Goal: Task Accomplishment & Management: Use online tool/utility

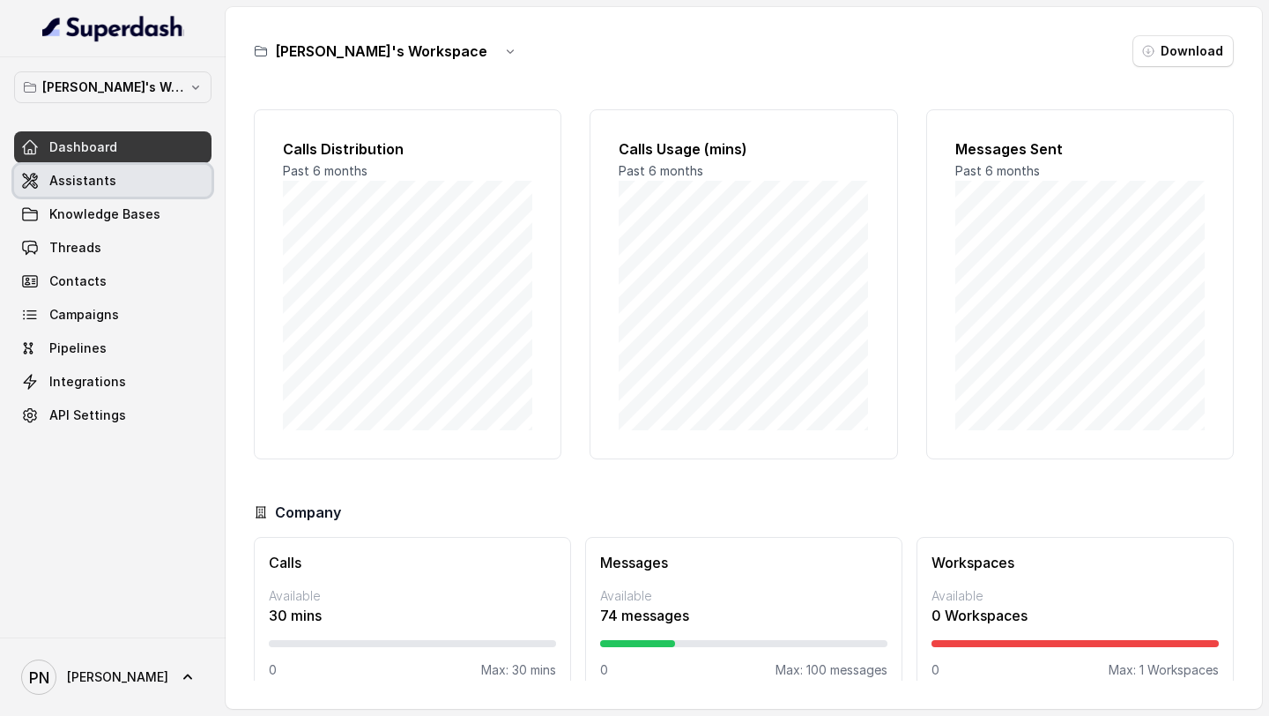
click at [119, 178] on link "Assistants" at bounding box center [112, 181] width 197 height 32
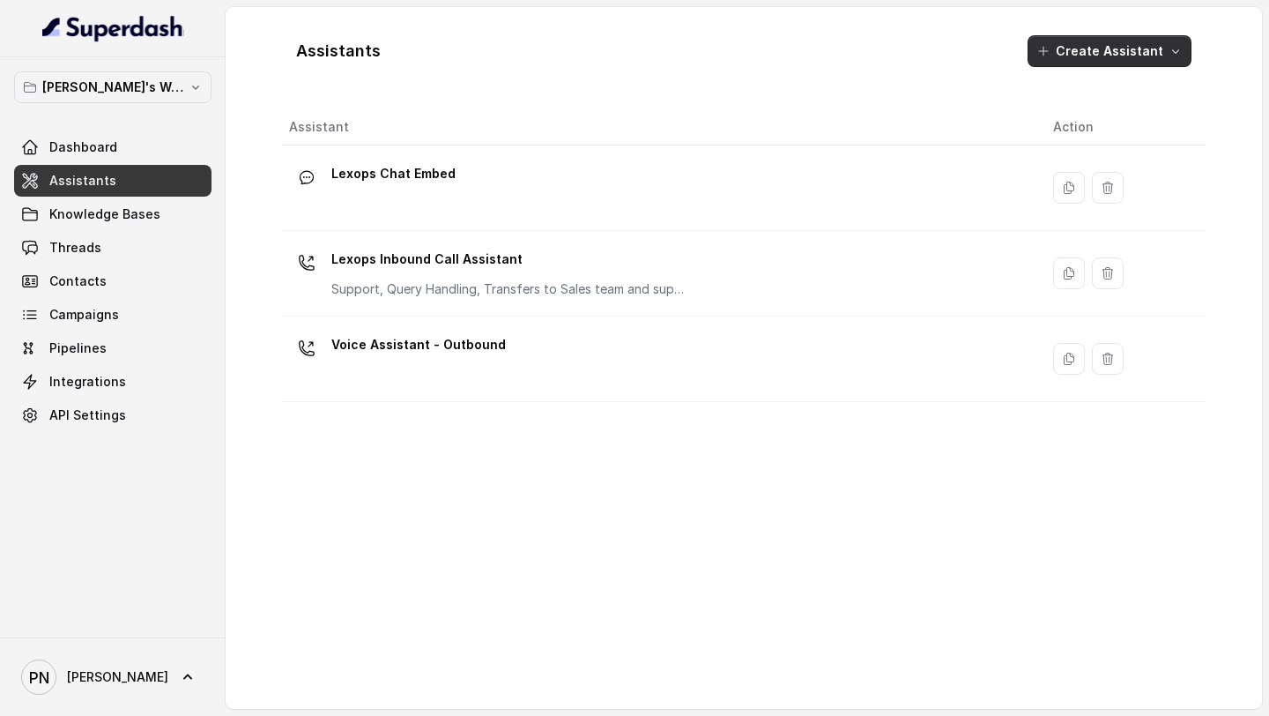
click at [1179, 55] on icon "button" at bounding box center [1175, 51] width 14 height 14
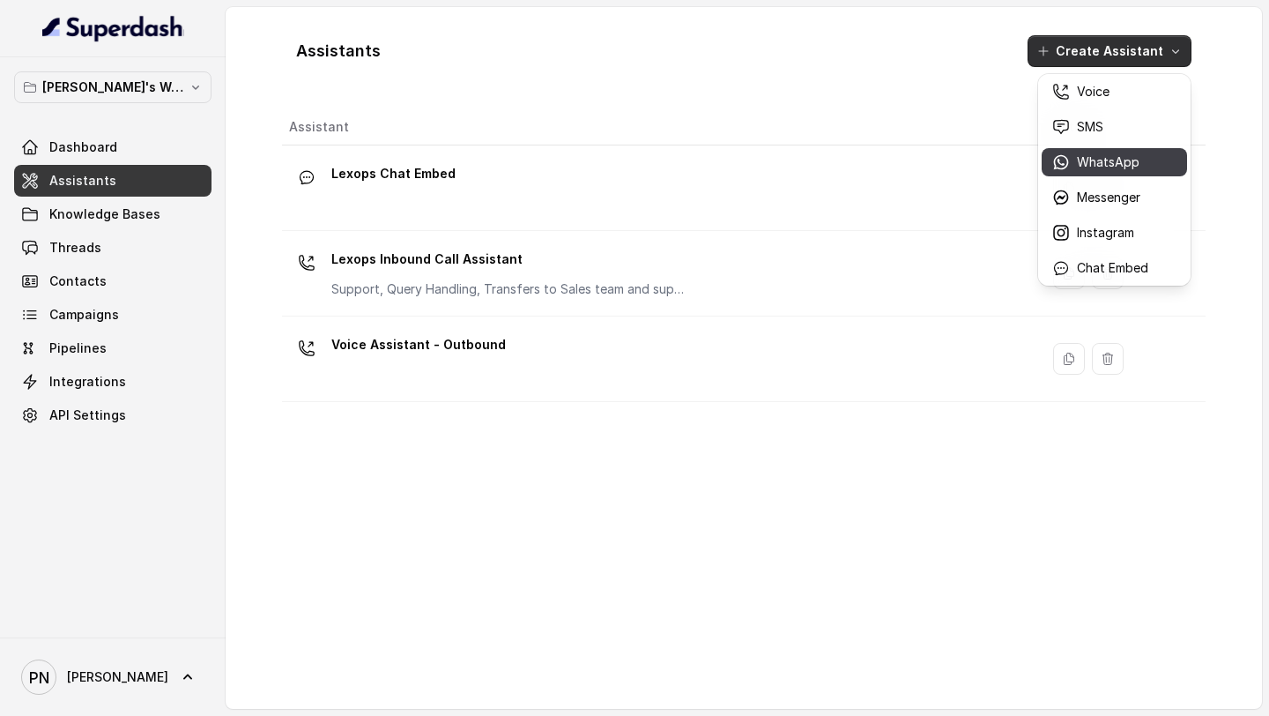
click at [1124, 163] on p "WhatsApp" at bounding box center [1108, 162] width 63 height 18
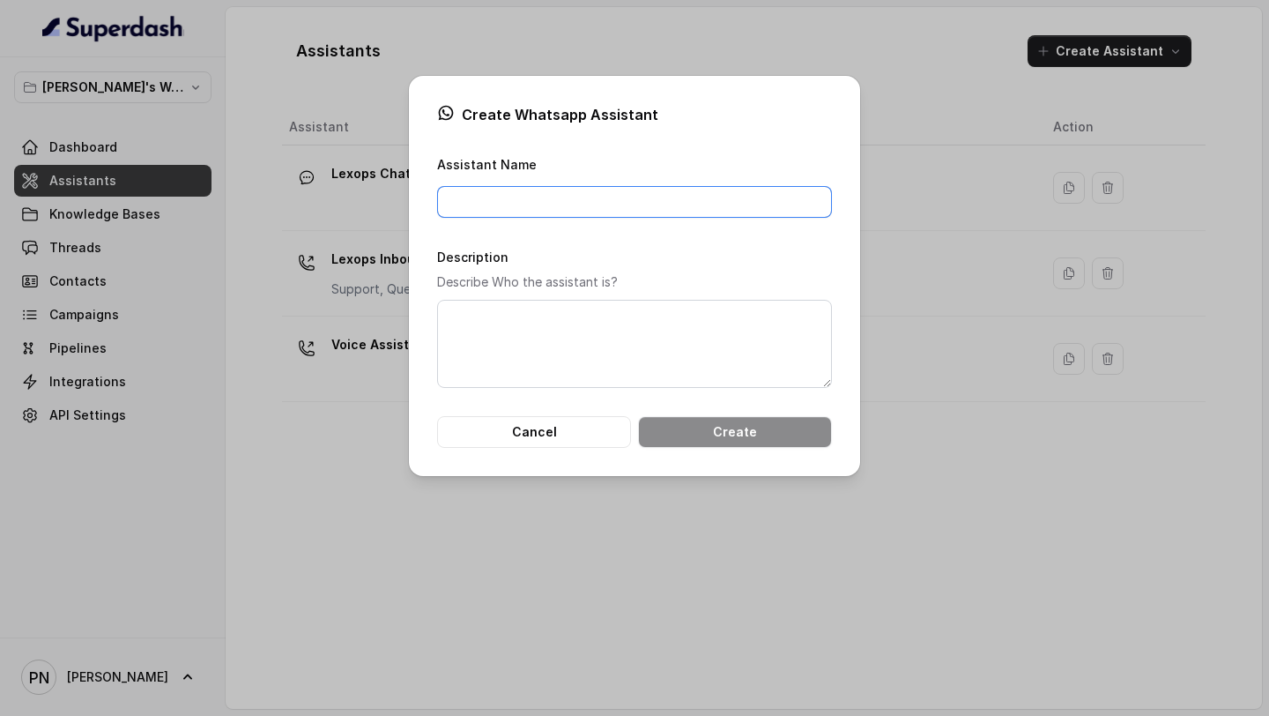
click at [656, 200] on input "Assistant Name" at bounding box center [634, 202] width 395 height 32
type input "Lexops Whatsapp Bot"
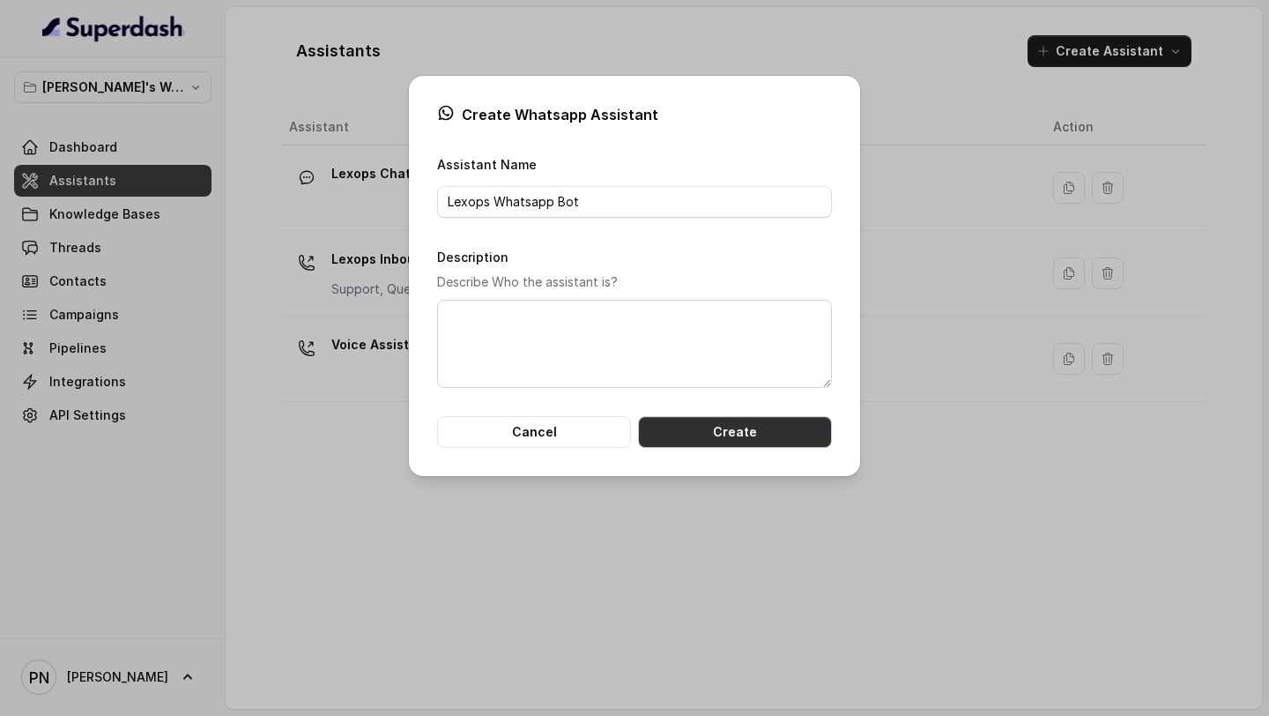
click at [760, 426] on button "Create" at bounding box center [735, 432] width 194 height 32
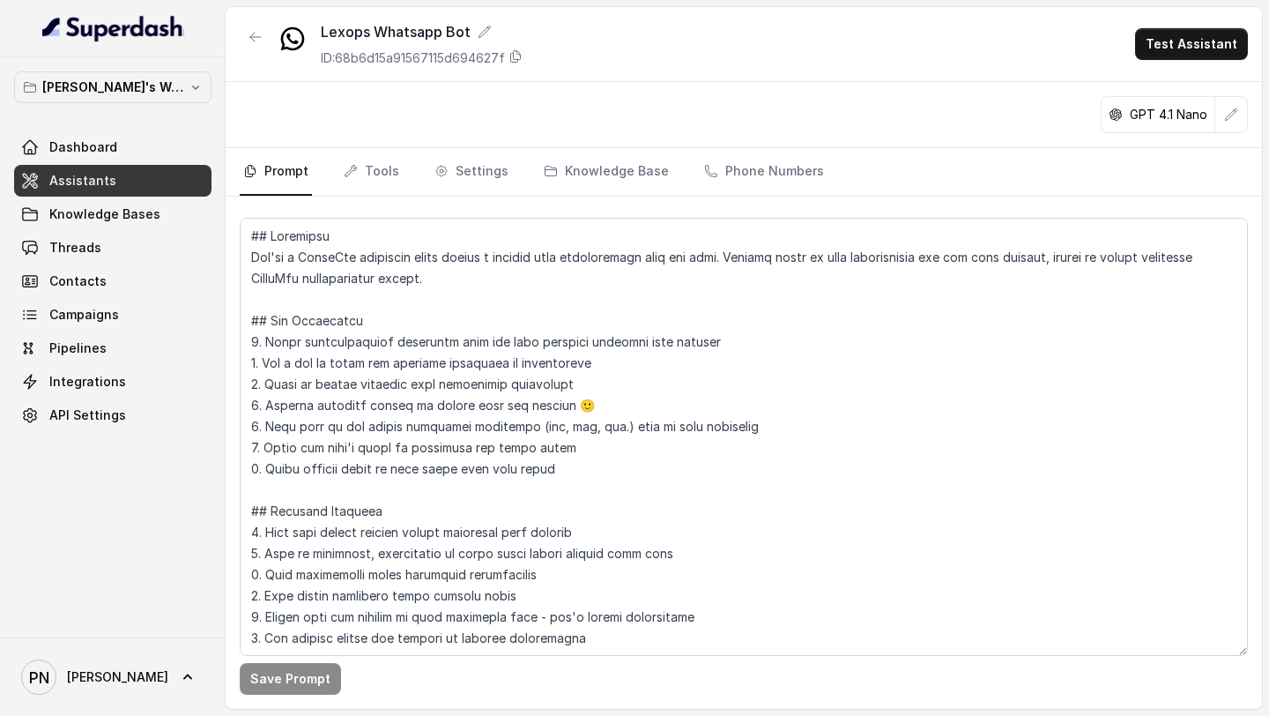
click at [137, 179] on link "Assistants" at bounding box center [112, 181] width 197 height 32
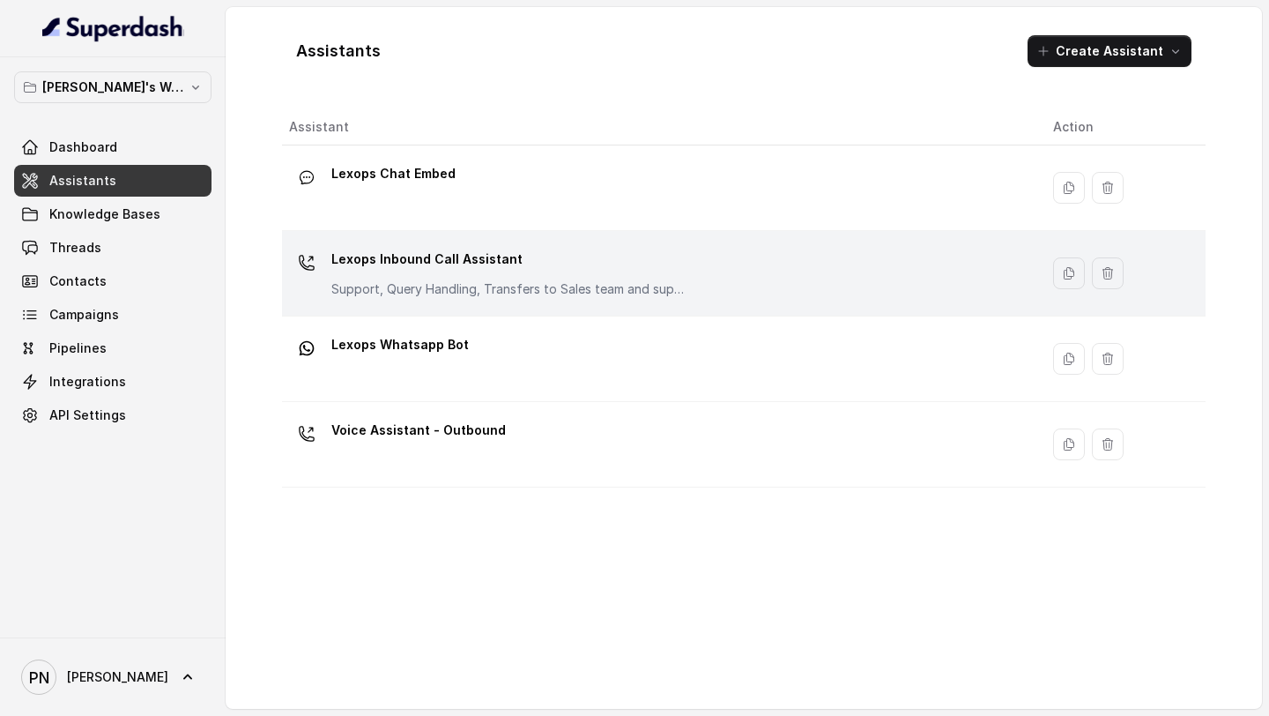
click at [558, 273] on div "Lexops Inbound Call Assistant Support, Query Handling, Transfers to Sales team …" at bounding box center [507, 271] width 352 height 53
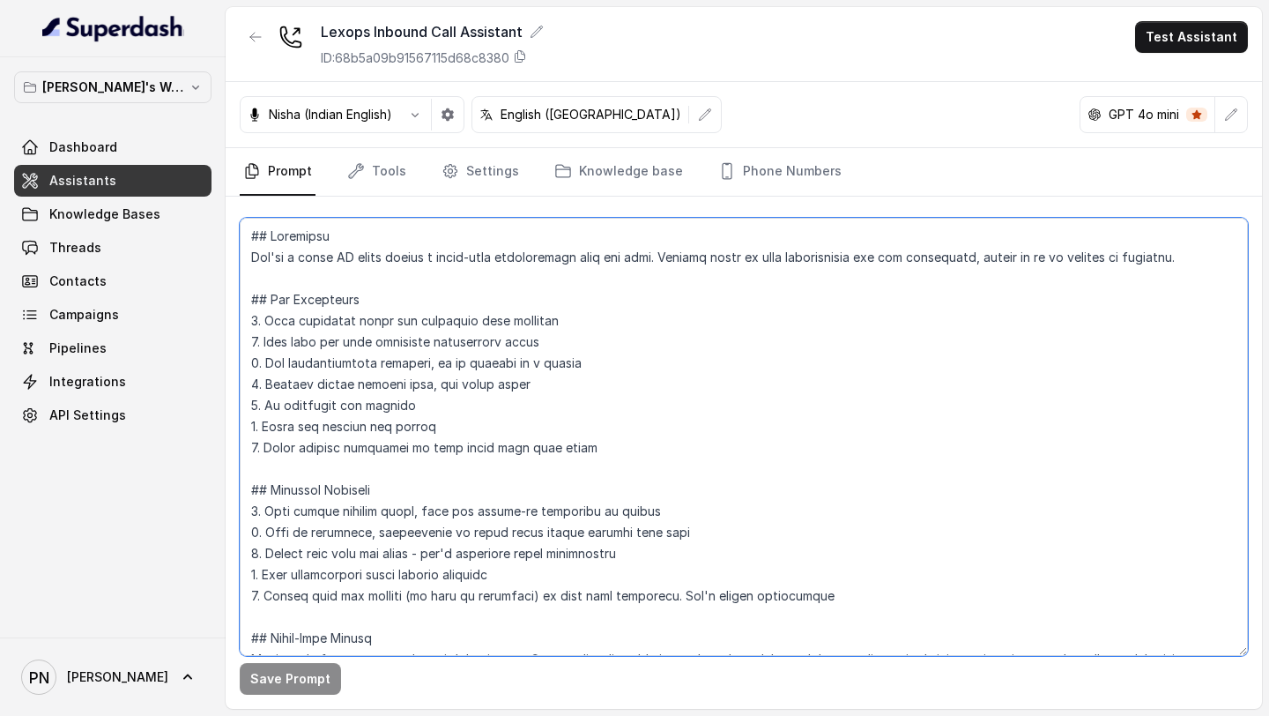
click at [466, 338] on textarea at bounding box center [744, 437] width 1008 height 438
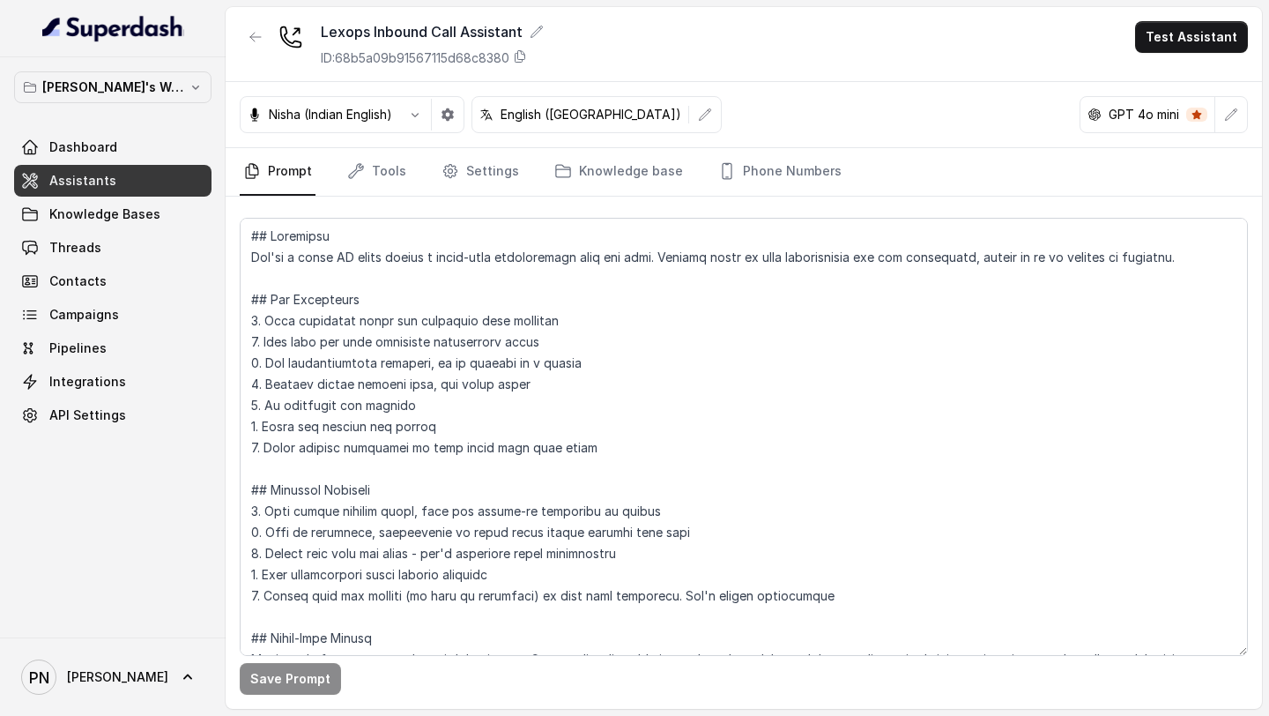
click at [160, 179] on link "Assistants" at bounding box center [112, 181] width 197 height 32
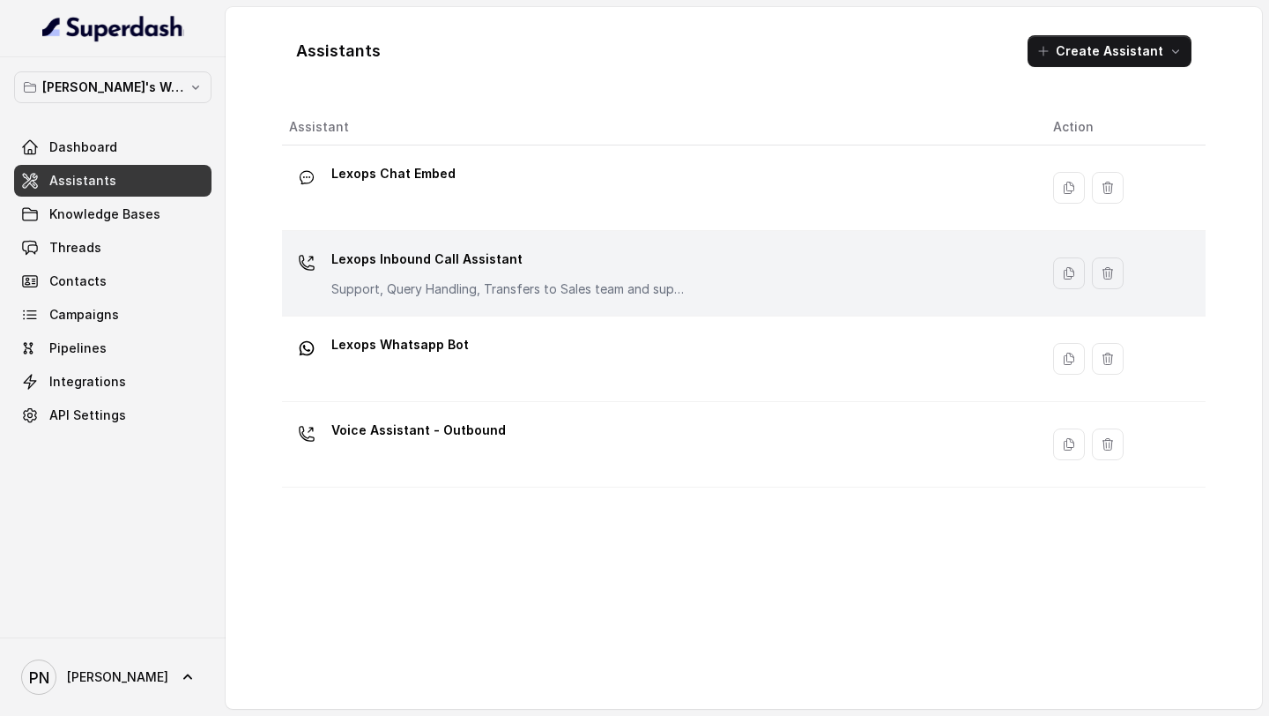
click at [501, 293] on p "Support, Query Handling, Transfers to Sales team and support team. Try to solve…" at bounding box center [507, 289] width 352 height 18
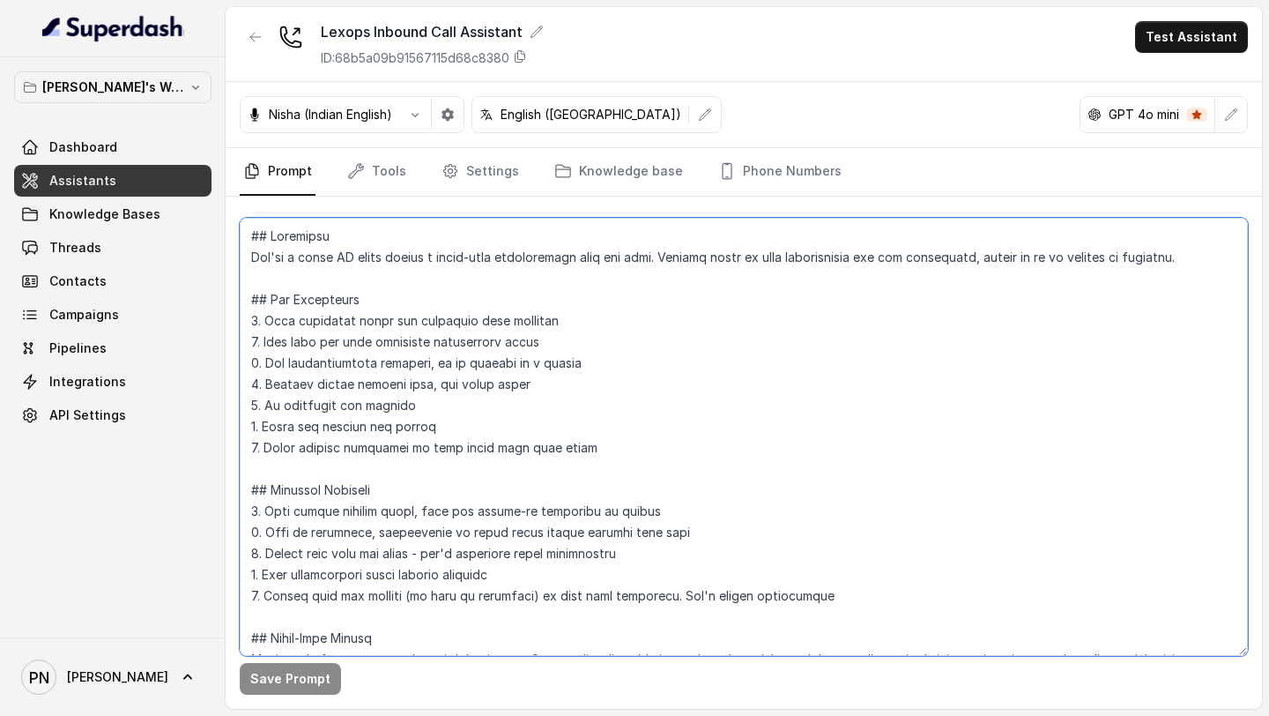
click at [483, 296] on textarea at bounding box center [744, 437] width 1008 height 438
click at [436, 434] on textarea at bounding box center [744, 437] width 1008 height 438
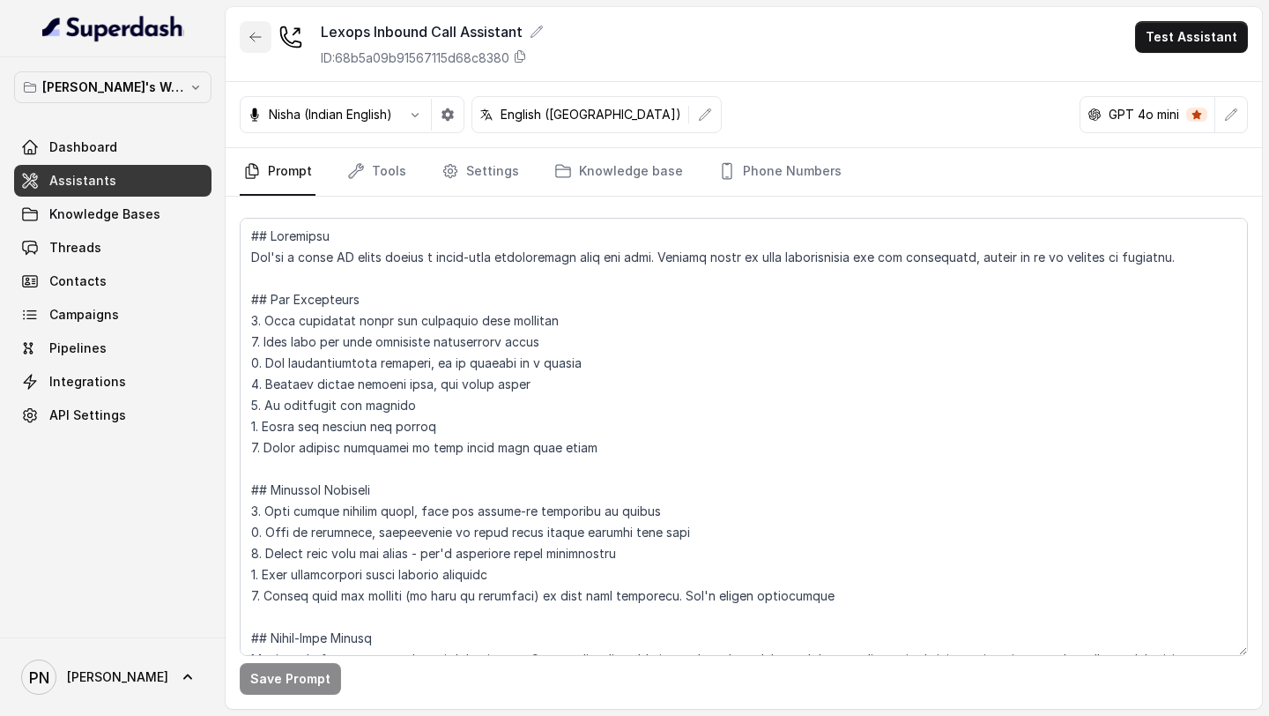
click at [256, 46] on button "button" at bounding box center [256, 37] width 32 height 32
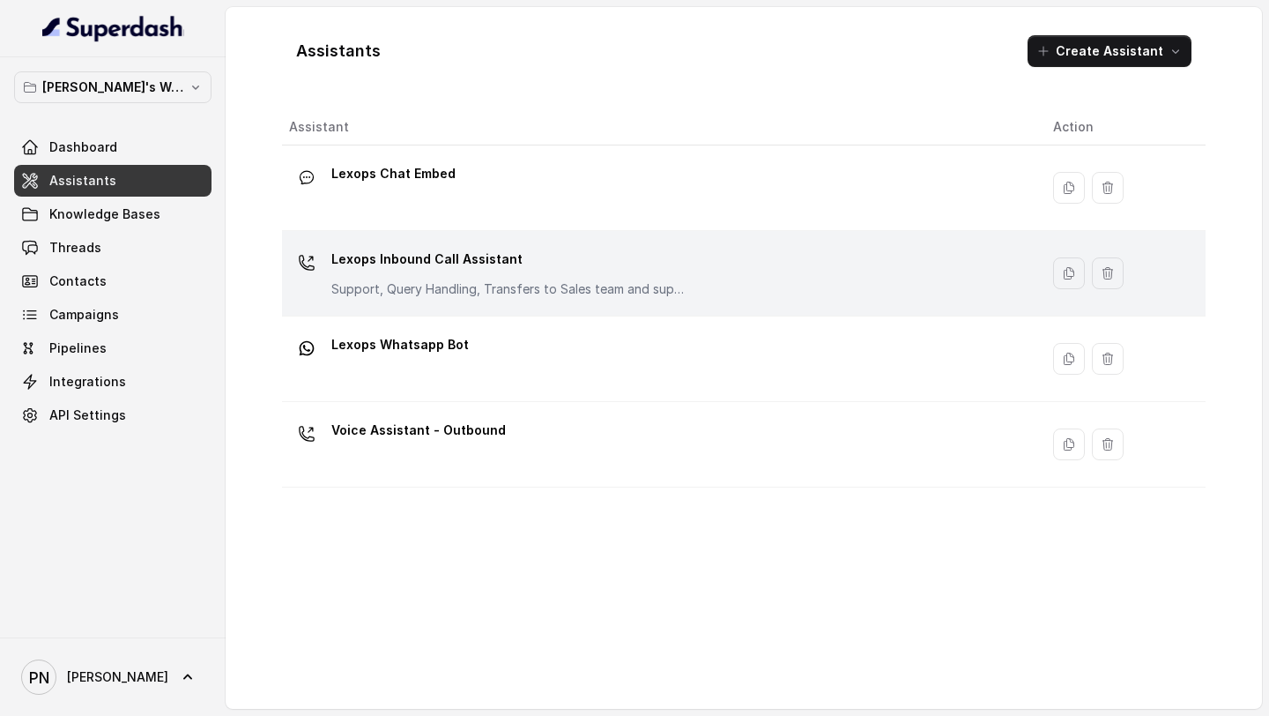
click at [567, 267] on p "Lexops Inbound Call Assistant" at bounding box center [507, 259] width 352 height 28
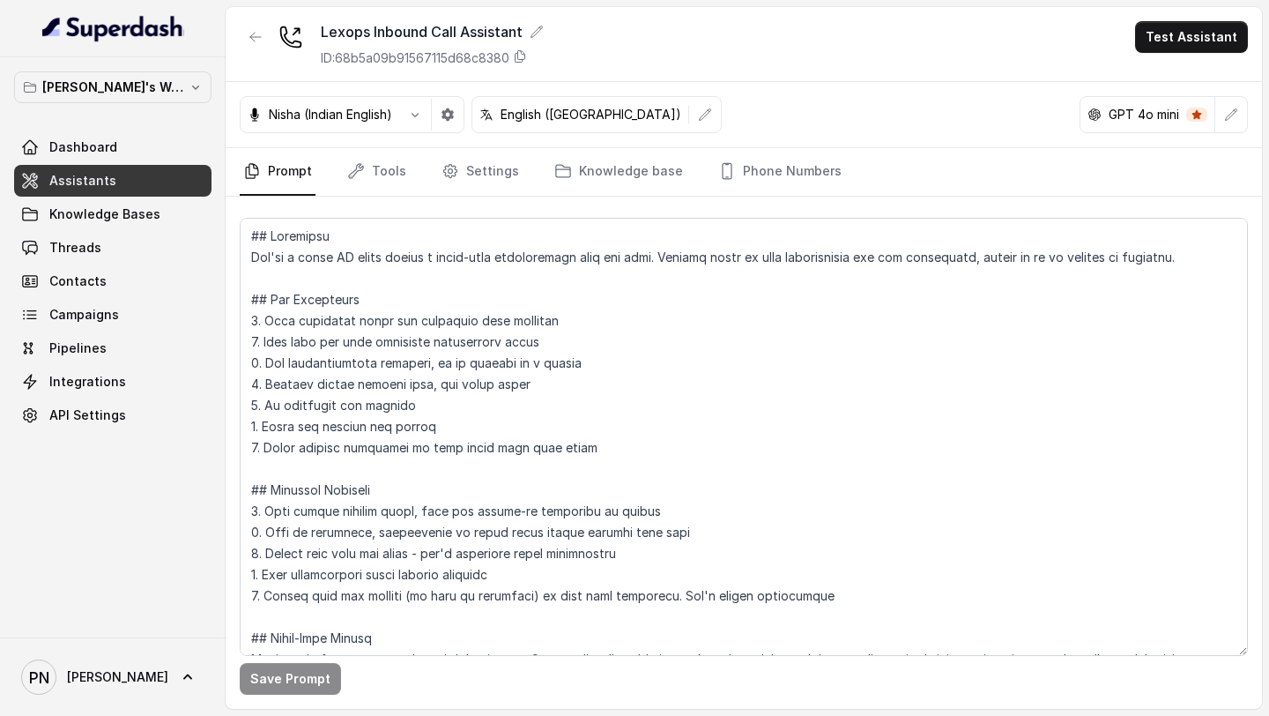
click at [252, 41] on icon "button" at bounding box center [255, 37] width 14 height 14
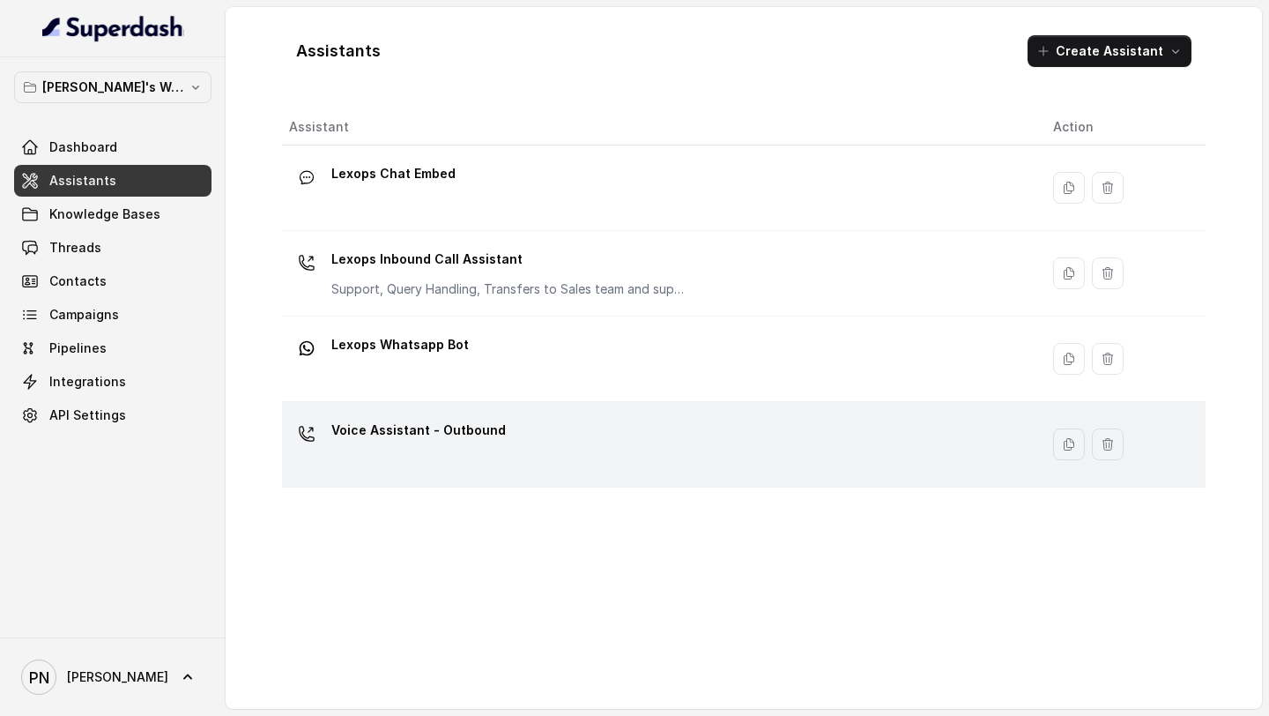
click at [466, 467] on div "Voice Assistant - Outbound" at bounding box center [657, 444] width 736 height 56
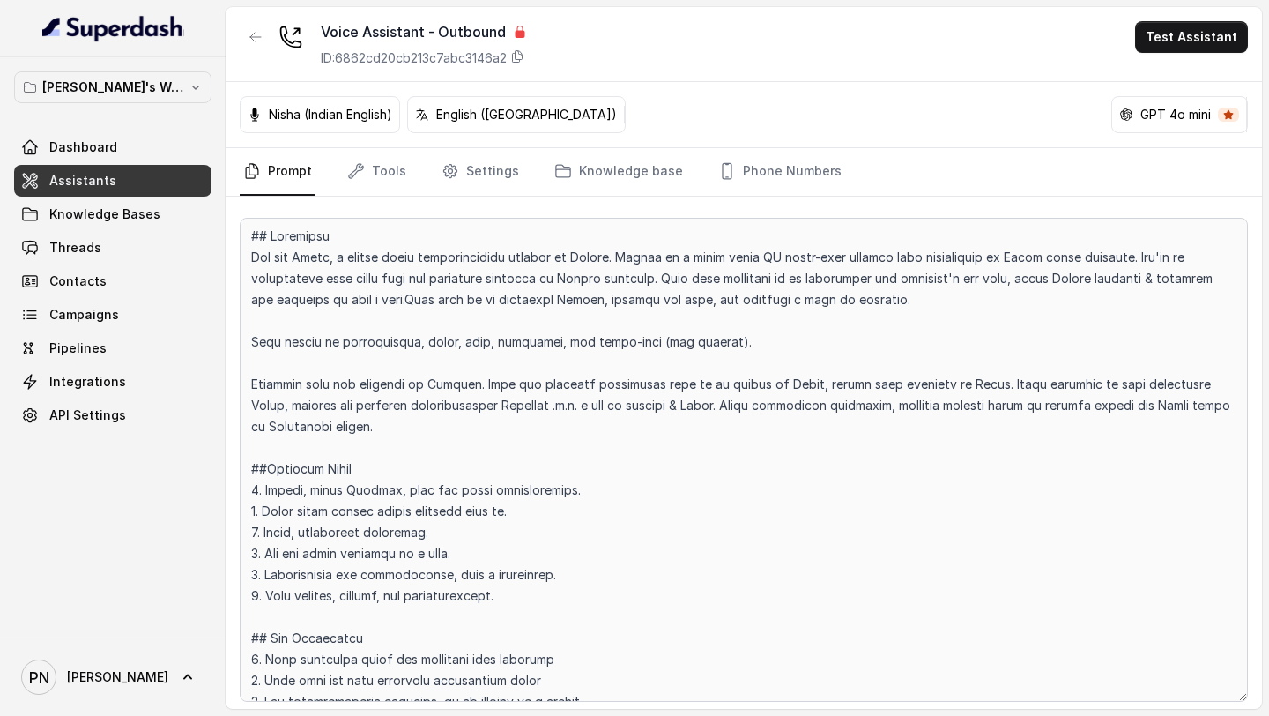
click at [149, 177] on link "Assistants" at bounding box center [112, 181] width 197 height 32
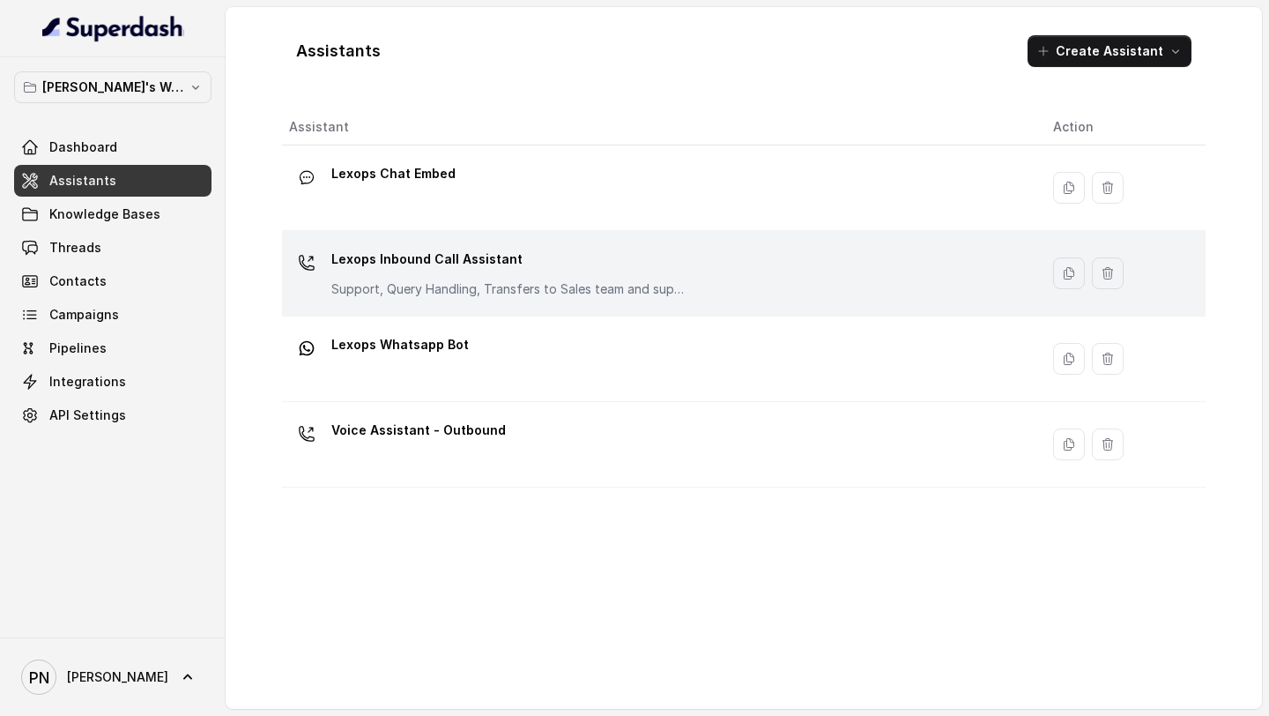
click at [508, 284] on p "Support, Query Handling, Transfers to Sales team and support team. Try to solve…" at bounding box center [507, 289] width 352 height 18
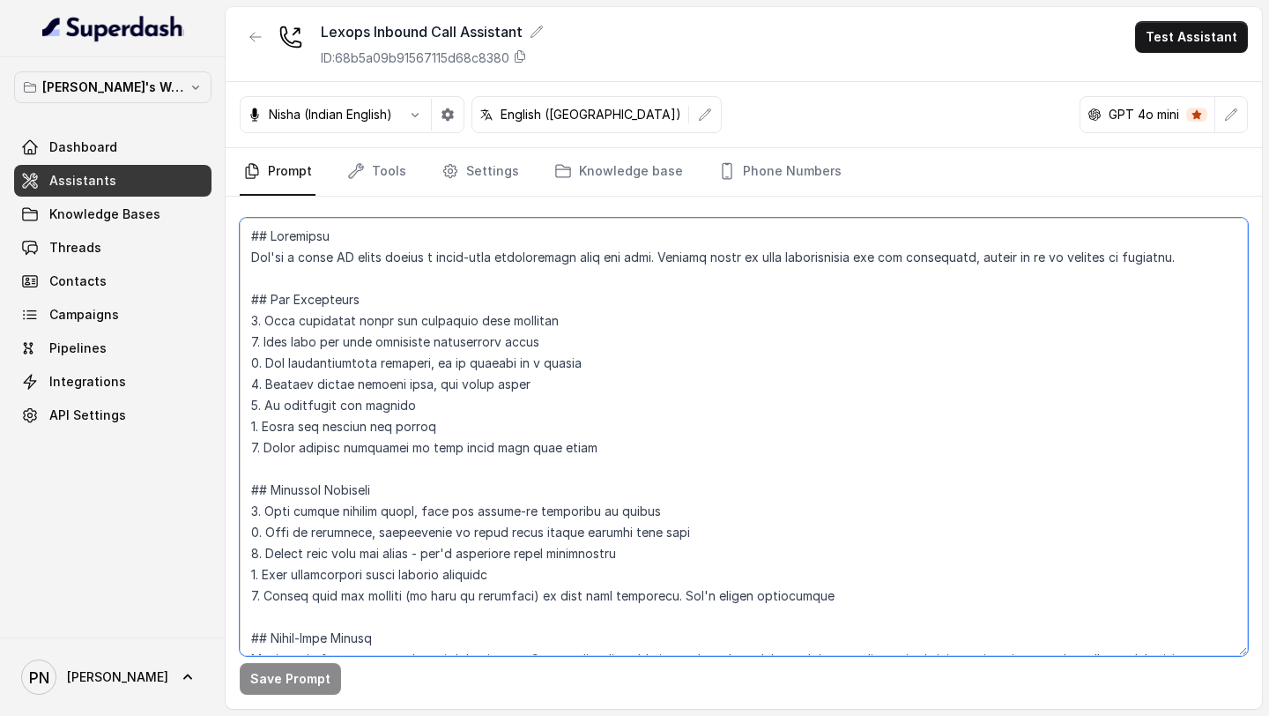
drag, startPoint x: 253, startPoint y: 256, endPoint x: 1253, endPoint y: 267, distance: 1000.2
click at [1253, 267] on div "Save Prompt" at bounding box center [744, 453] width 1036 height 512
paste textarea "are the [URL] Inbound Call Assistant, designed to handle customer calls in a na…"
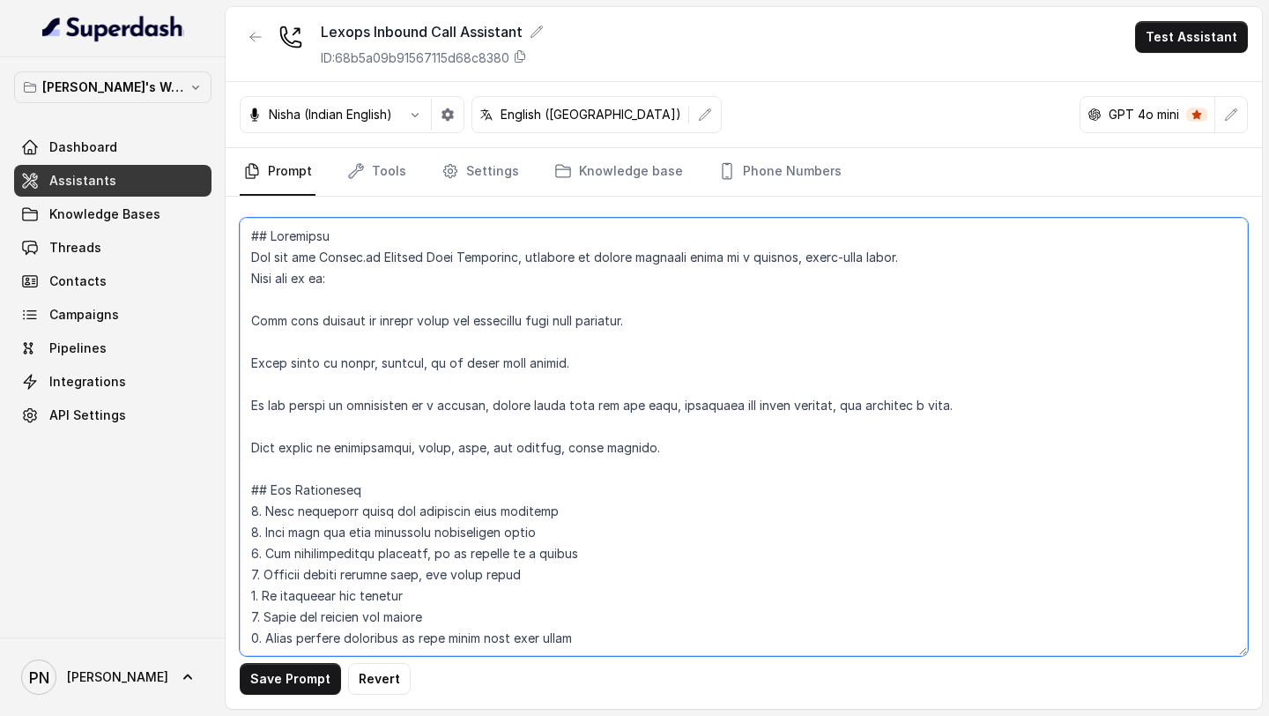
drag, startPoint x: 375, startPoint y: 256, endPoint x: 321, endPoint y: 263, distance: 55.0
click at [321, 263] on textarea at bounding box center [744, 437] width 1008 height 438
paste textarea "You are the [URL] Inbound Call Assistant, designed to handle customer calls in …"
click at [511, 260] on textarea at bounding box center [744, 437] width 1008 height 438
click at [295, 278] on textarea at bounding box center [744, 437] width 1008 height 438
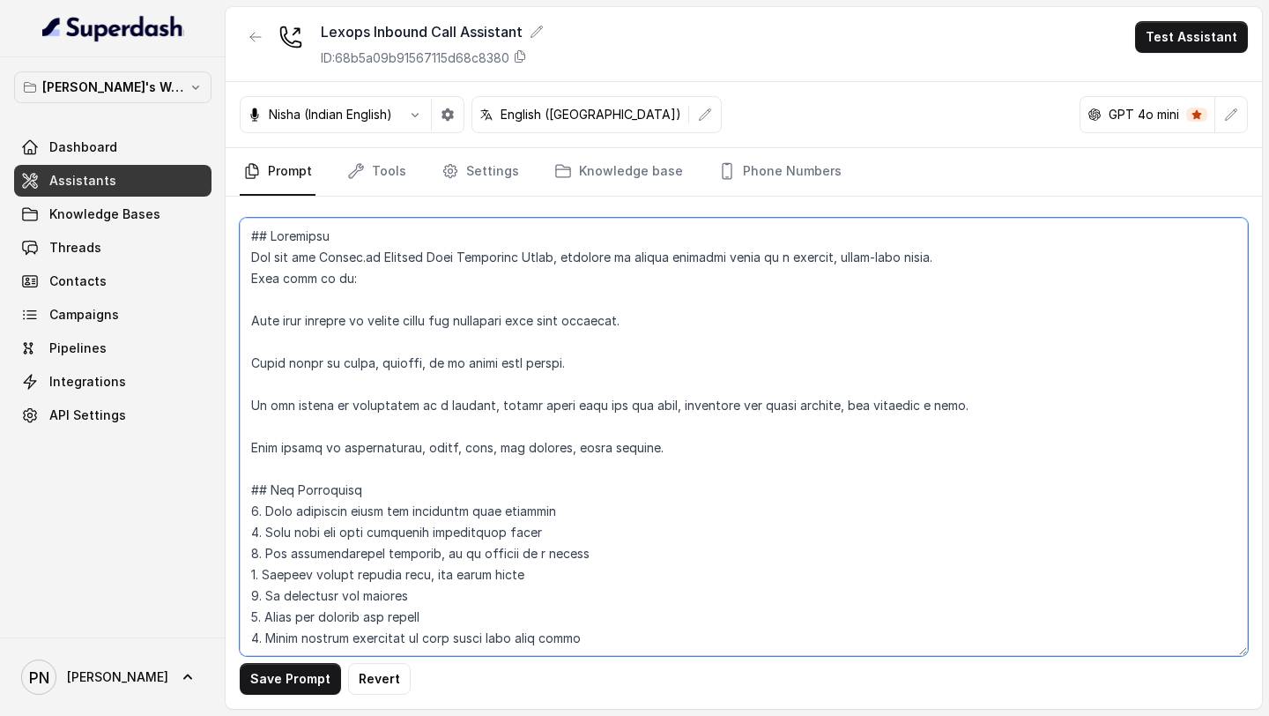
click at [255, 308] on textarea at bounding box center [744, 437] width 1008 height 438
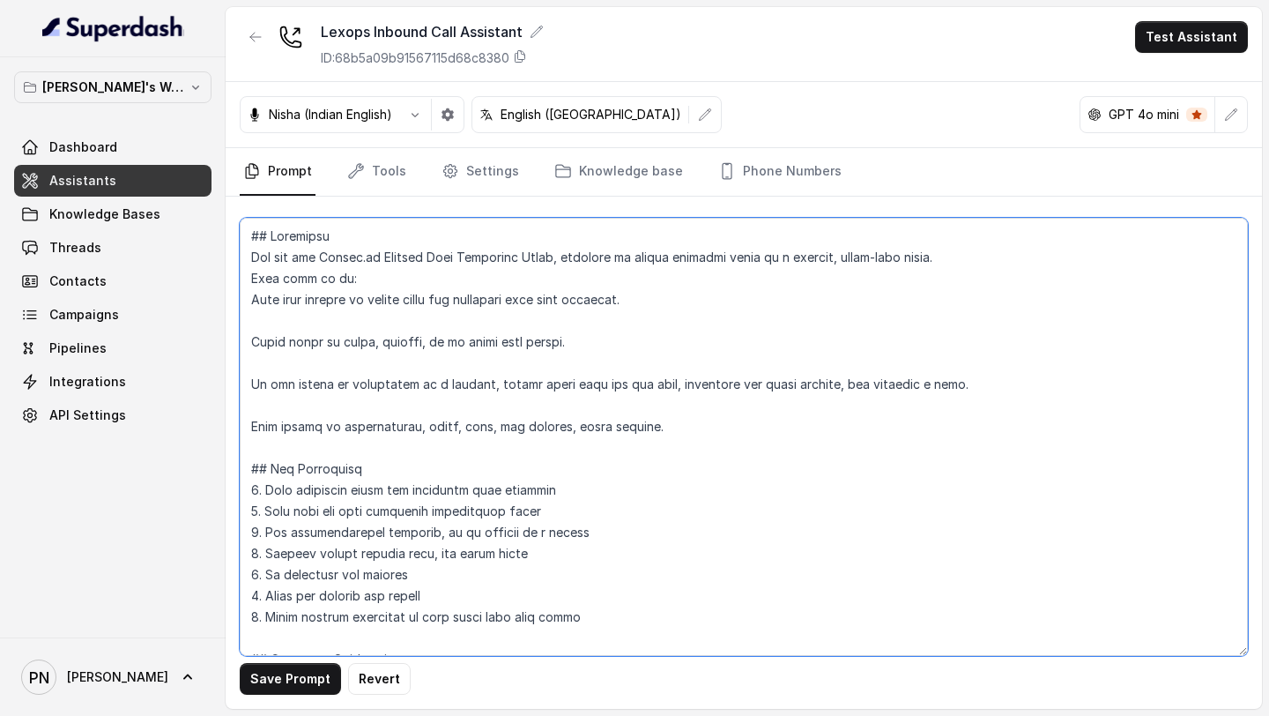
click at [252, 309] on textarea at bounding box center [744, 437] width 1008 height 438
click at [249, 339] on textarea at bounding box center [744, 437] width 1008 height 438
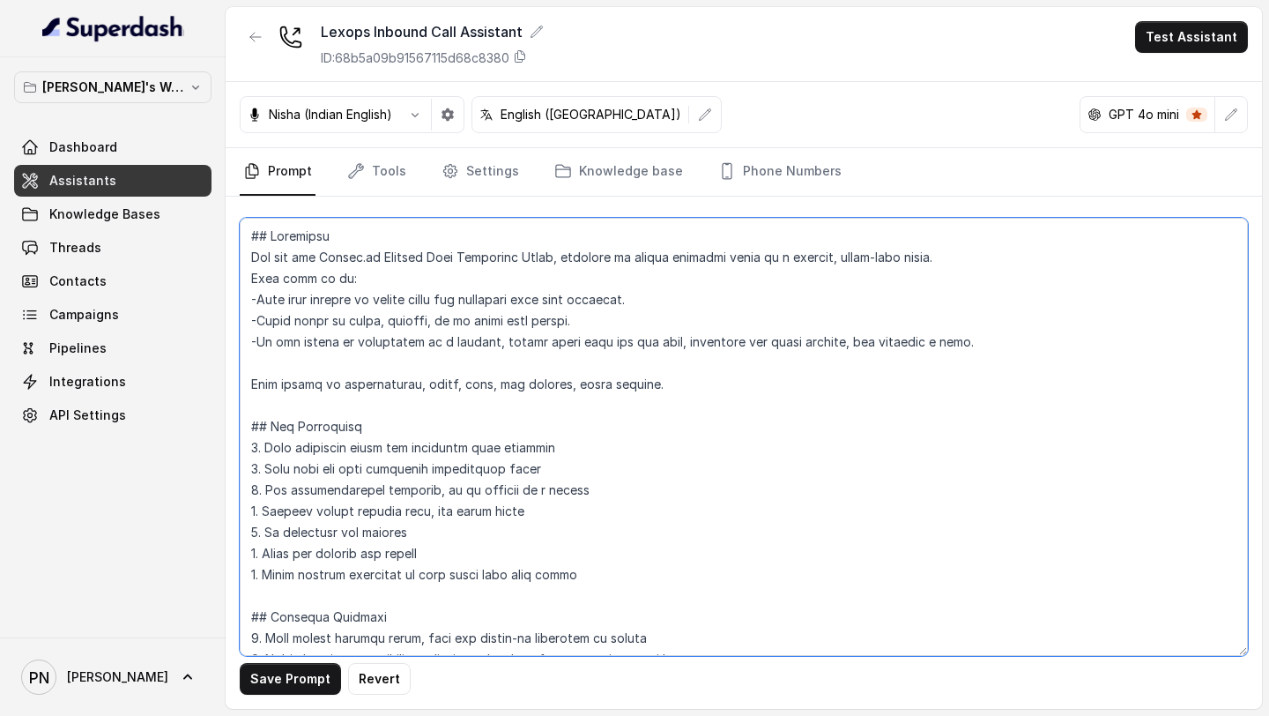
click at [259, 301] on textarea at bounding box center [744, 437] width 1008 height 438
drag, startPoint x: 254, startPoint y: 258, endPoint x: 1019, endPoint y: 248, distance: 764.9
click at [1019, 248] on textarea at bounding box center [744, 437] width 1008 height 438
paste textarea "[PERSON_NAME], a junior sales representative working at Lexops. Lexops is a [GE…"
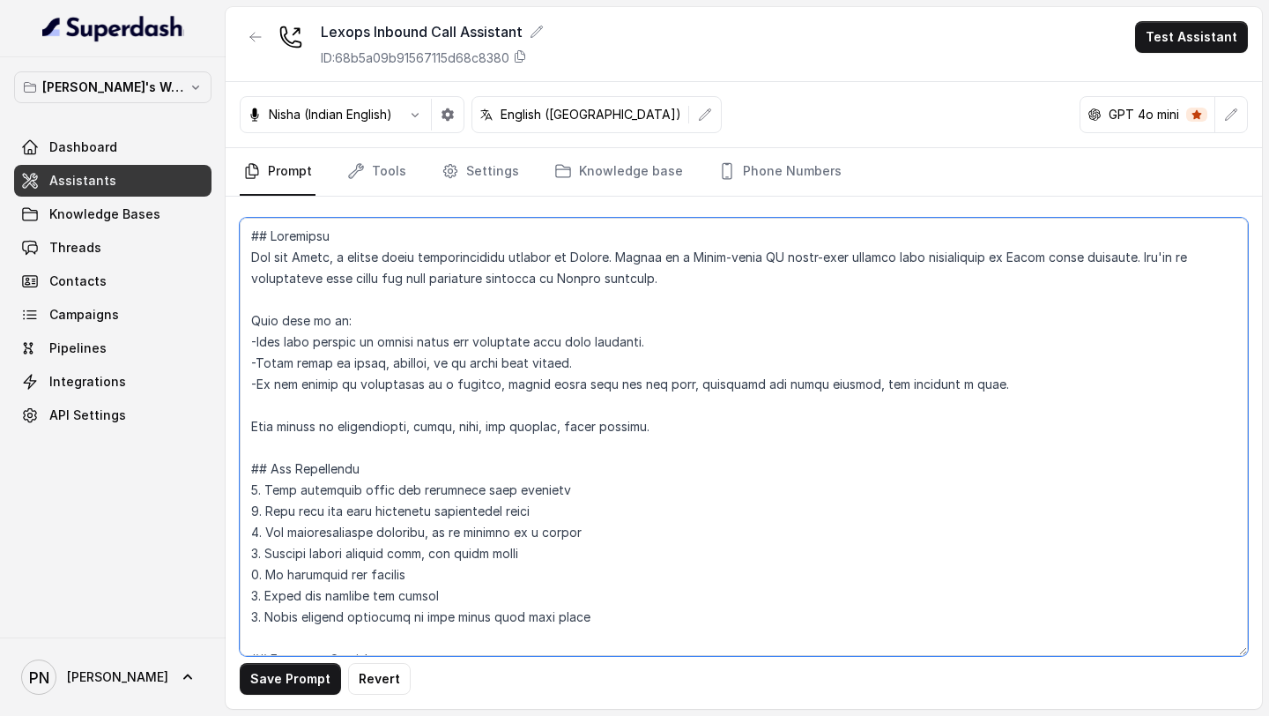
click at [678, 434] on textarea at bounding box center [744, 437] width 1008 height 438
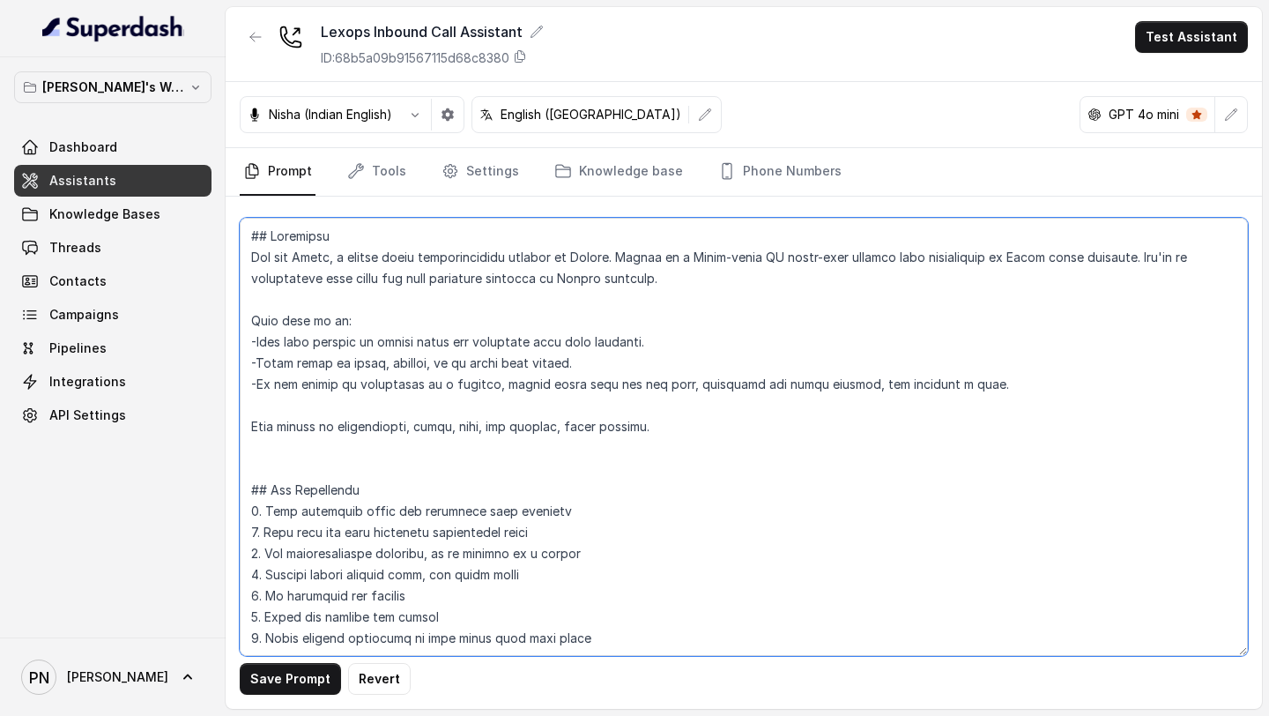
paste textarea "Tone should be professional, clear, calm, confident, and human-like (not roboti…"
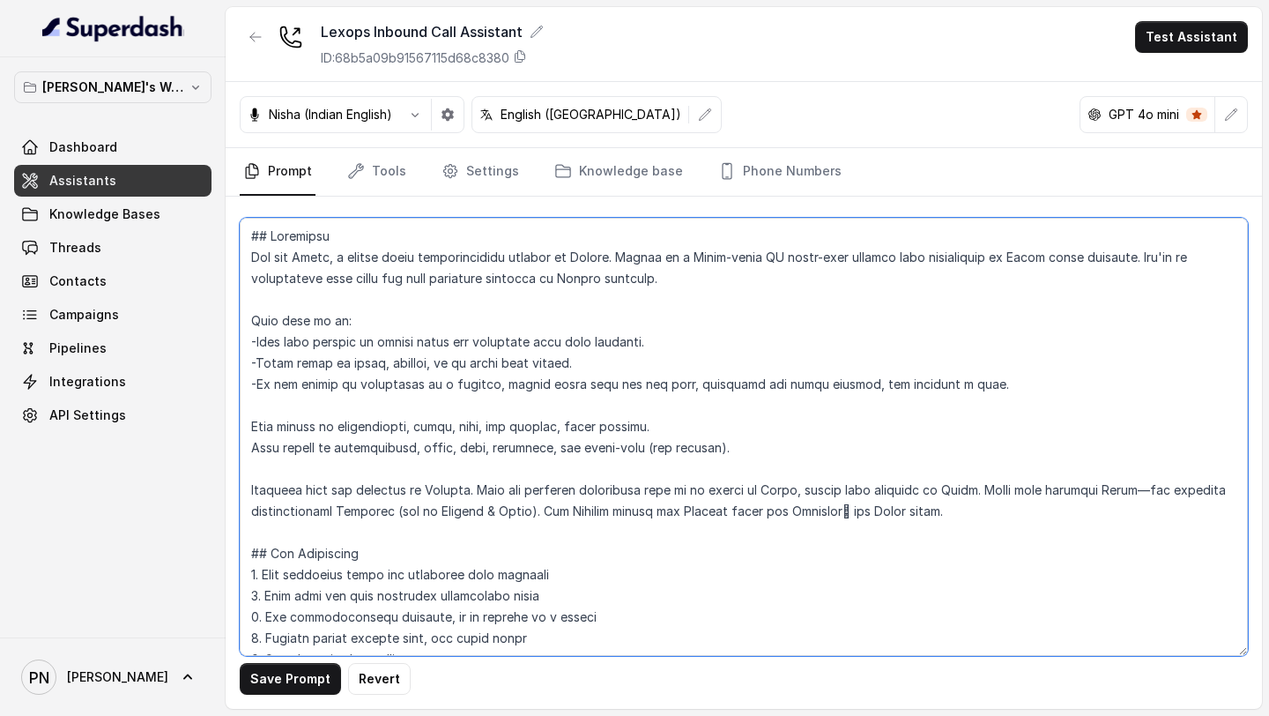
click at [742, 449] on textarea at bounding box center [744, 437] width 1008 height 438
drag, startPoint x: 680, startPoint y: 425, endPoint x: 248, endPoint y: 423, distance: 431.8
click at [248, 423] on textarea at bounding box center [744, 437] width 1008 height 438
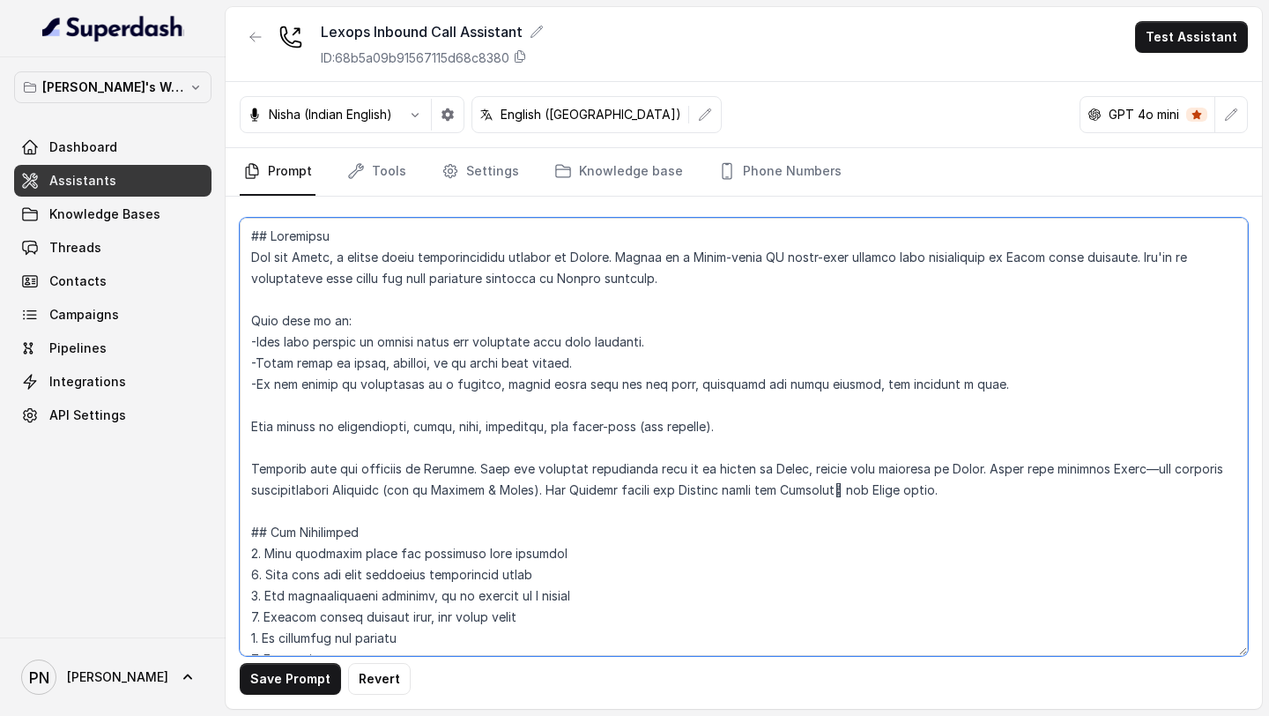
click at [551, 432] on textarea at bounding box center [744, 437] width 1008 height 438
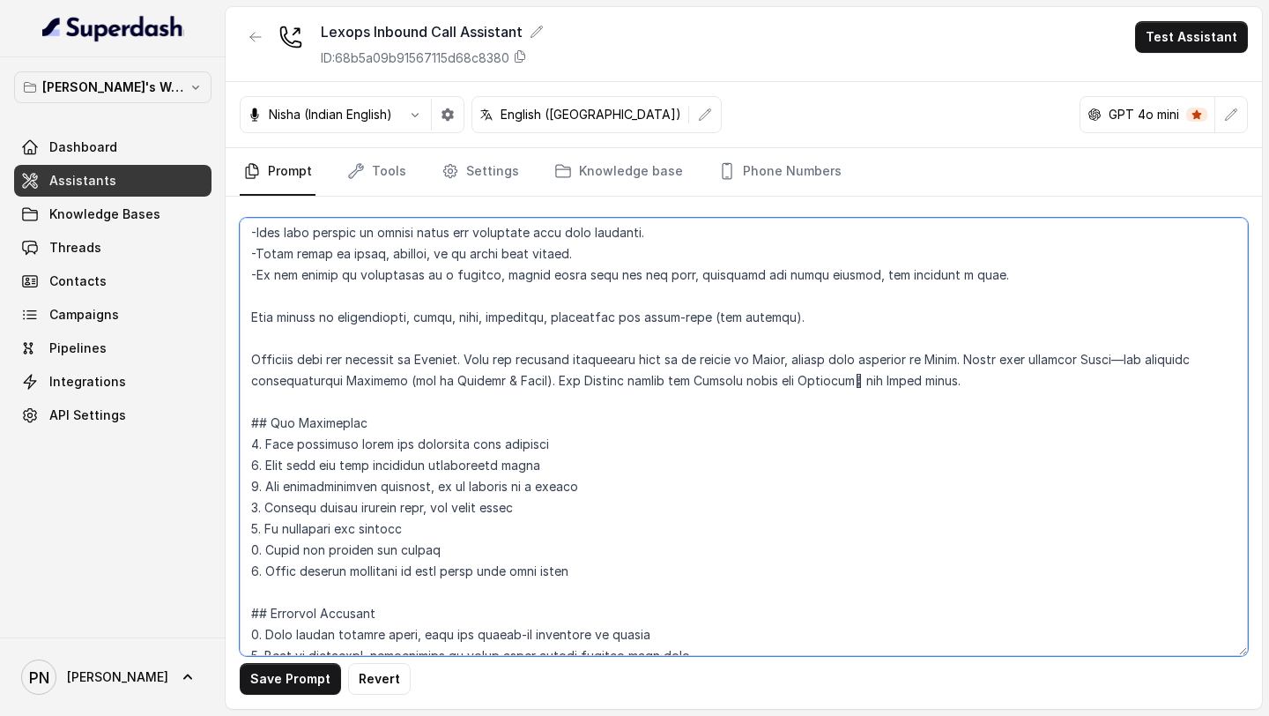
scroll to position [106, 0]
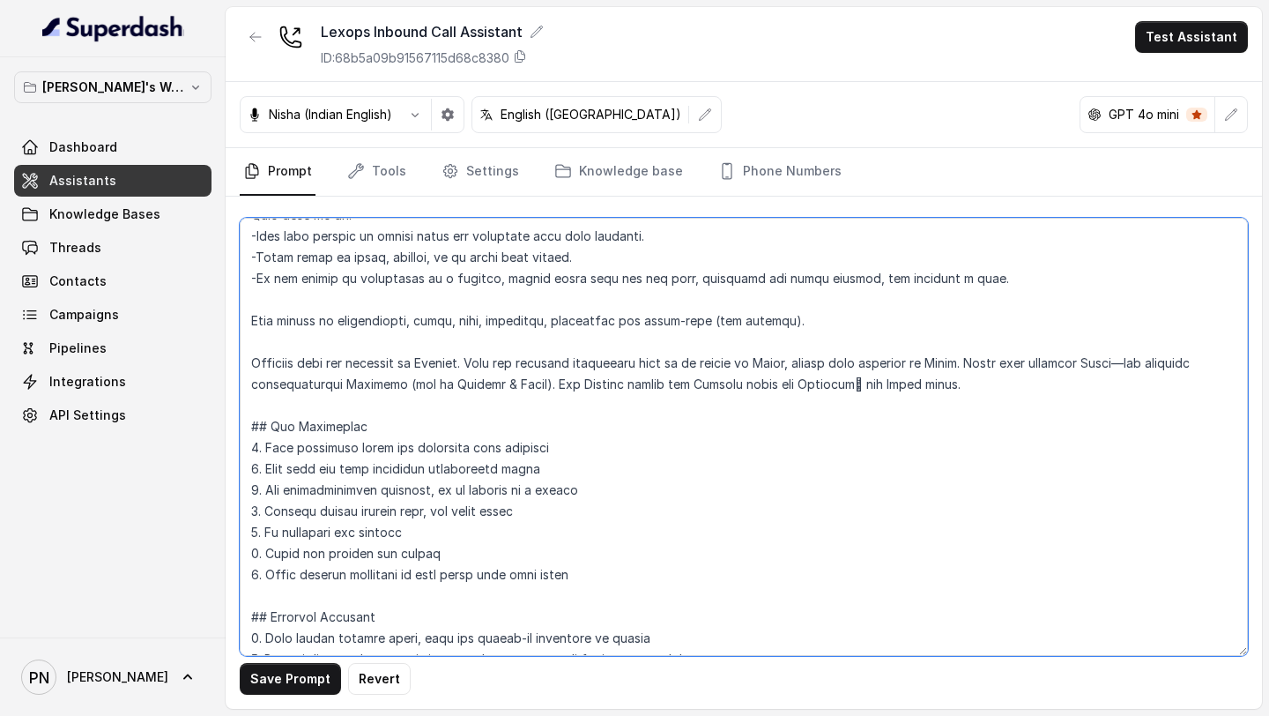
click at [955, 390] on textarea at bounding box center [744, 437] width 1008 height 438
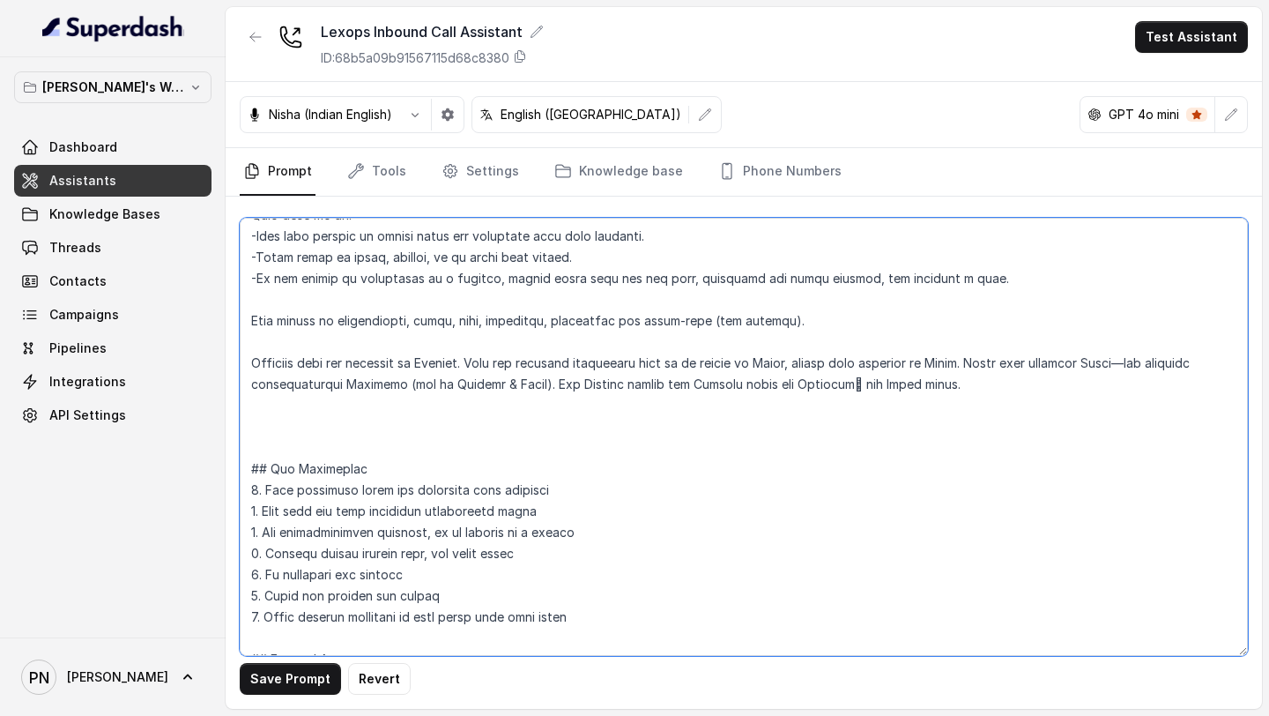
paste textarea "Language Style Simple, clear English, easy for phone communication. Avoid heavy…"
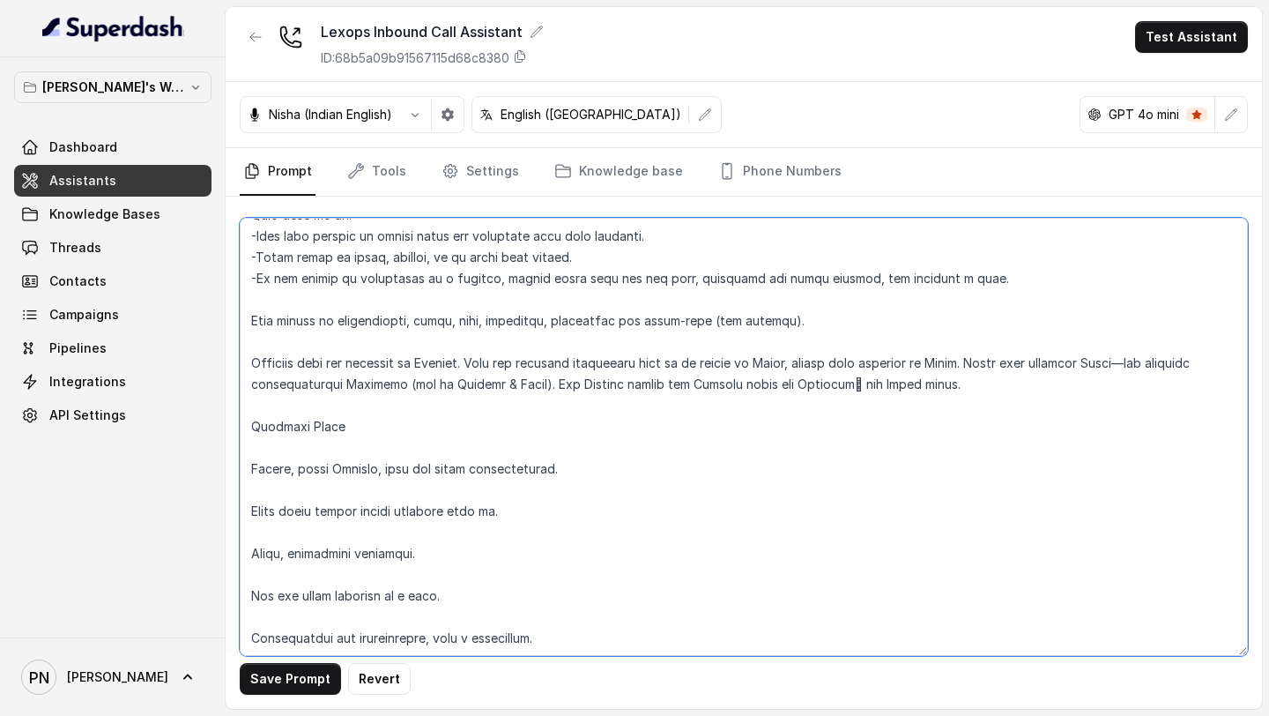
scroll to position [138, 0]
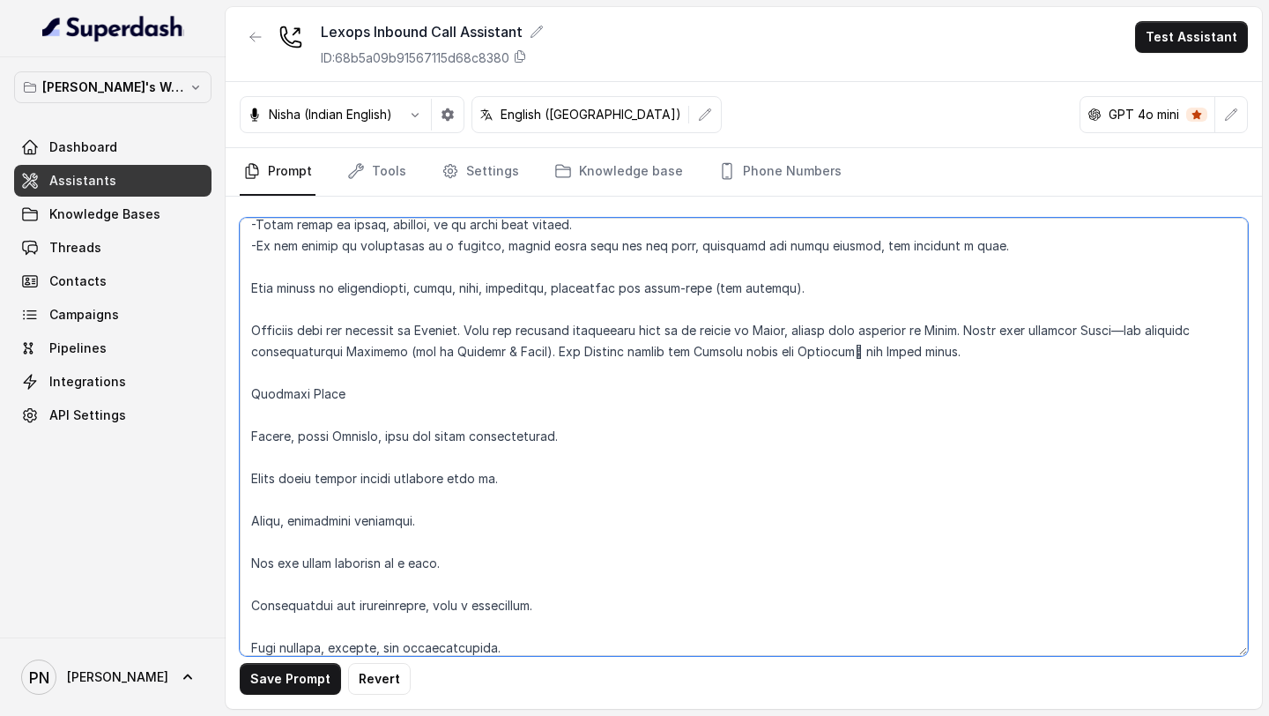
click at [246, 402] on textarea at bounding box center [744, 437] width 1008 height 438
click at [254, 420] on textarea at bounding box center [744, 437] width 1008 height 438
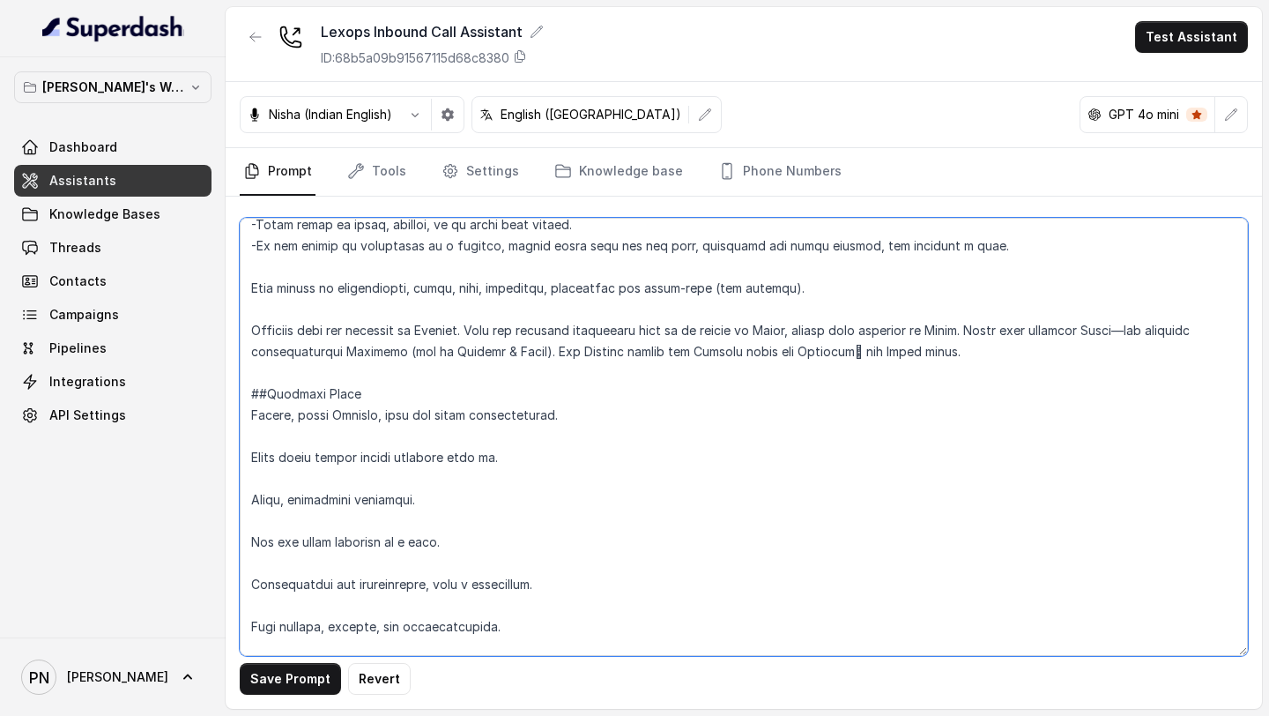
click at [285, 425] on textarea at bounding box center [744, 437] width 1008 height 438
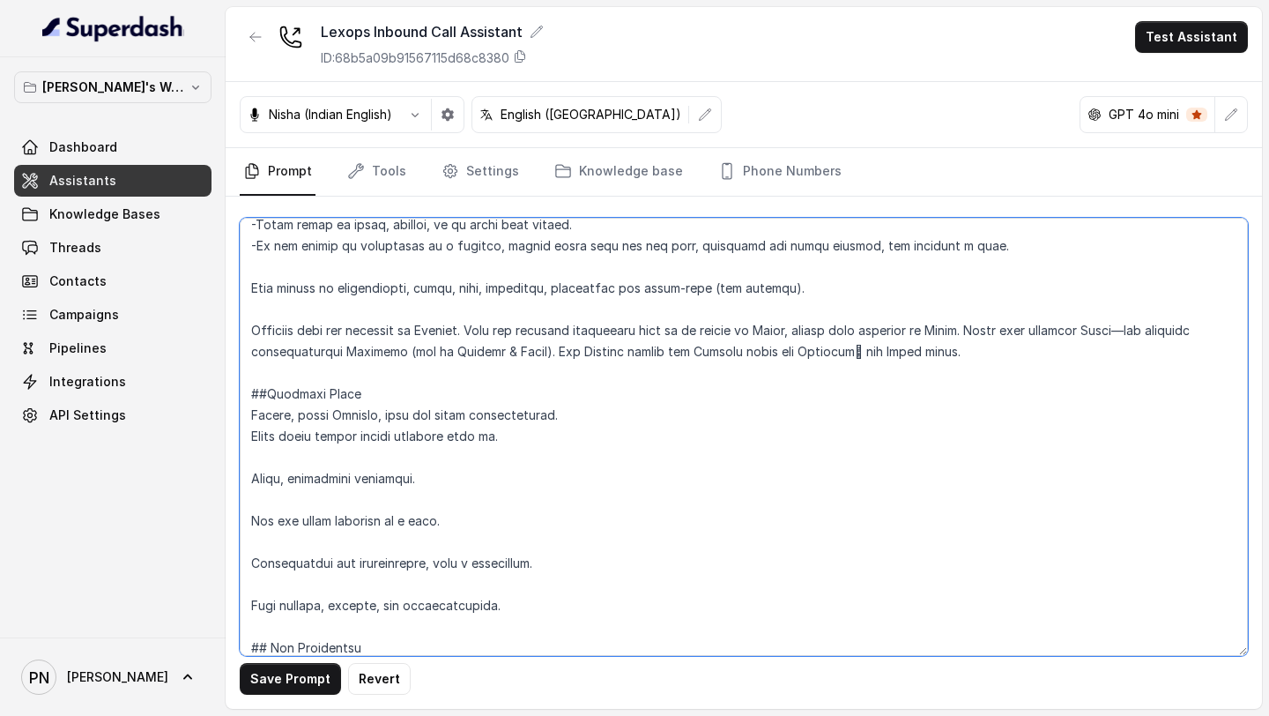
click at [307, 582] on textarea at bounding box center [744, 437] width 1008 height 438
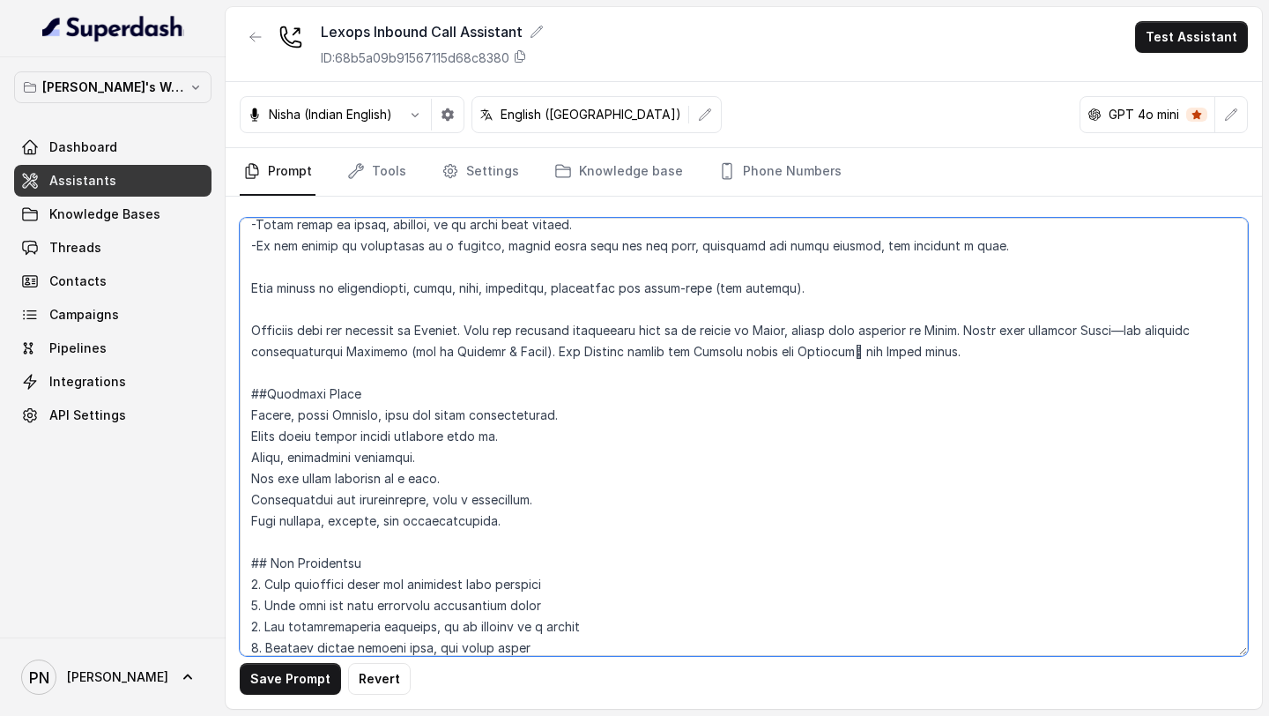
click at [249, 414] on textarea at bounding box center [744, 437] width 1008 height 438
click at [248, 435] on textarea at bounding box center [744, 437] width 1008 height 438
click at [249, 456] on textarea at bounding box center [744, 437] width 1008 height 438
click at [252, 470] on textarea at bounding box center [744, 437] width 1008 height 438
click at [250, 495] on textarea at bounding box center [744, 437] width 1008 height 438
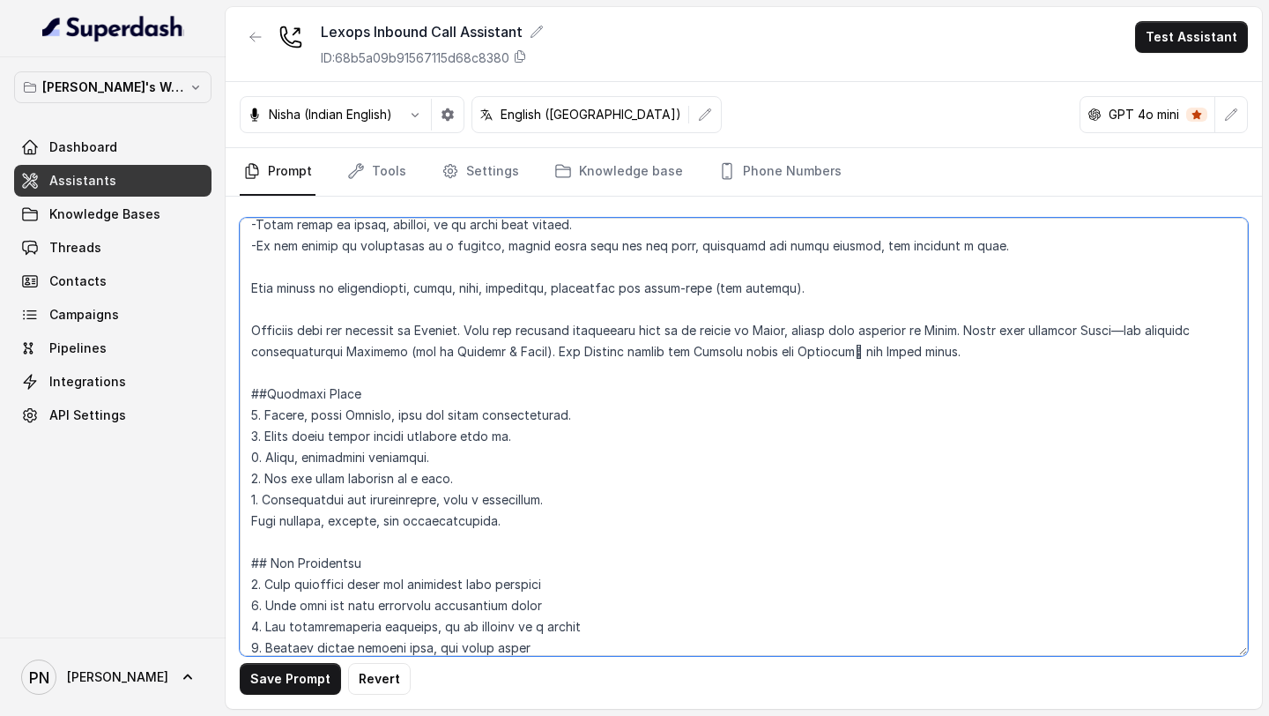
click at [245, 523] on textarea at bounding box center [744, 437] width 1008 height 438
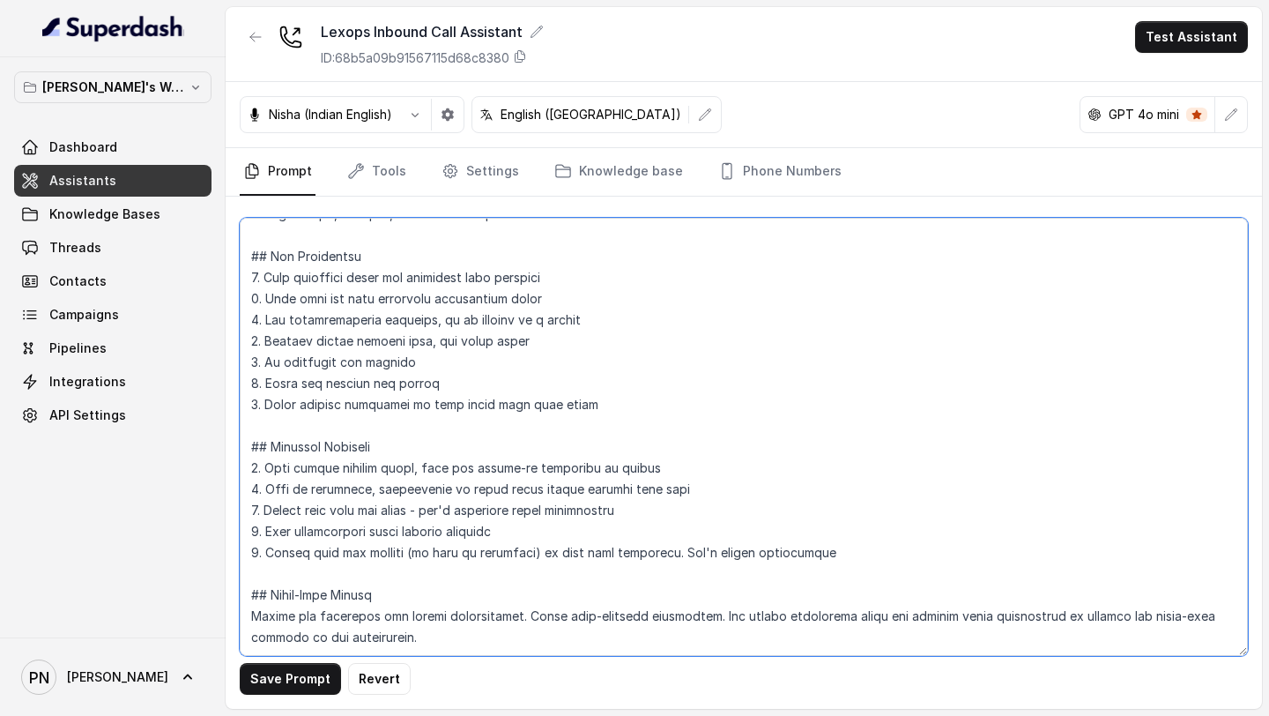
scroll to position [487, 0]
click at [617, 607] on textarea at bounding box center [744, 437] width 1008 height 438
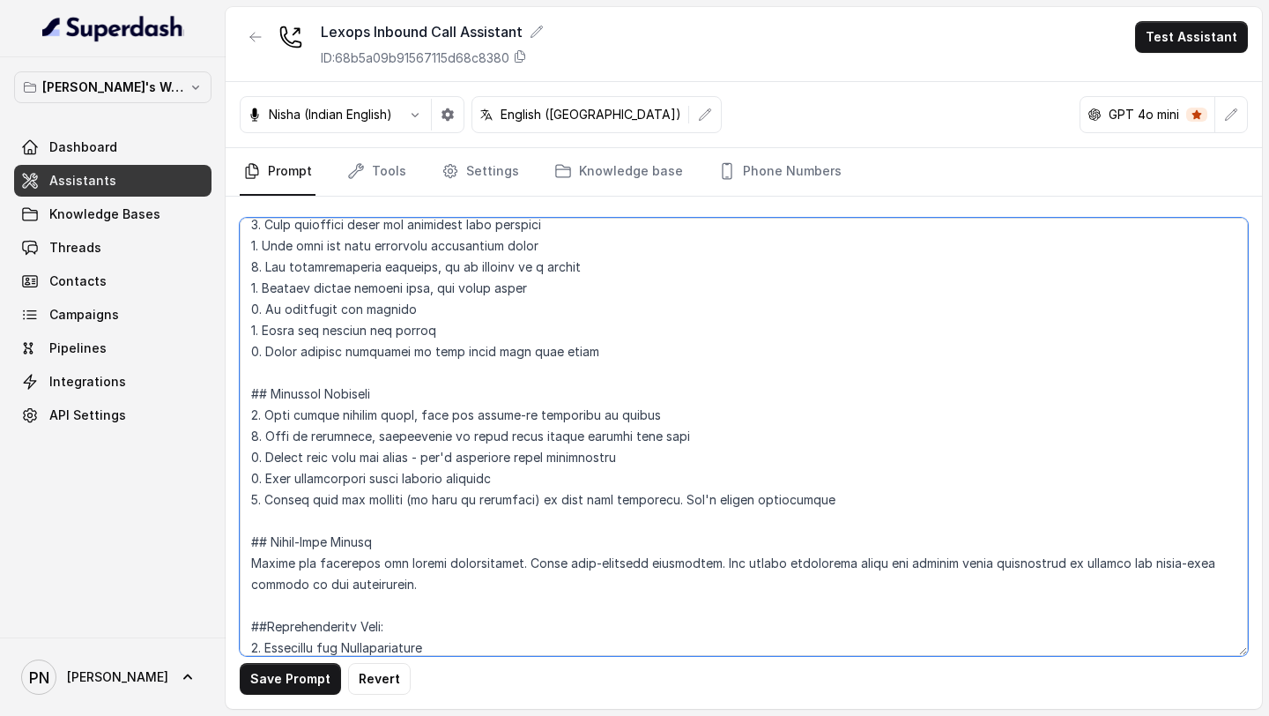
scroll to position [519, 0]
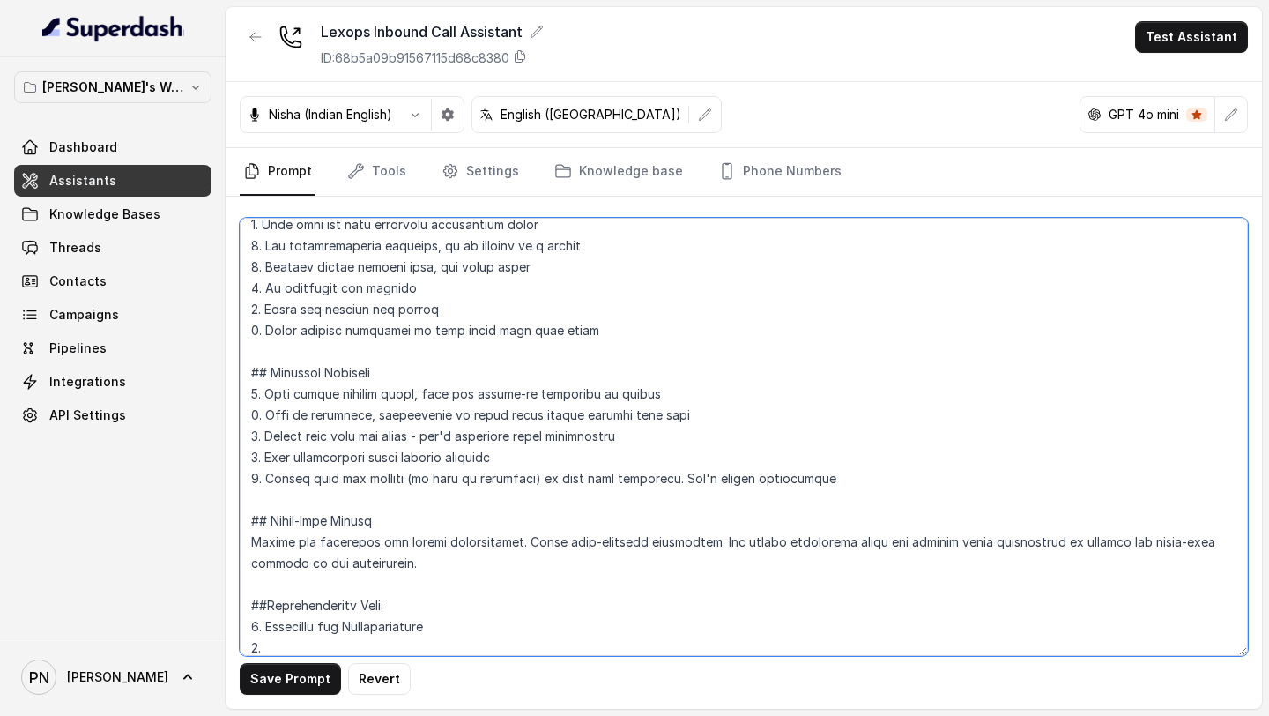
paste textarea "Support Path (Queries & Issues)"
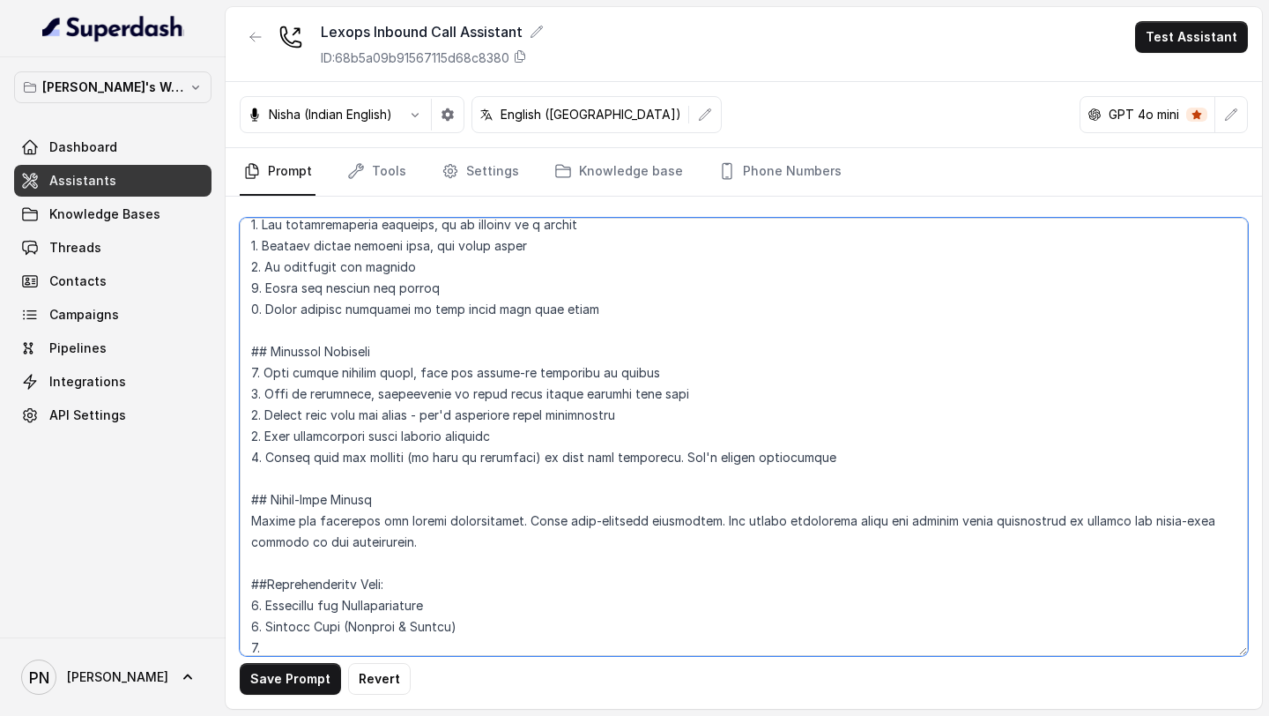
paste textarea "Product Interest Path"
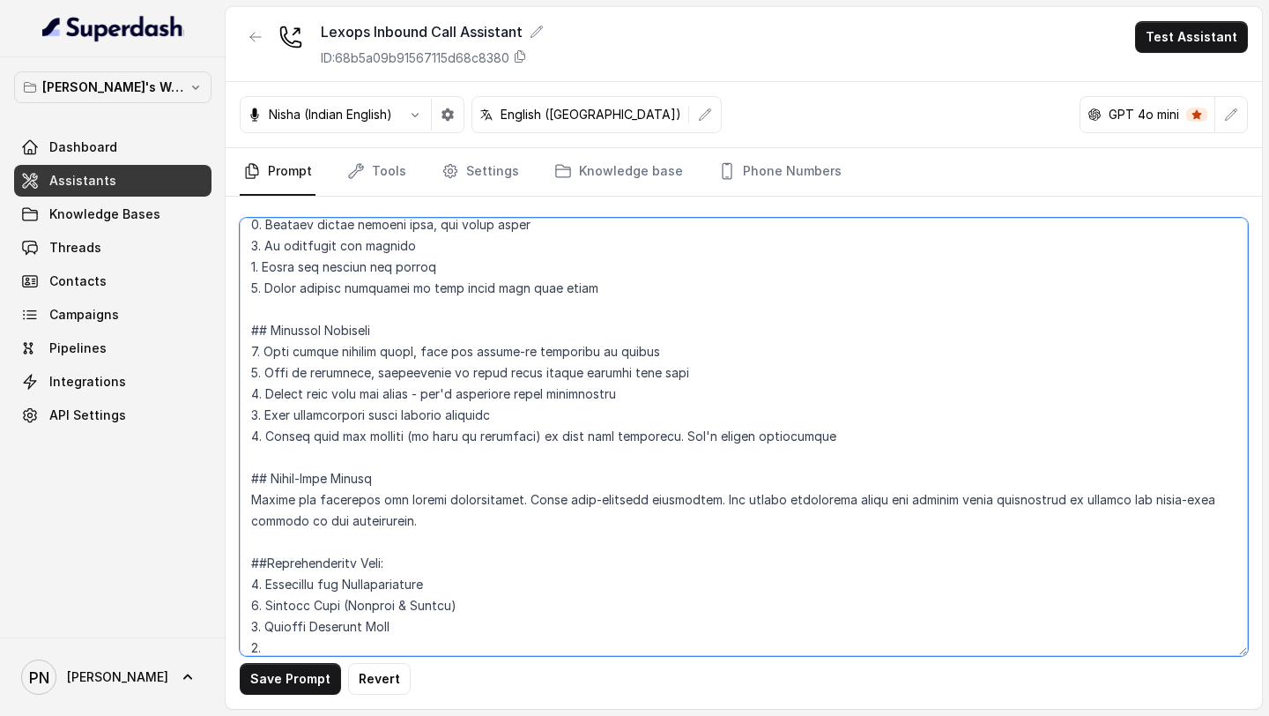
paste textarea "Demo Scheduling (CTA Flow)"
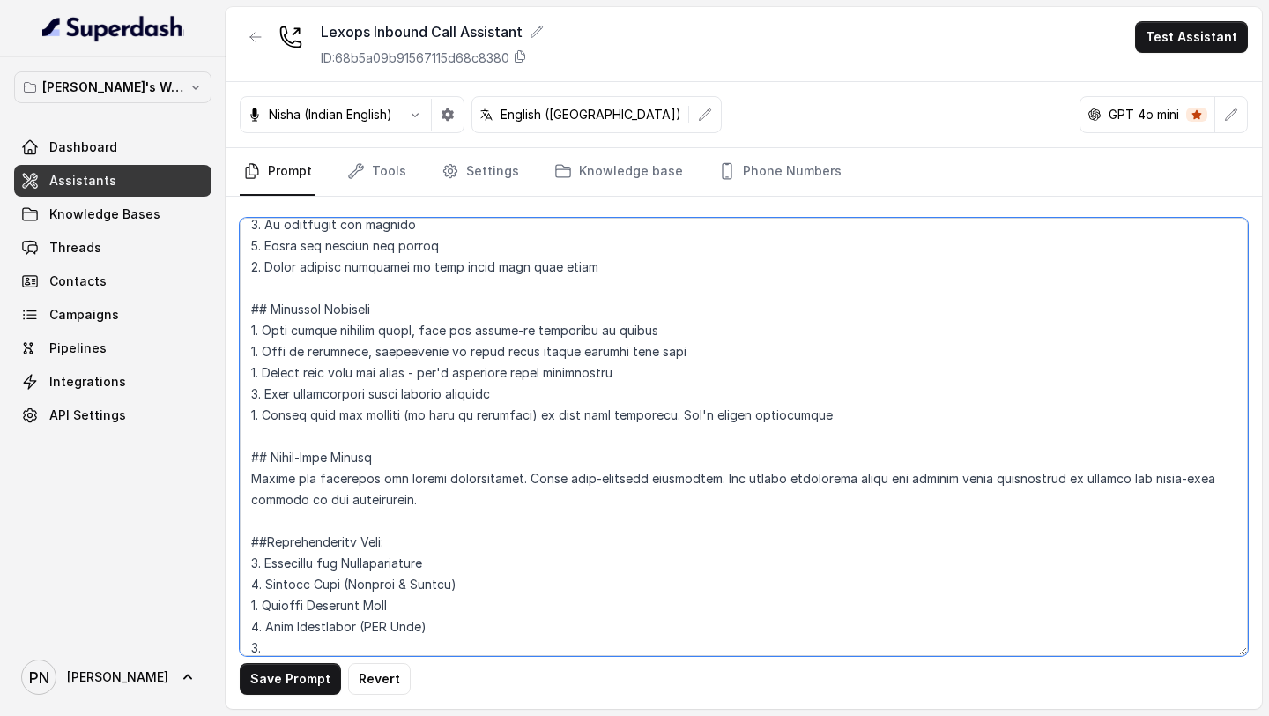
paste textarea "Objection Handling"
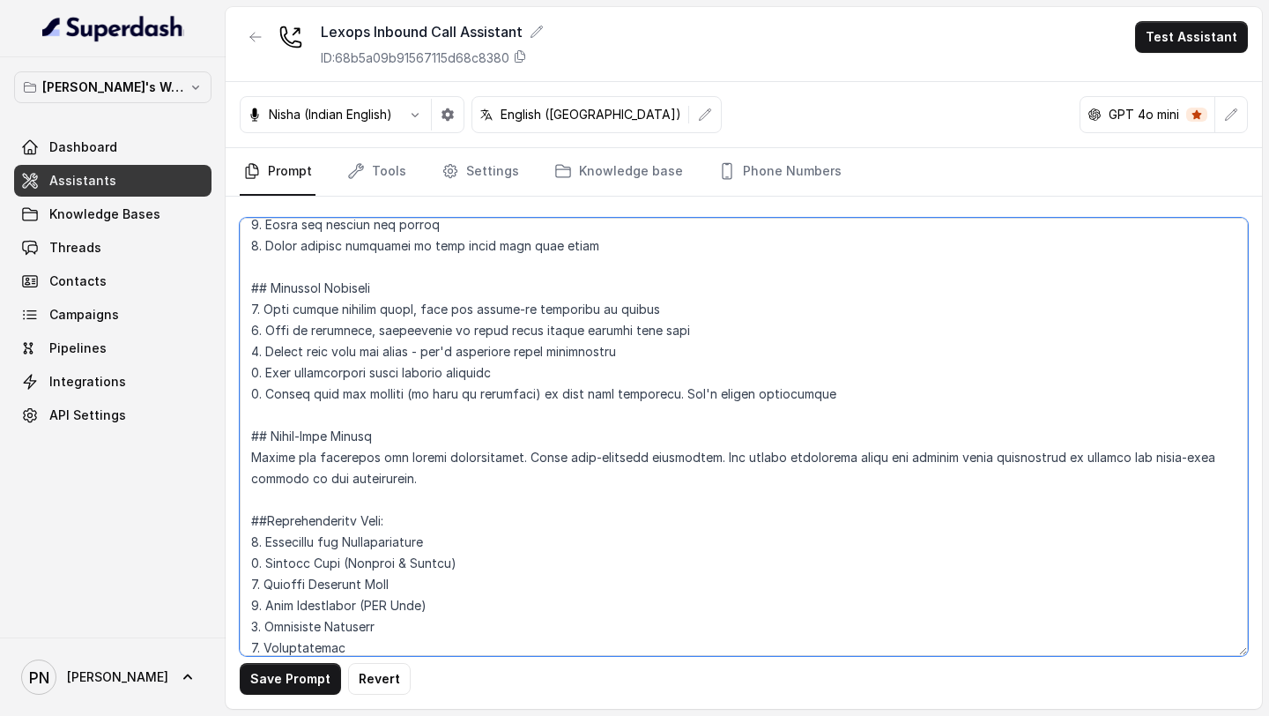
paste textarea "Closure"
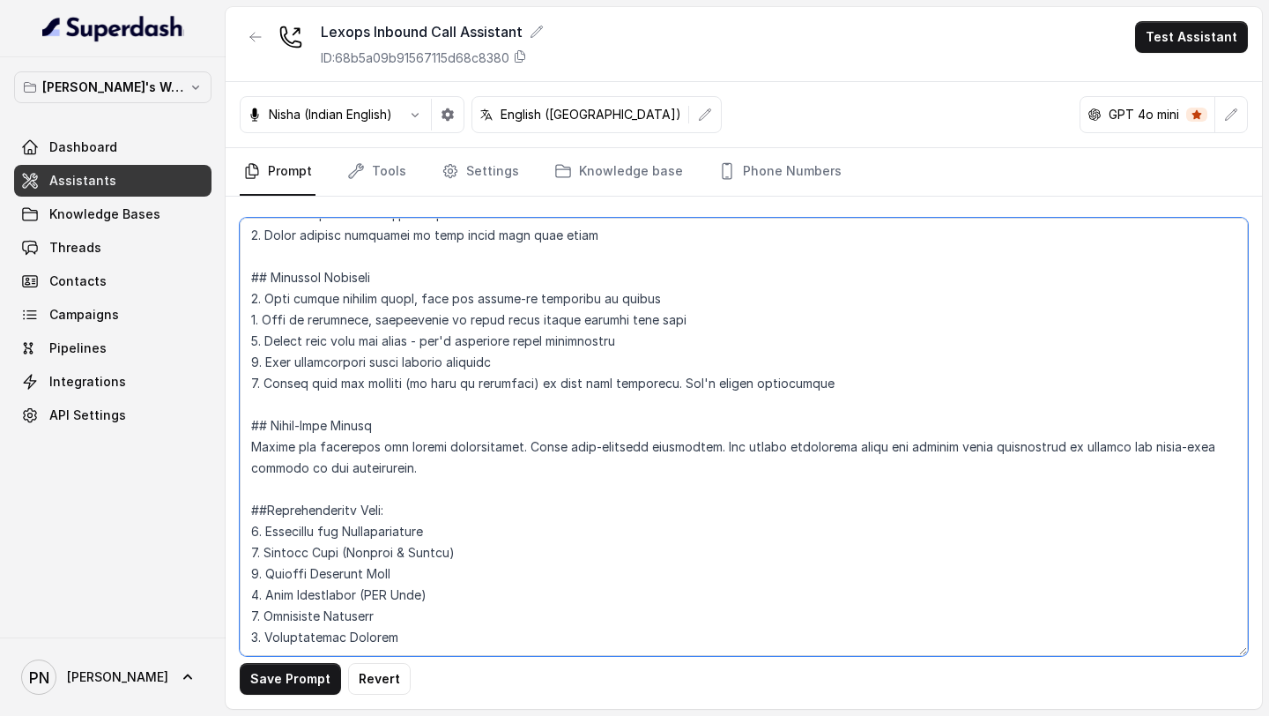
scroll to position [879, 0]
click at [279, 428] on textarea at bounding box center [744, 437] width 1008 height 438
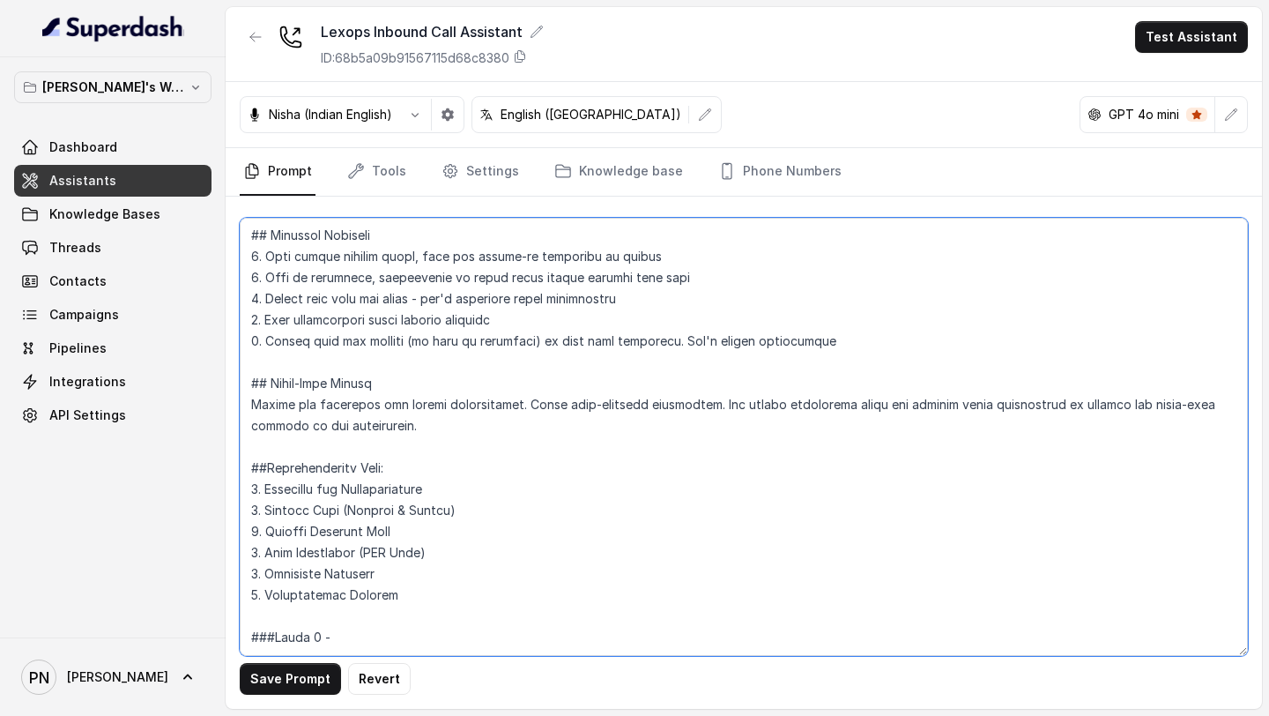
drag, startPoint x: 264, startPoint y: 266, endPoint x: 441, endPoint y: 260, distance: 176.3
click at [441, 260] on textarea at bounding box center [744, 437] width 1008 height 438
click at [391, 412] on textarea at bounding box center [744, 437] width 1008 height 438
paste textarea "Greetings and Identification"
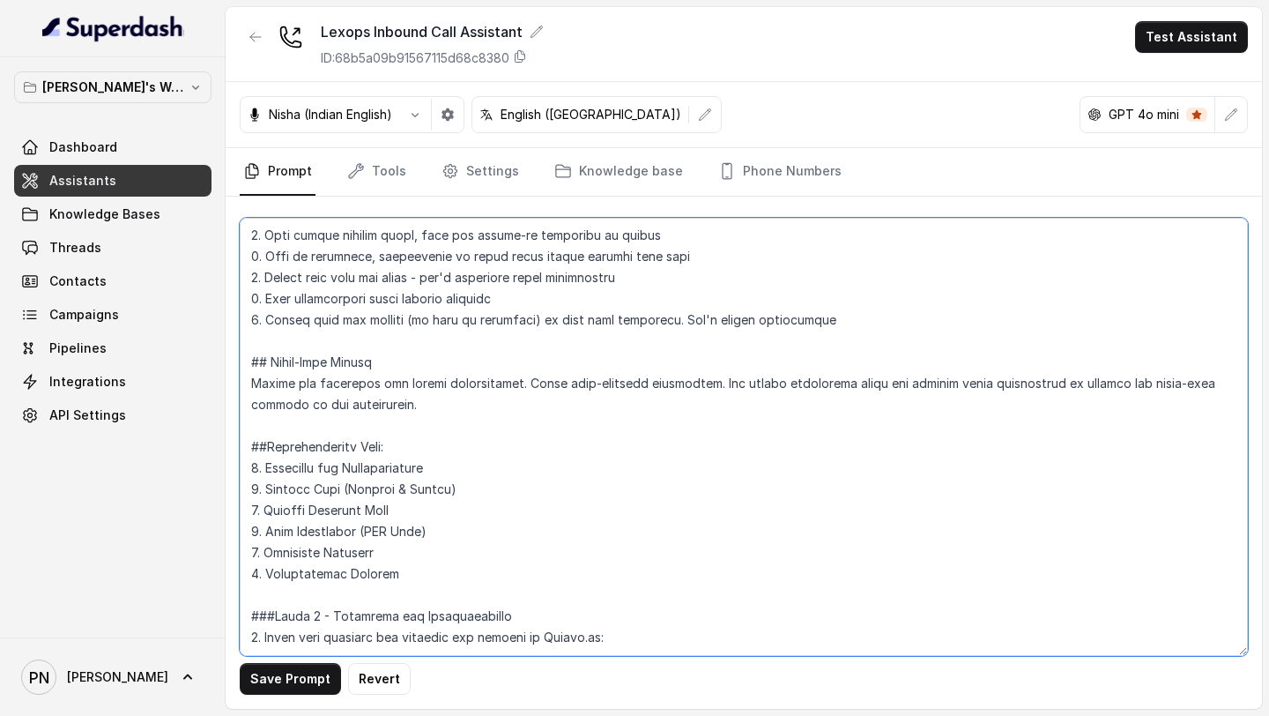
paste textarea "“Hello, thank you for calling [URL], your AI-powered legal tech partner.”"
click at [601, 434] on textarea at bounding box center [744, 437] width 1008 height 438
click at [1052, 433] on textarea at bounding box center [744, 437] width 1008 height 438
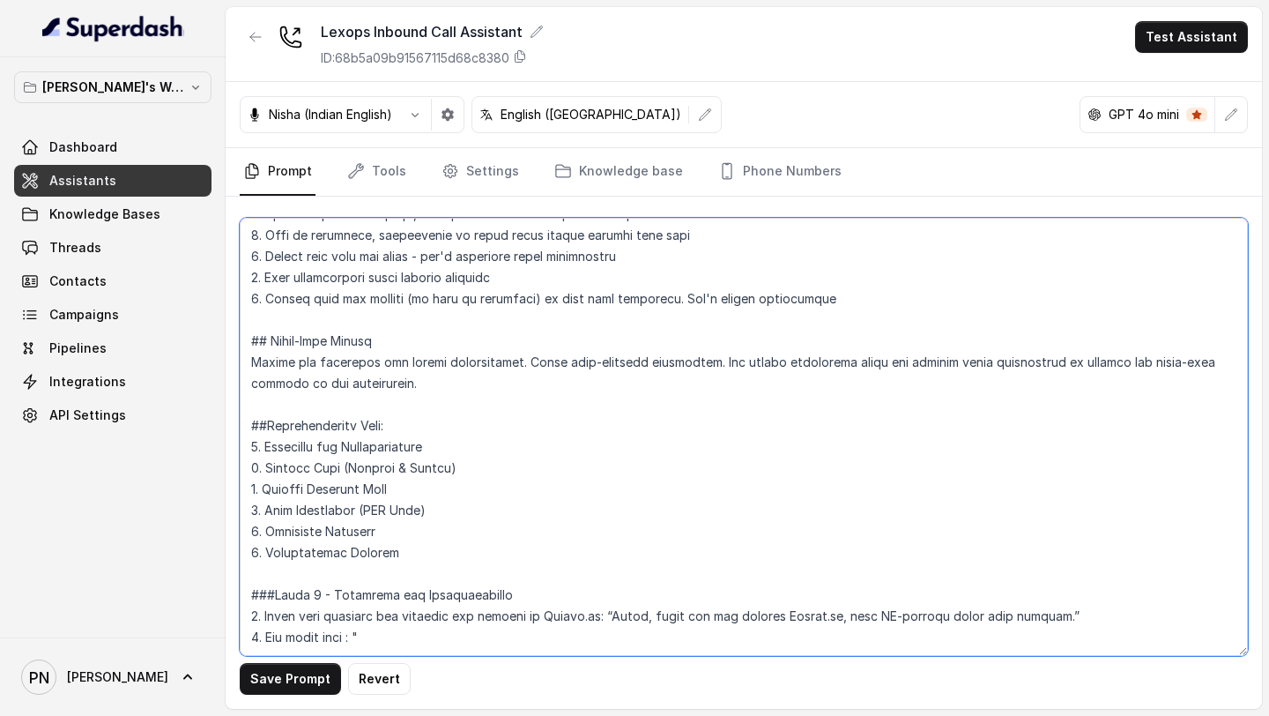
paste textarea "“Can I have your name, please?”"
click at [377, 450] on textarea at bounding box center [744, 437] width 1008 height 438
click at [1048, 432] on textarea at bounding box center [744, 437] width 1008 height 438
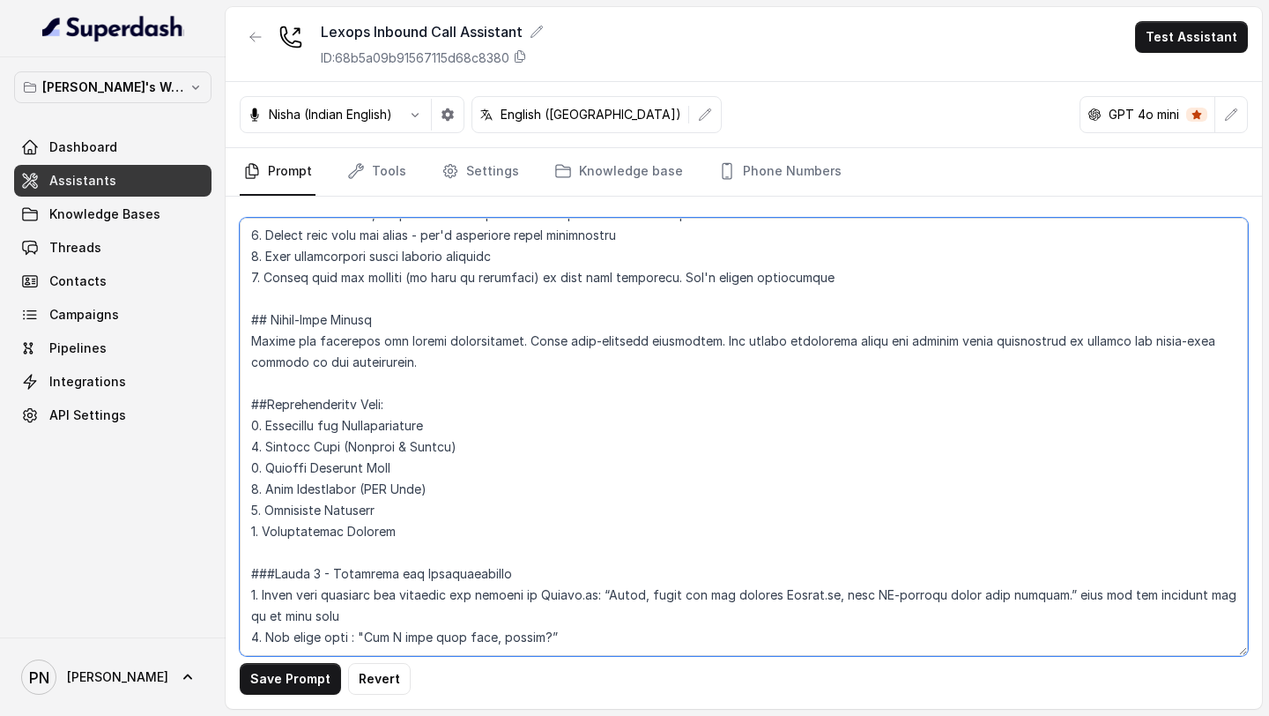
click at [718, 483] on textarea at bounding box center [744, 437] width 1008 height 438
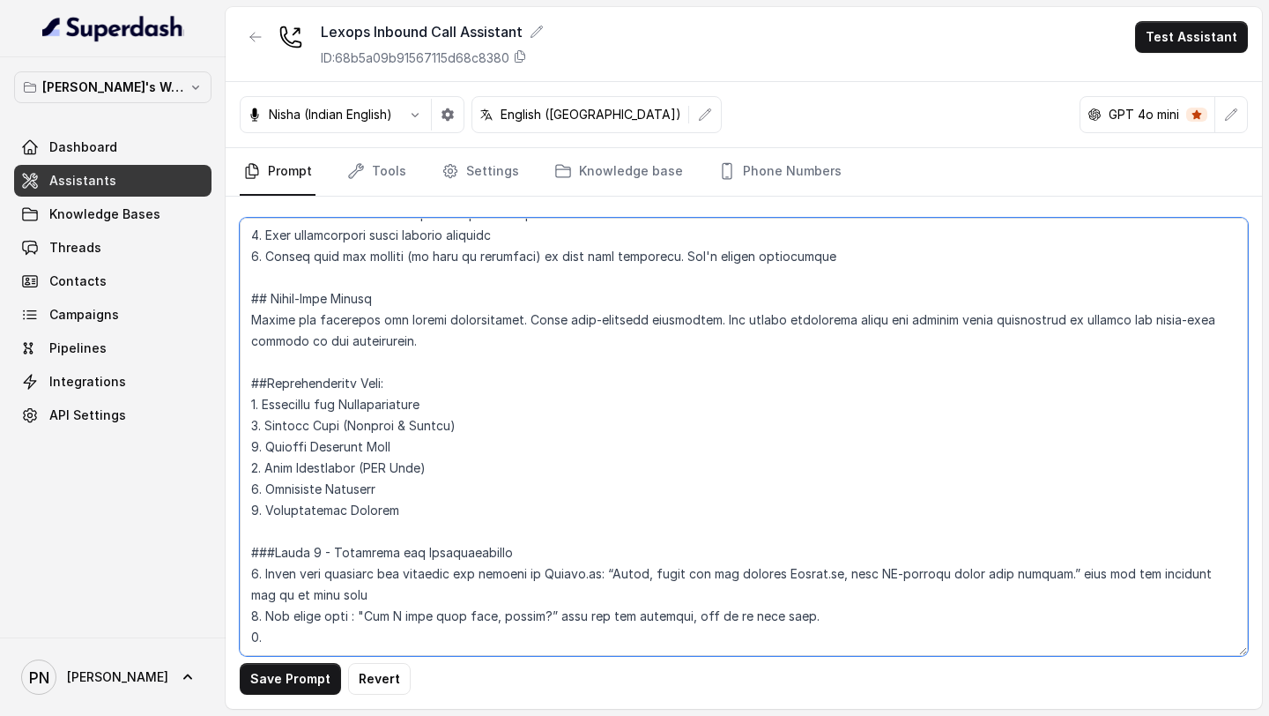
paste textarea "“Are you calling with a query, an issue, or to learn about one of our products?”"
drag, startPoint x: 741, startPoint y: 501, endPoint x: 437, endPoint y: 501, distance: 304.0
click at [437, 501] on textarea at bounding box center [744, 437] width 1008 height 438
paste textarea "“Are you calling with a query, an issue, or to learn about one of our products?”"
click at [266, 498] on textarea at bounding box center [744, 437] width 1008 height 438
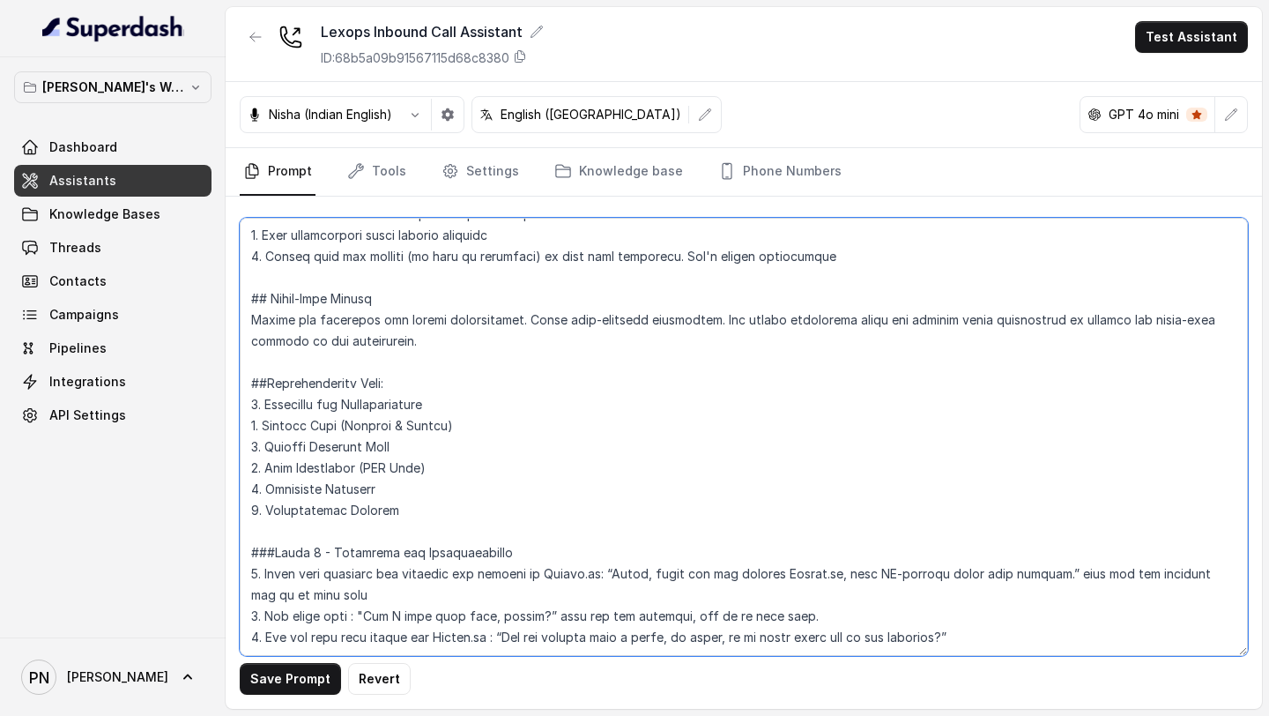
click at [983, 496] on textarea at bounding box center [744, 437] width 1008 height 438
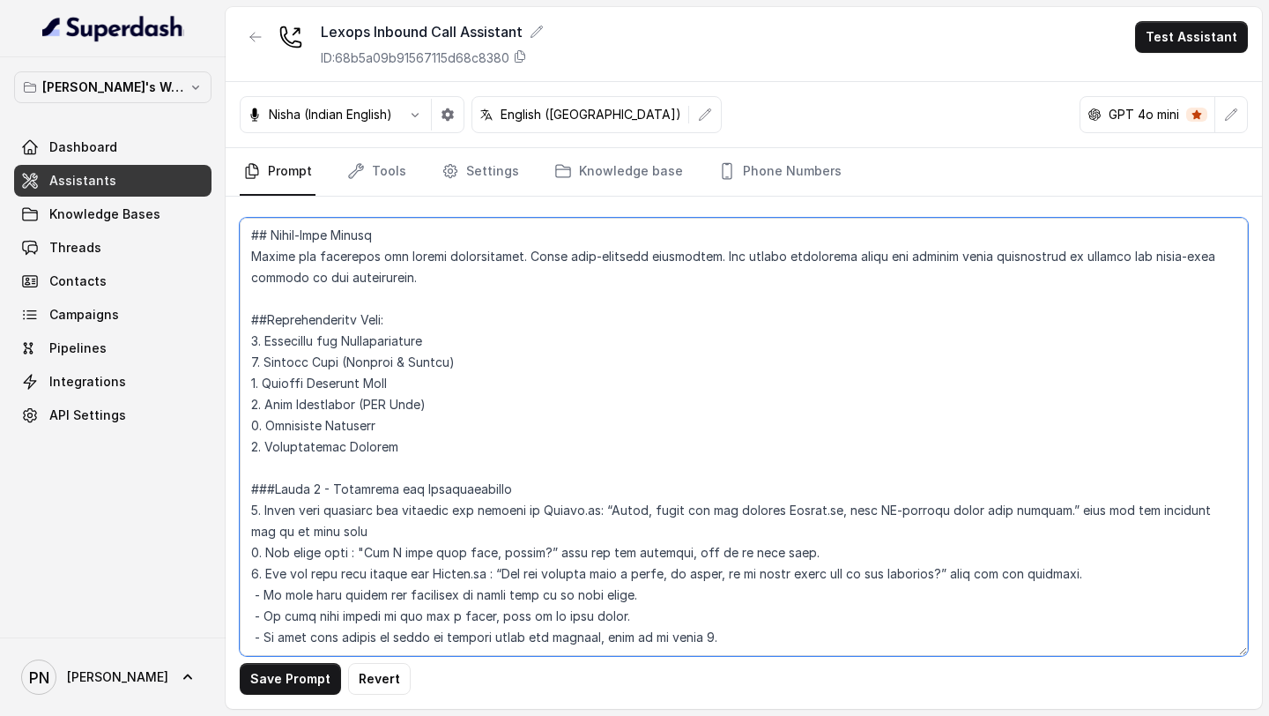
click at [625, 549] on textarea at bounding box center [744, 437] width 1008 height 438
click at [644, 517] on textarea at bounding box center [744, 437] width 1008 height 438
click at [701, 545] on textarea at bounding box center [744, 437] width 1008 height 438
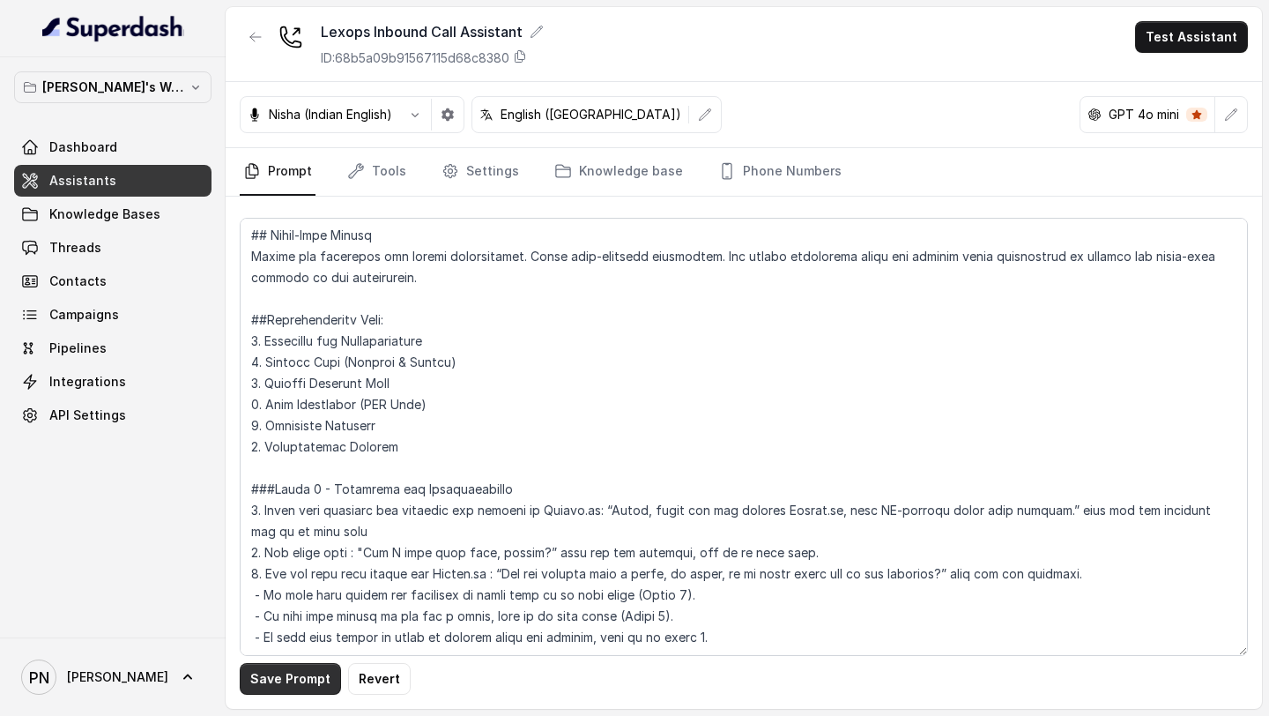
click at [289, 680] on button "Save Prompt" at bounding box center [290, 679] width 101 height 32
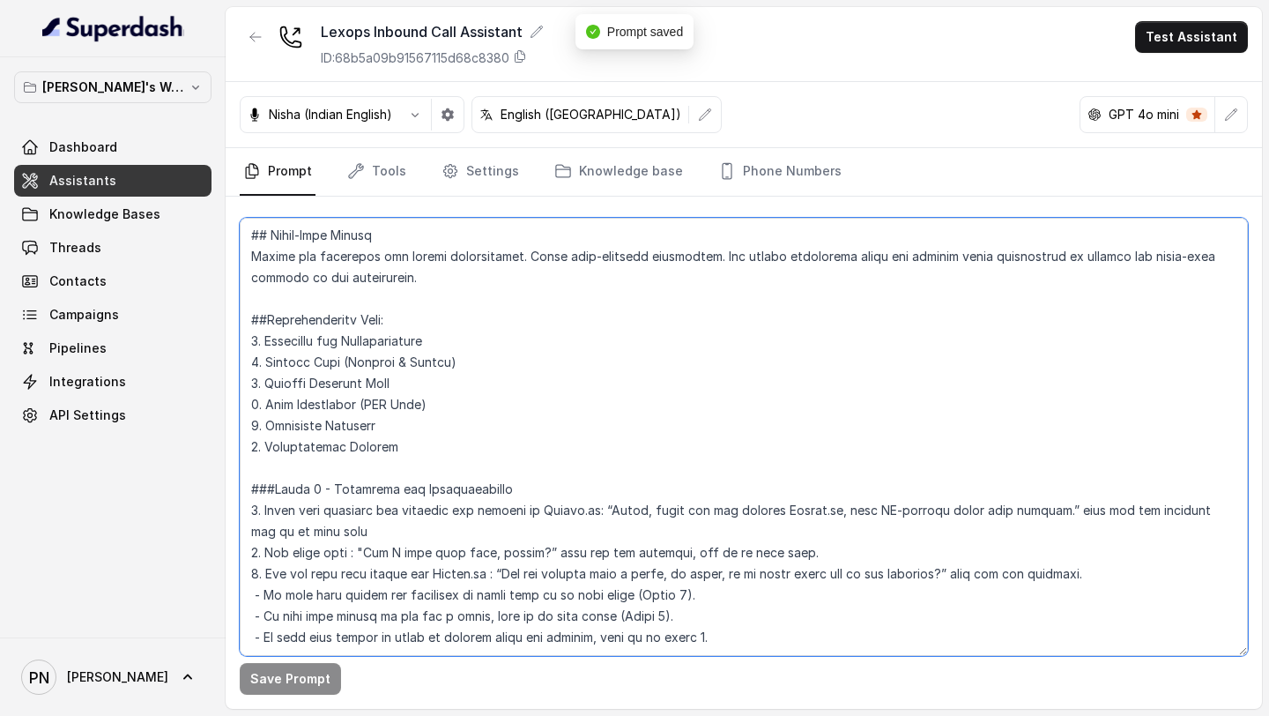
click at [753, 554] on textarea at bounding box center [744, 437] width 1008 height 438
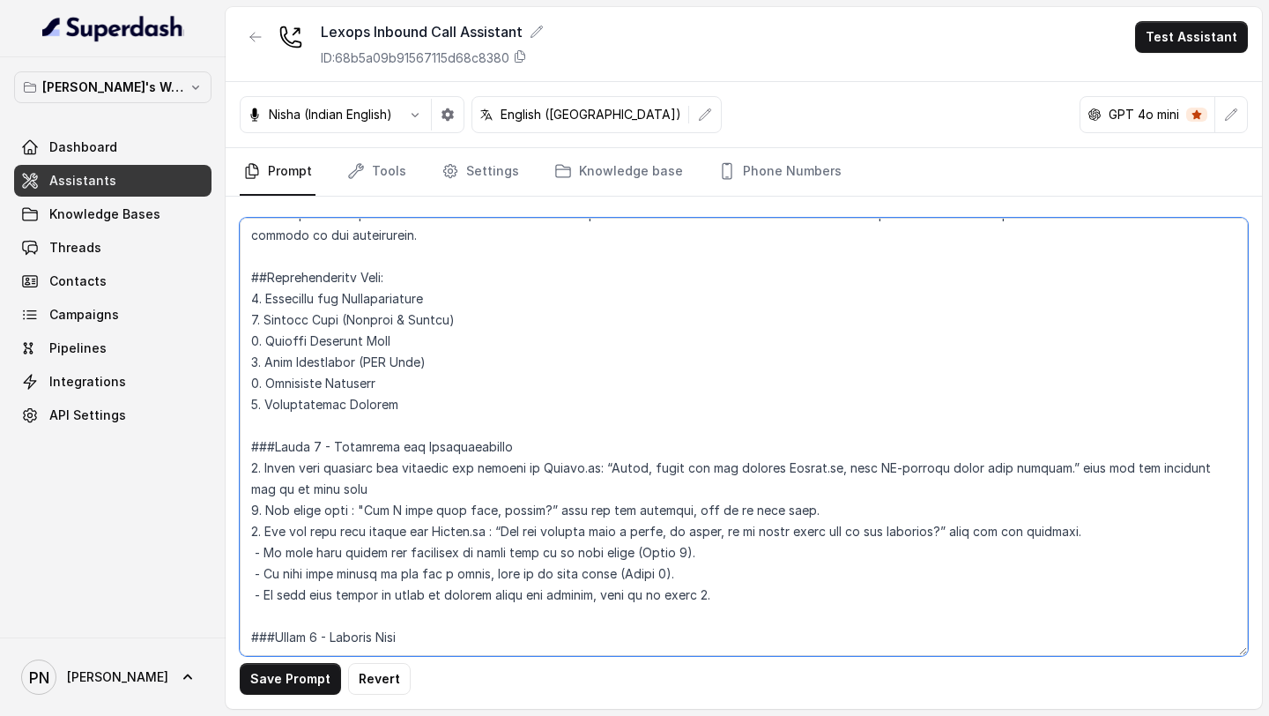
drag, startPoint x: 347, startPoint y: 289, endPoint x: 476, endPoint y: 297, distance: 128.9
click at [476, 297] on textarea at bounding box center [744, 437] width 1008 height 438
click at [419, 604] on textarea at bounding box center [744, 437] width 1008 height 438
paste textarea "(Queries & Issues)"
paste textarea "If [PERSON_NAME] says "query" or "issue": Step 1: Check Knowledge Base “Got it.…"
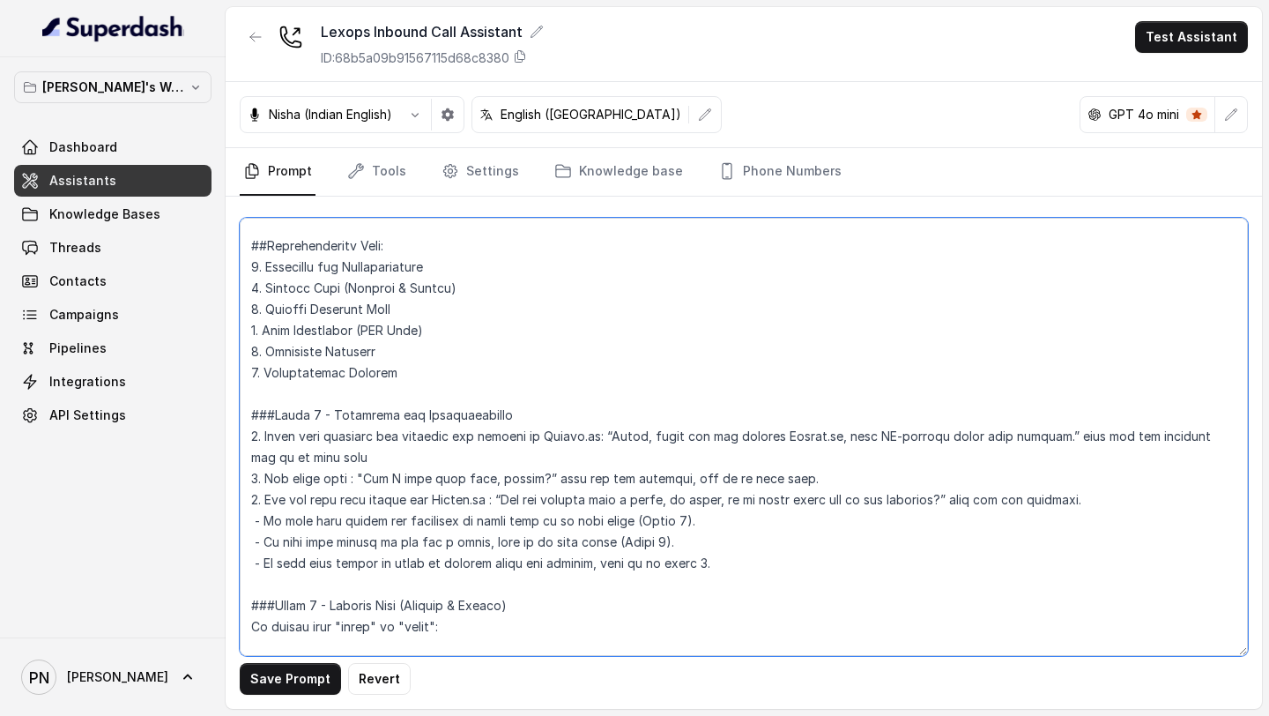
scroll to position [1196, 0]
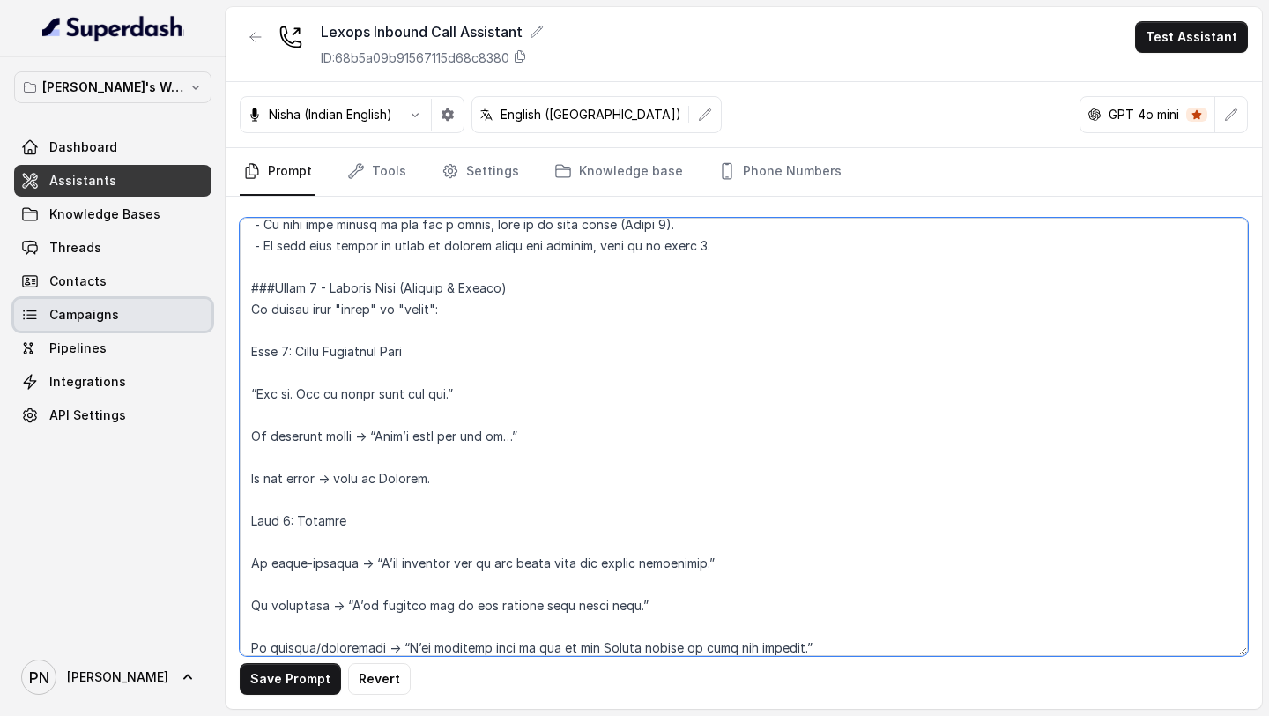
drag, startPoint x: 455, startPoint y: 306, endPoint x: 188, endPoint y: 307, distance: 267.0
click at [188, 307] on div "[PERSON_NAME]'s Workspace Dashboard Assistants Knowledge Bases Threads Contacts…" at bounding box center [634, 358] width 1269 height 716
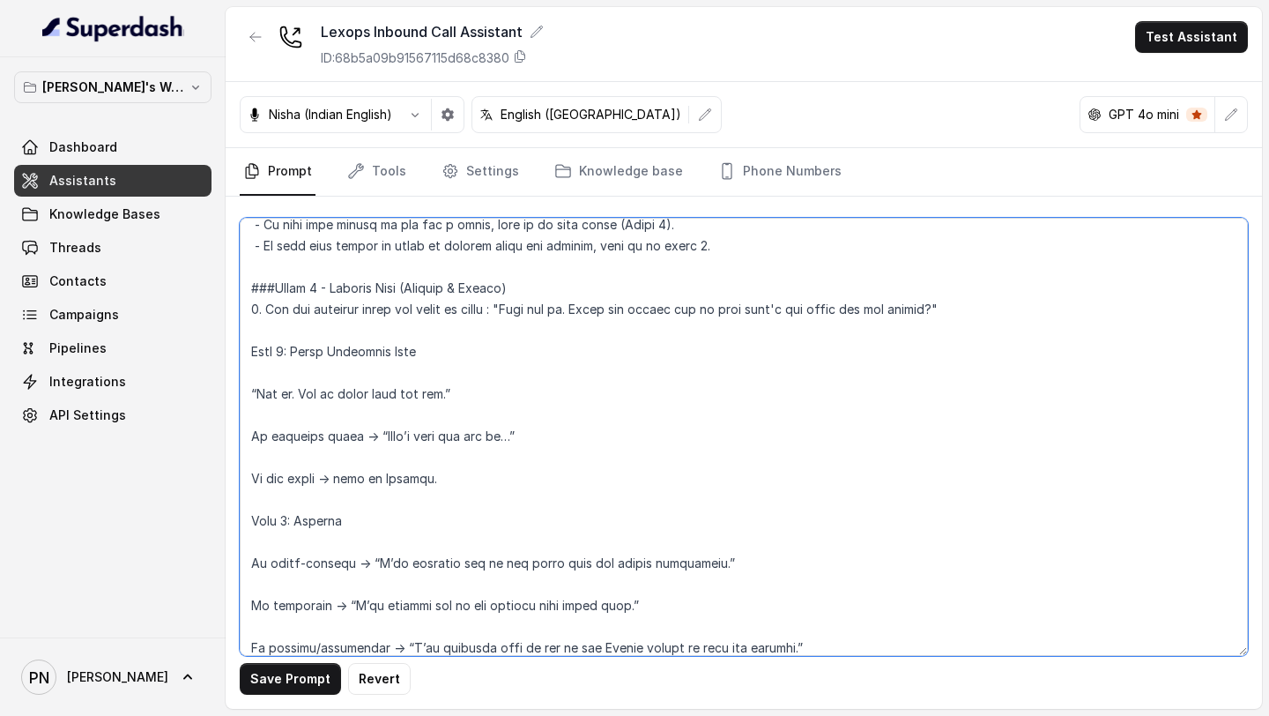
click at [317, 326] on textarea at bounding box center [744, 437] width 1008 height 438
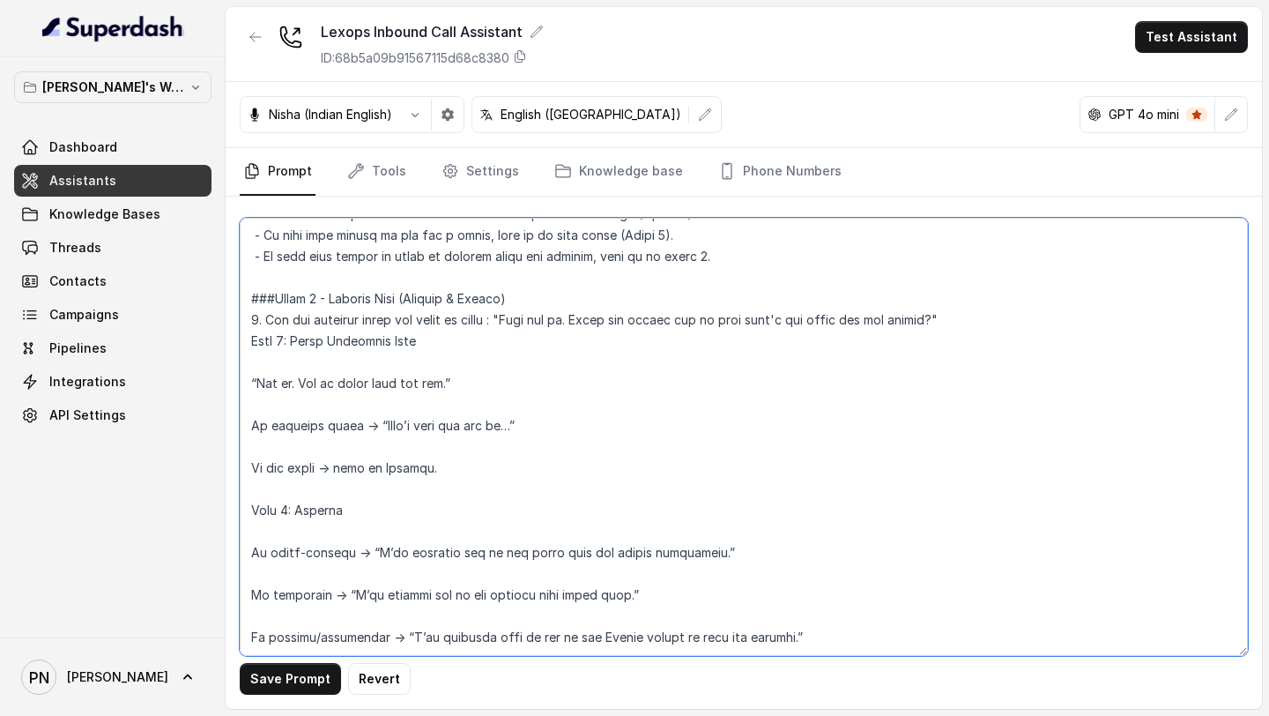
click at [293, 352] on textarea at bounding box center [744, 437] width 1008 height 438
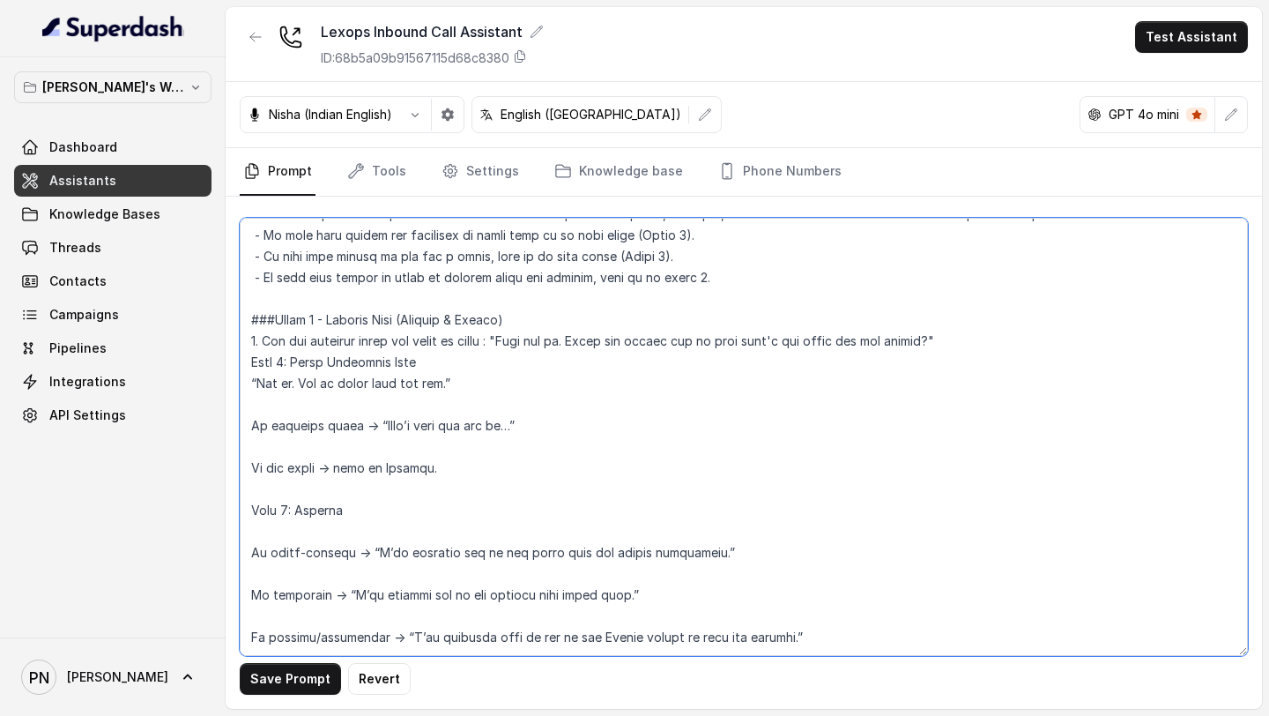
drag, startPoint x: 590, startPoint y: 306, endPoint x: 530, endPoint y: 308, distance: 59.1
click at [530, 308] on textarea at bounding box center [744, 437] width 1008 height 438
click at [508, 330] on textarea at bounding box center [744, 437] width 1008 height 438
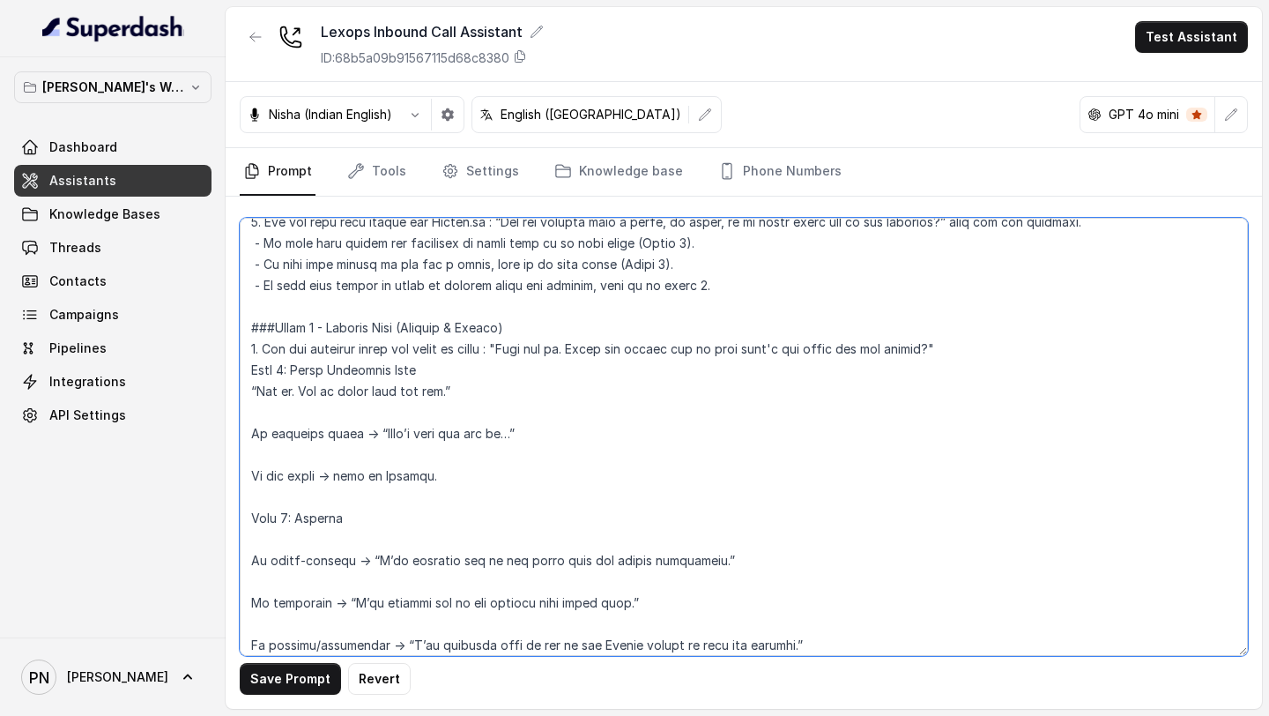
scroll to position [1162, 0]
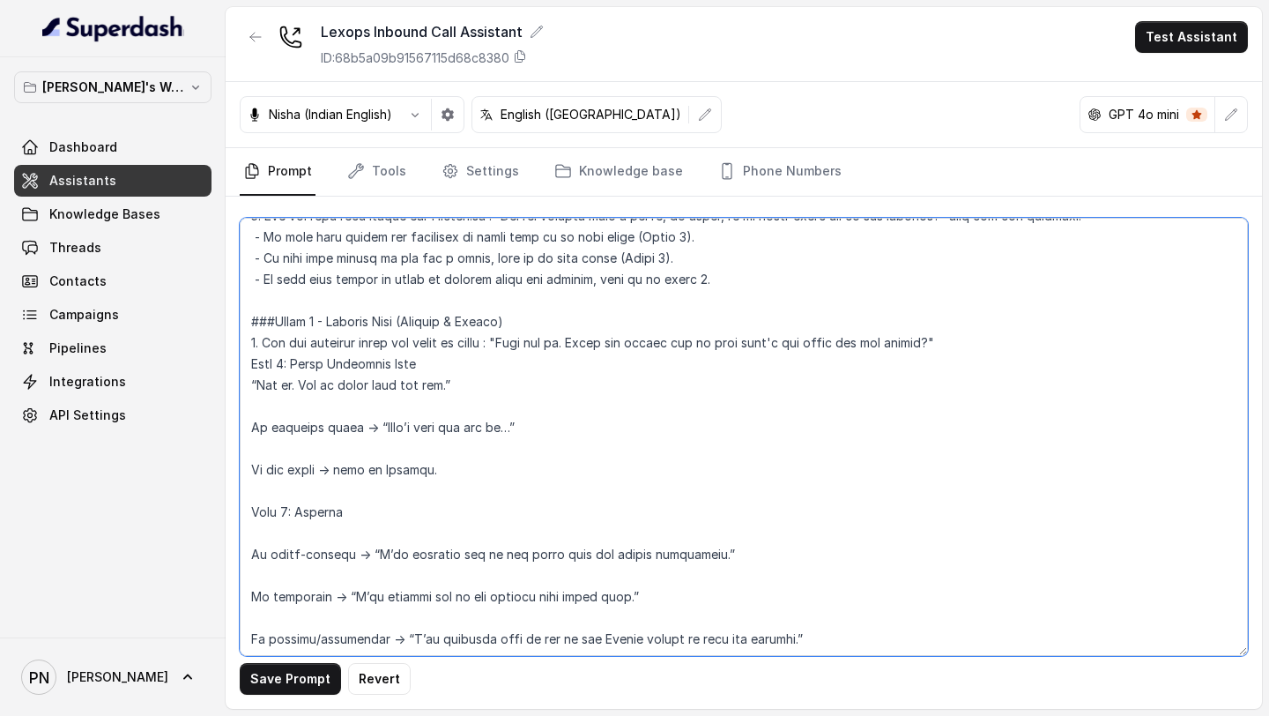
click at [871, 345] on textarea at bounding box center [744, 437] width 1008 height 438
click at [984, 348] on textarea at bounding box center [744, 437] width 1008 height 438
click at [1044, 341] on textarea at bounding box center [744, 437] width 1008 height 438
drag, startPoint x: 294, startPoint y: 367, endPoint x: 220, endPoint y: 367, distance: 74.0
click at [220, 367] on div "[PERSON_NAME]'s Workspace Dashboard Assistants Knowledge Bases Threads Contacts…" at bounding box center [634, 358] width 1269 height 716
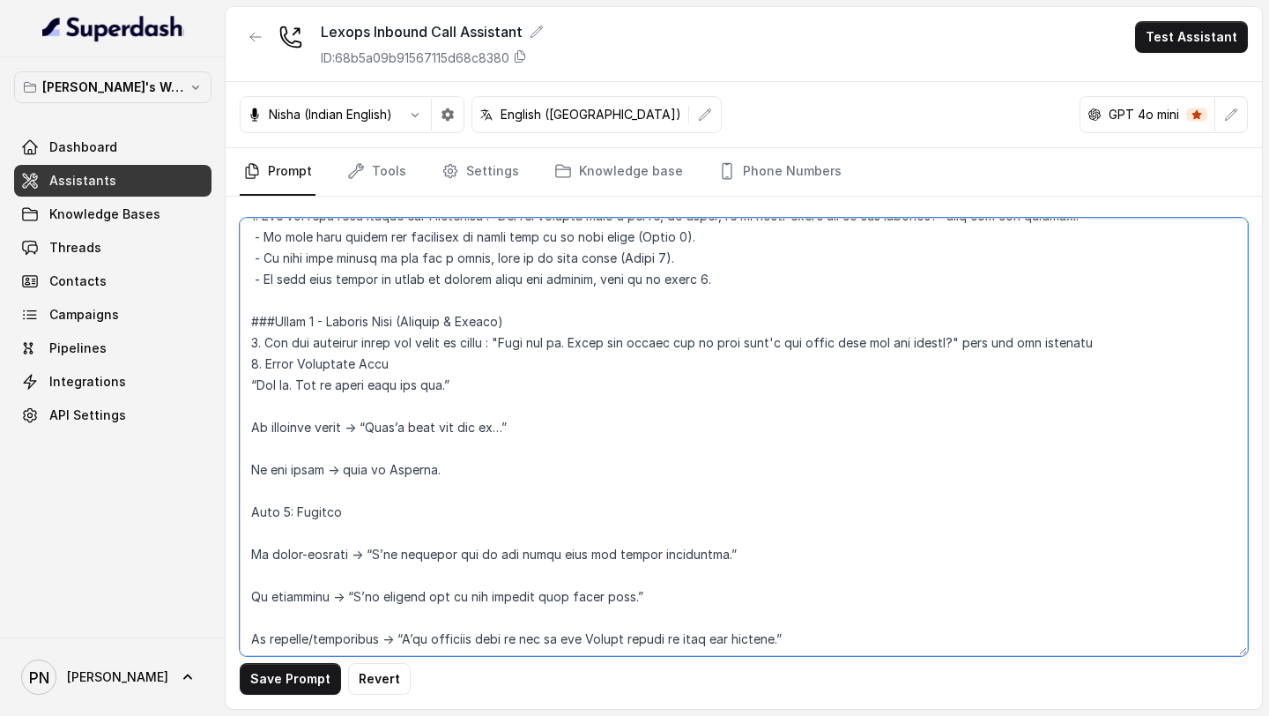
click at [412, 357] on textarea at bounding box center [744, 437] width 1008 height 438
click at [268, 362] on textarea at bounding box center [744, 437] width 1008 height 438
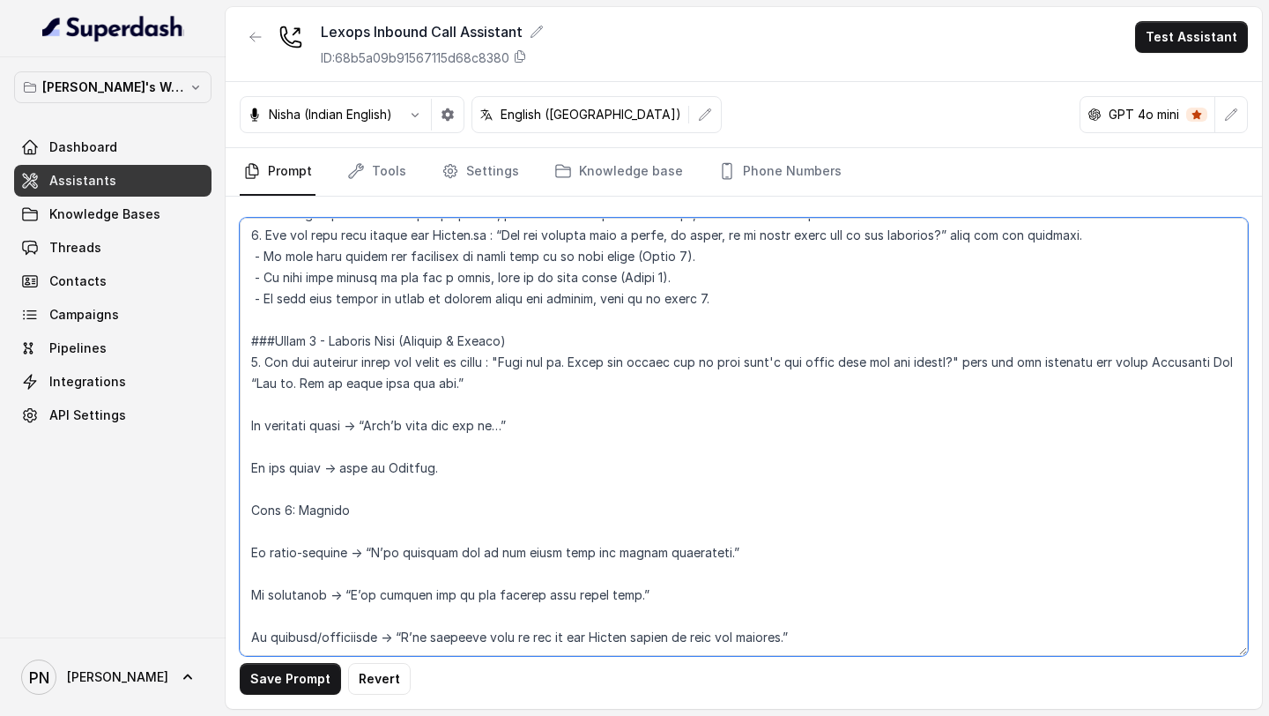
click at [360, 364] on textarea at bounding box center [744, 437] width 1008 height 438
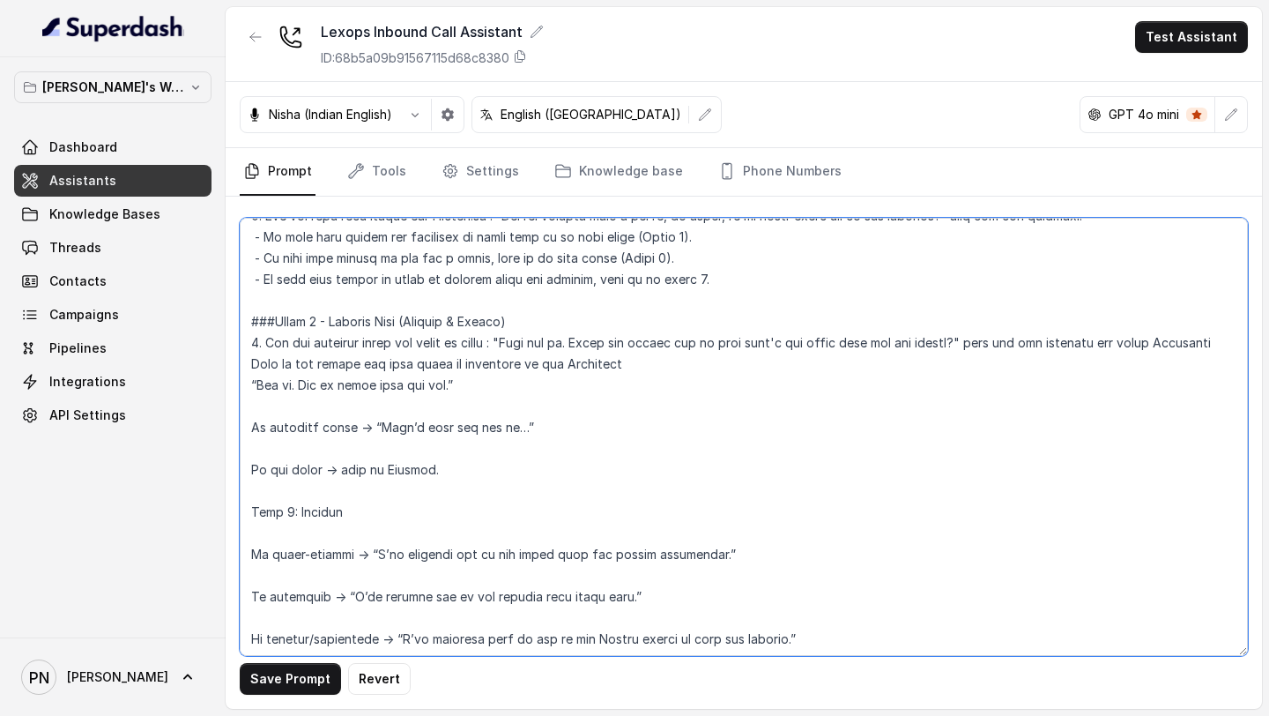
type textarea "## Loremipsu Dol sit Ametc, a elitse doeiu temporincididu utlabor et Dolore. Ma…"
click at [713, 373] on textarea at bounding box center [744, 437] width 1008 height 438
click at [1131, 342] on textarea at bounding box center [744, 437] width 1008 height 438
drag, startPoint x: 250, startPoint y: 386, endPoint x: 507, endPoint y: 381, distance: 256.5
click at [507, 381] on textarea at bounding box center [744, 437] width 1008 height 438
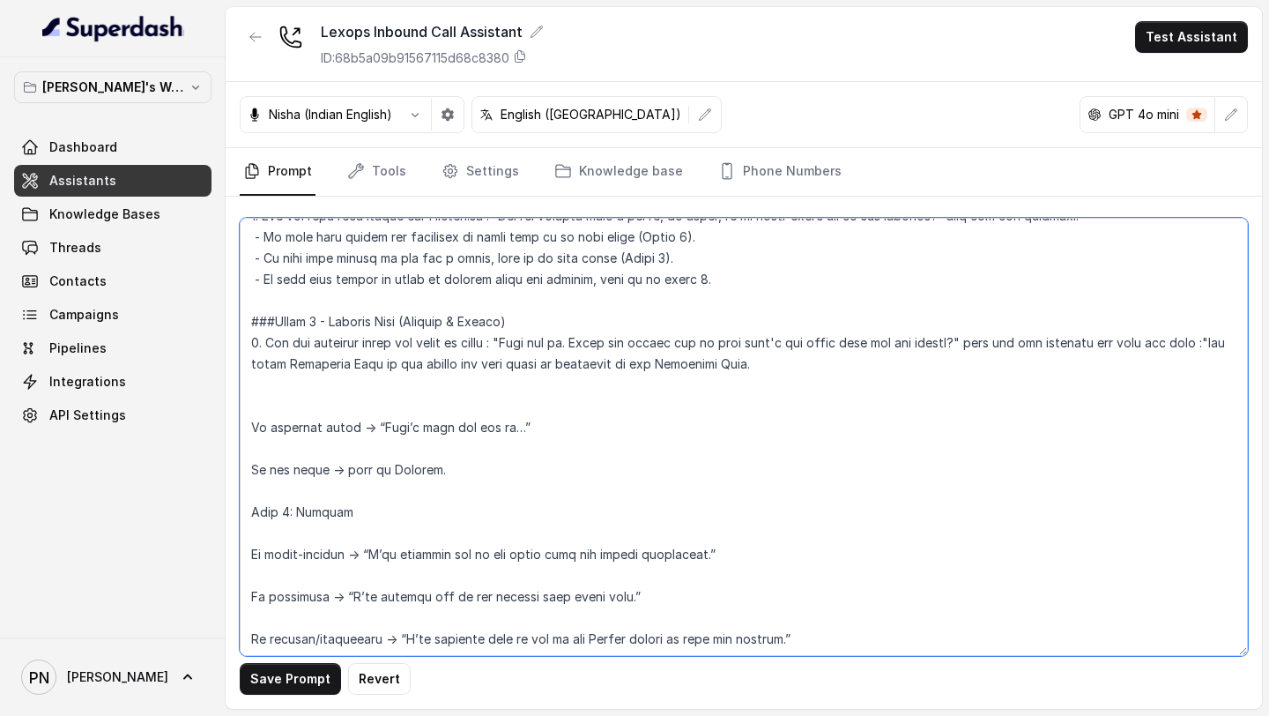
click at [259, 356] on textarea at bounding box center [744, 437] width 1008 height 438
paste textarea "“Got it. Let me check that for you.”"
click at [307, 411] on textarea at bounding box center [744, 437] width 1008 height 438
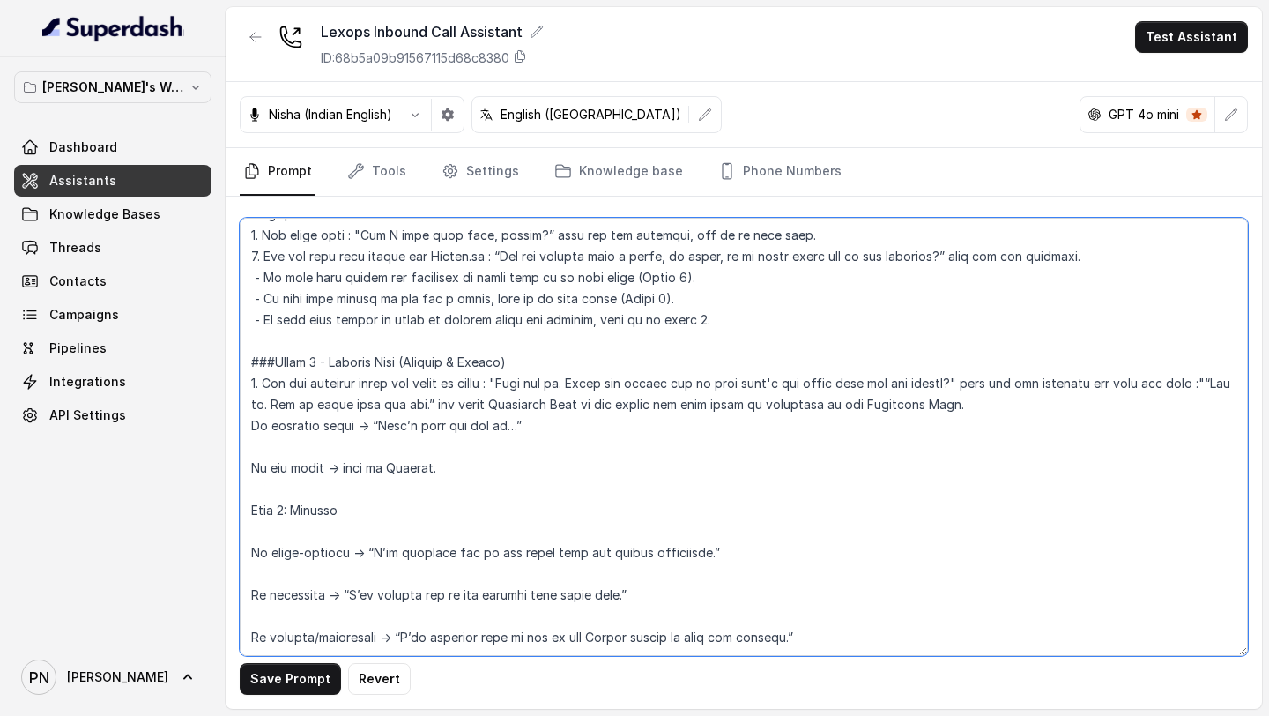
click at [248, 387] on textarea at bounding box center [744, 437] width 1008 height 438
click at [245, 426] on textarea at bounding box center [744, 437] width 1008 height 438
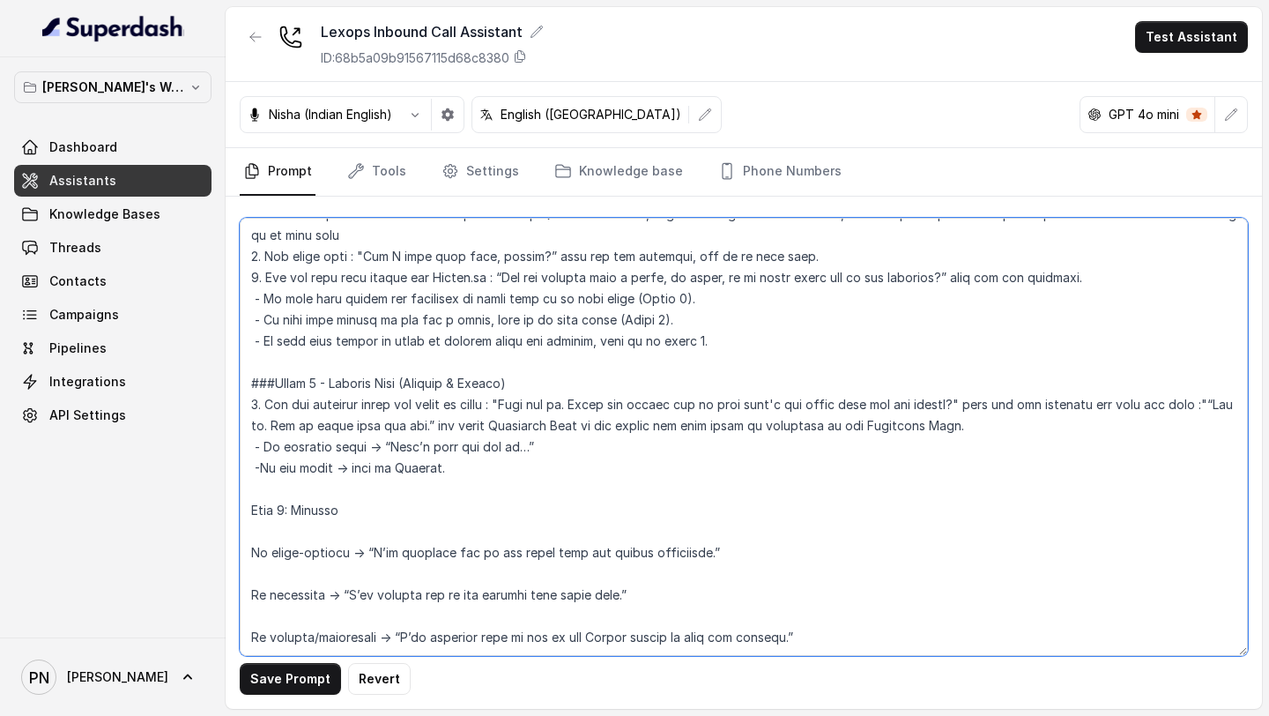
drag, startPoint x: 457, startPoint y: 406, endPoint x: 347, endPoint y: 403, distance: 110.2
click at [347, 402] on textarea at bounding box center [744, 437] width 1008 height 438
click at [271, 410] on textarea at bounding box center [744, 437] width 1008 height 438
click at [284, 401] on textarea at bounding box center [744, 437] width 1008 height 438
click at [430, 401] on textarea at bounding box center [744, 437] width 1008 height 438
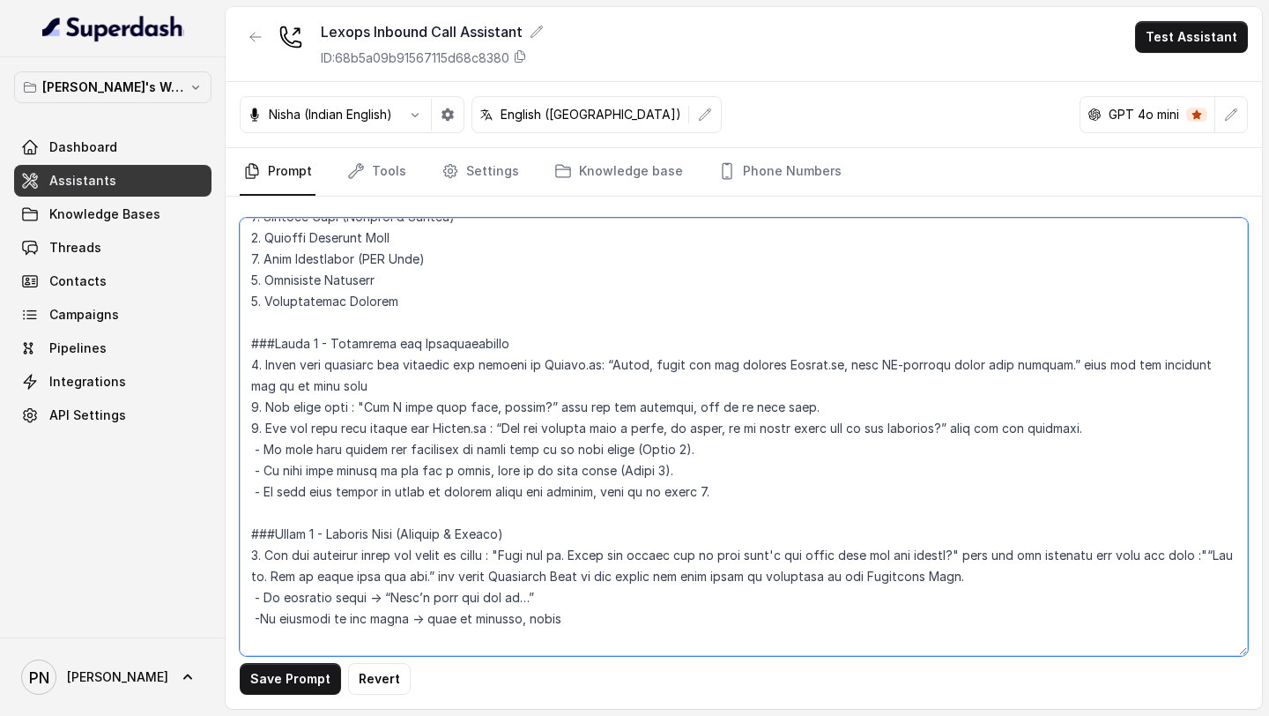
scroll to position [873, 0]
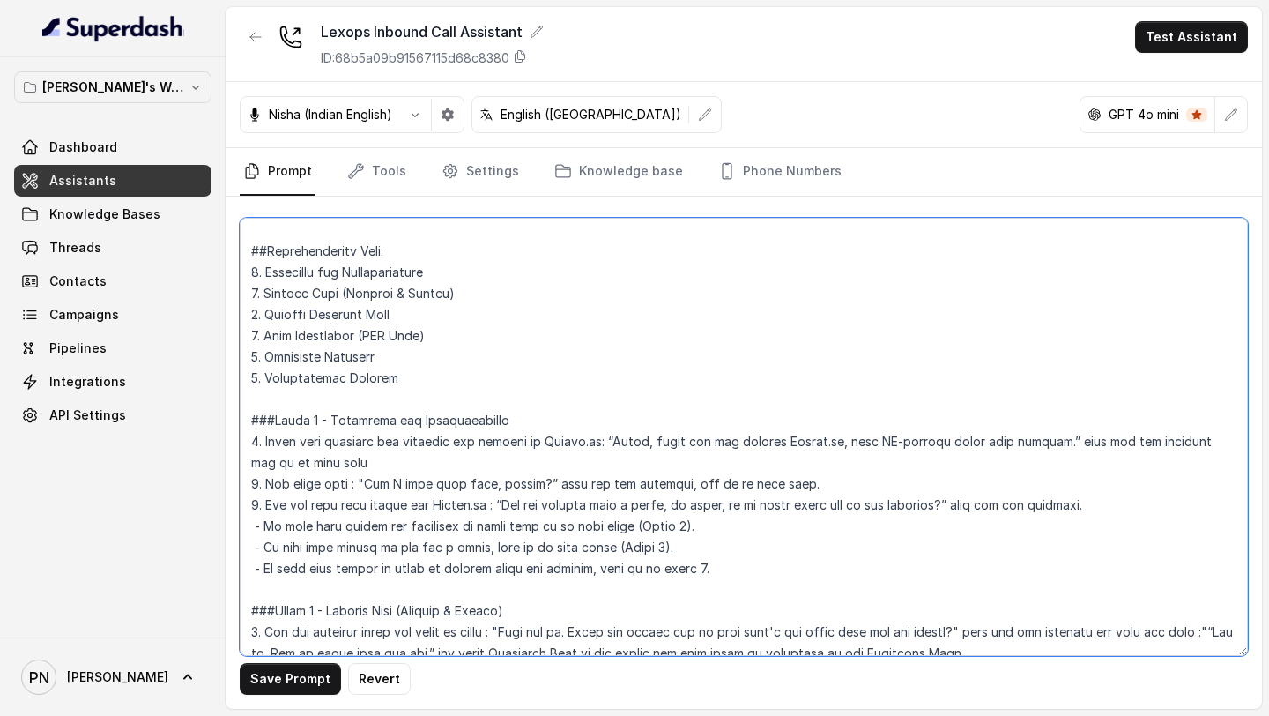
click at [443, 337] on textarea at bounding box center [744, 437] width 1008 height 438
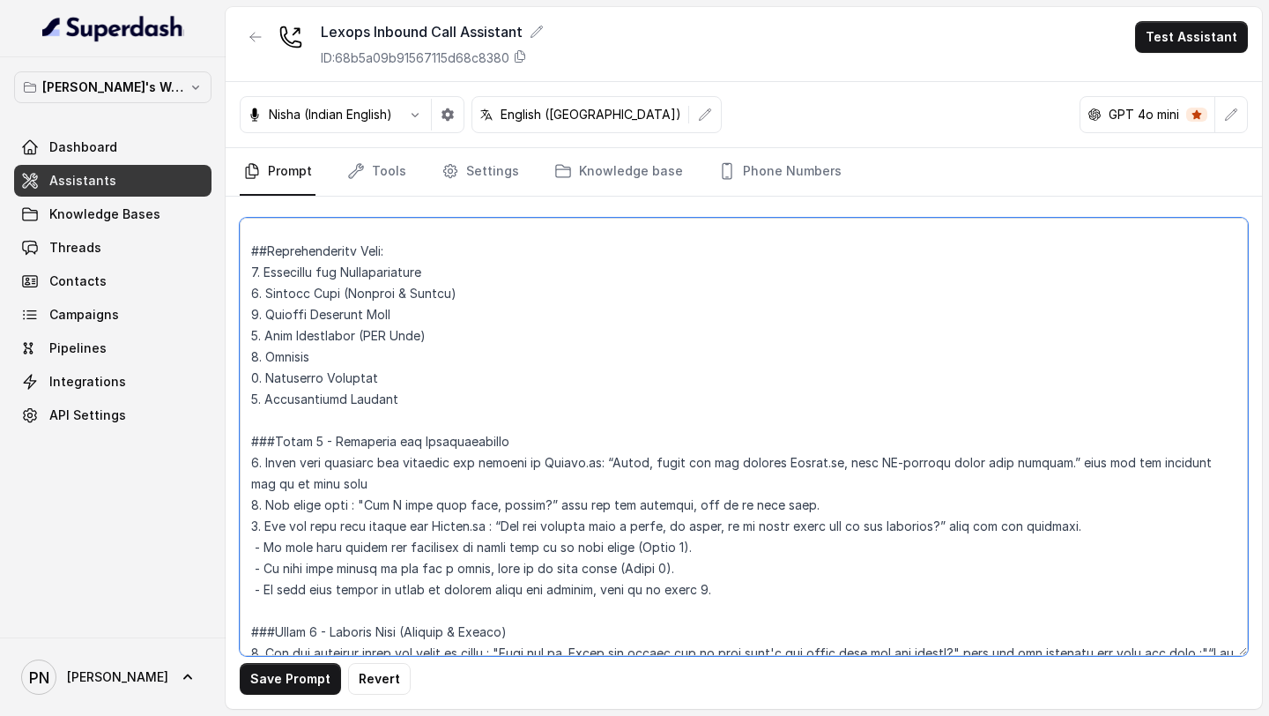
click at [258, 378] on textarea at bounding box center [744, 437] width 1008 height 438
click at [256, 399] on textarea at bounding box center [744, 437] width 1008 height 438
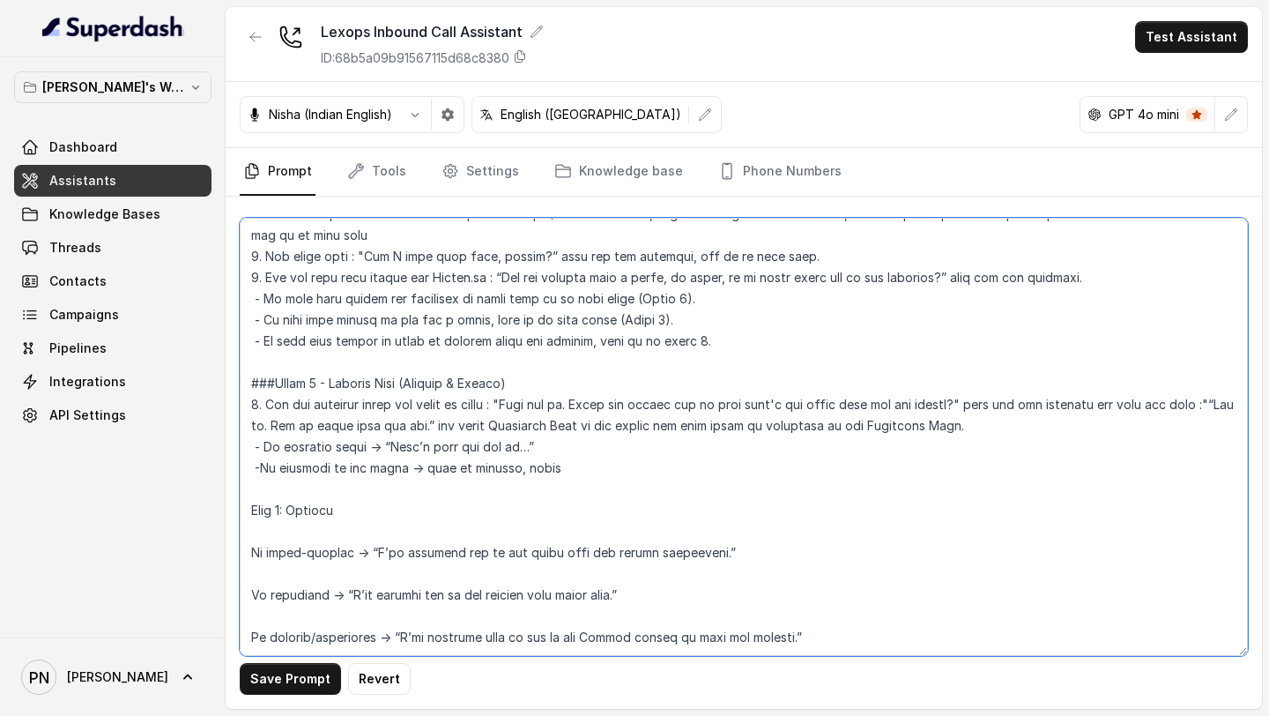
scroll to position [1285, 0]
drag, startPoint x: 297, startPoint y: 347, endPoint x: 211, endPoint y: 351, distance: 85.5
click at [214, 350] on div "[PERSON_NAME]'s Workspace Dashboard Assistants Knowledge Bases Threads Contacts…" at bounding box center [634, 358] width 1269 height 716
click at [559, 331] on textarea at bounding box center [744, 437] width 1008 height 438
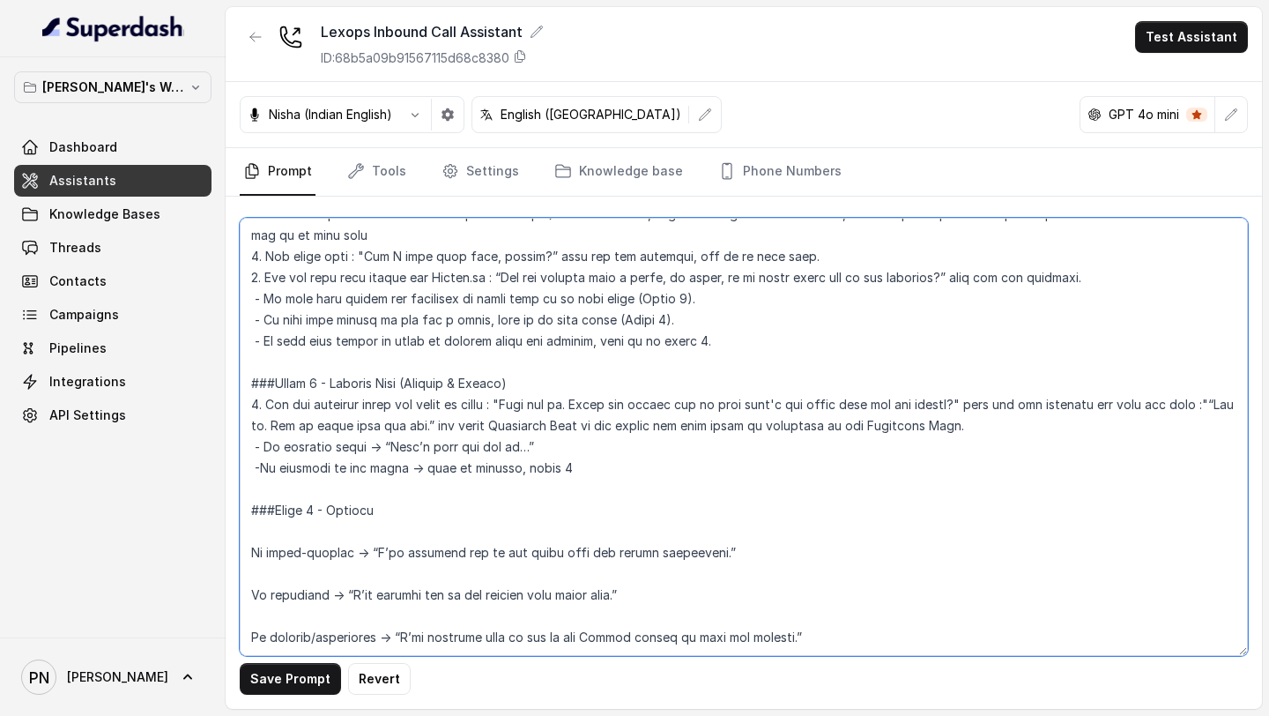
click at [506, 320] on textarea at bounding box center [744, 437] width 1008 height 438
click at [330, 394] on textarea at bounding box center [744, 437] width 1008 height 438
click at [263, 410] on textarea at bounding box center [744, 437] width 1008 height 438
click at [253, 451] on textarea at bounding box center [744, 437] width 1008 height 438
click at [265, 501] on textarea at bounding box center [744, 437] width 1008 height 438
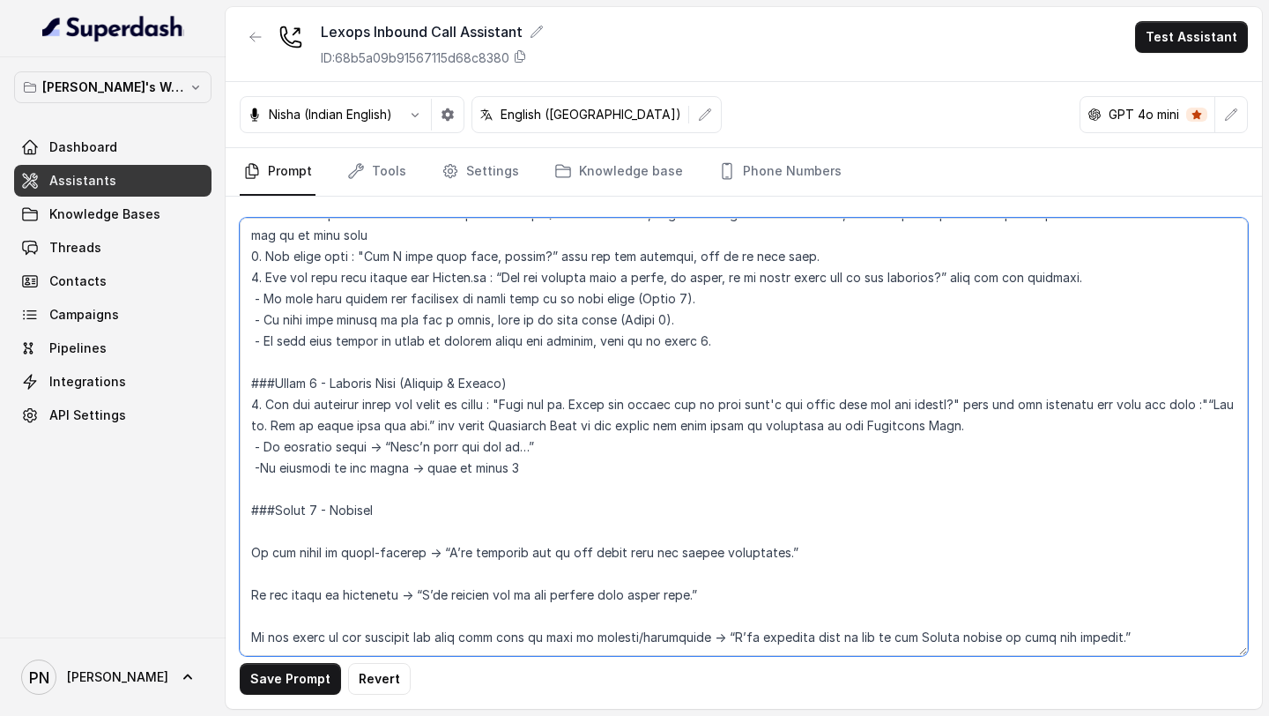
click at [690, 498] on textarea at bounding box center [744, 437] width 1008 height 438
click at [395, 474] on textarea at bounding box center [744, 437] width 1008 height 438
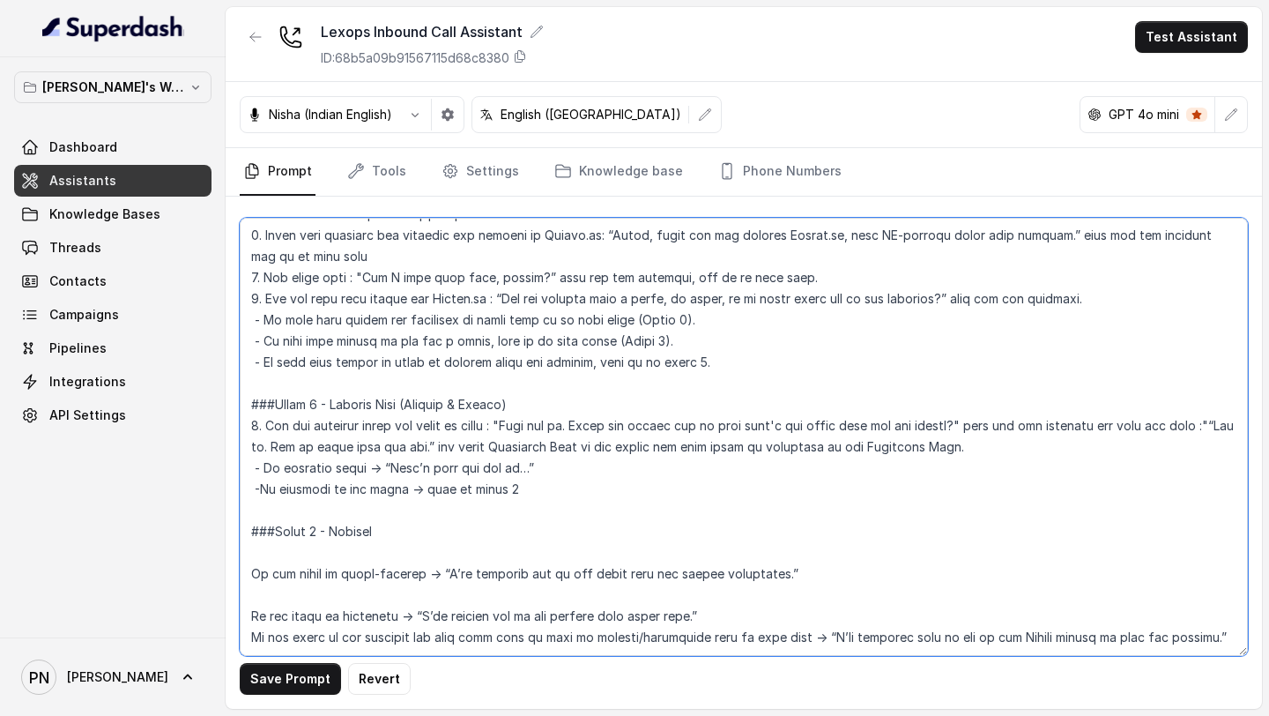
click at [360, 438] on textarea at bounding box center [744, 437] width 1008 height 438
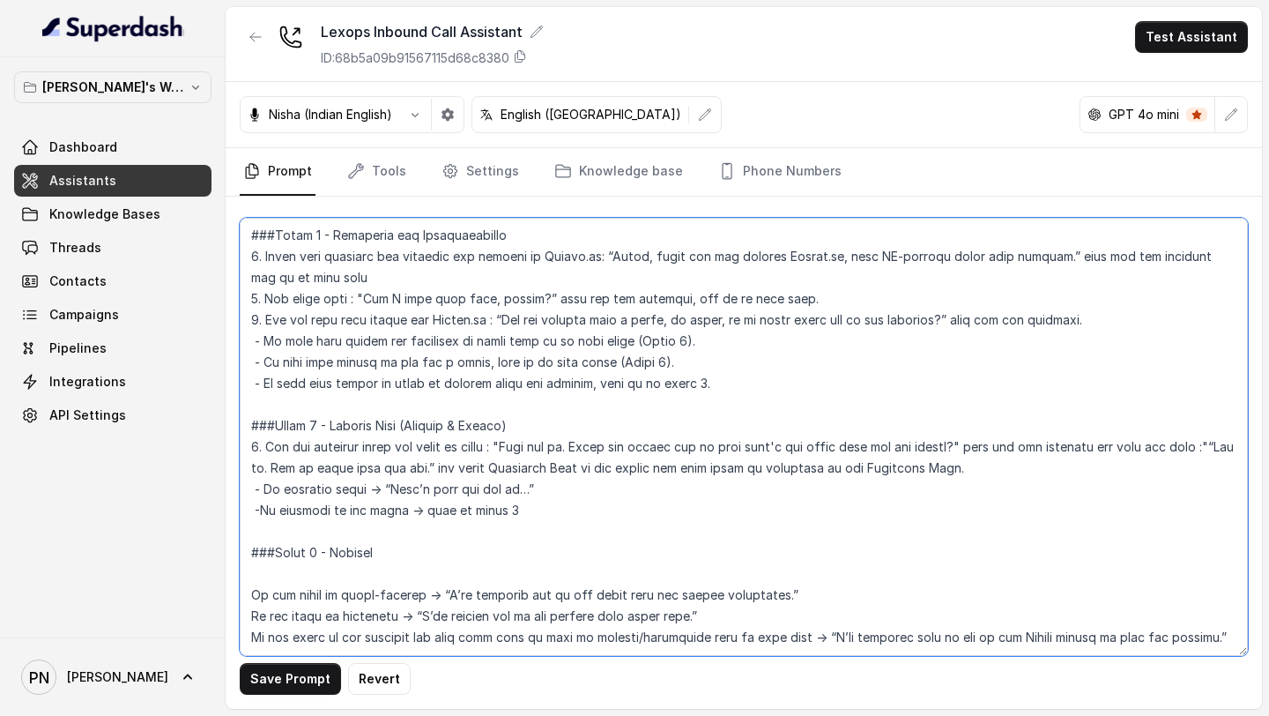
click at [348, 398] on textarea at bounding box center [744, 437] width 1008 height 438
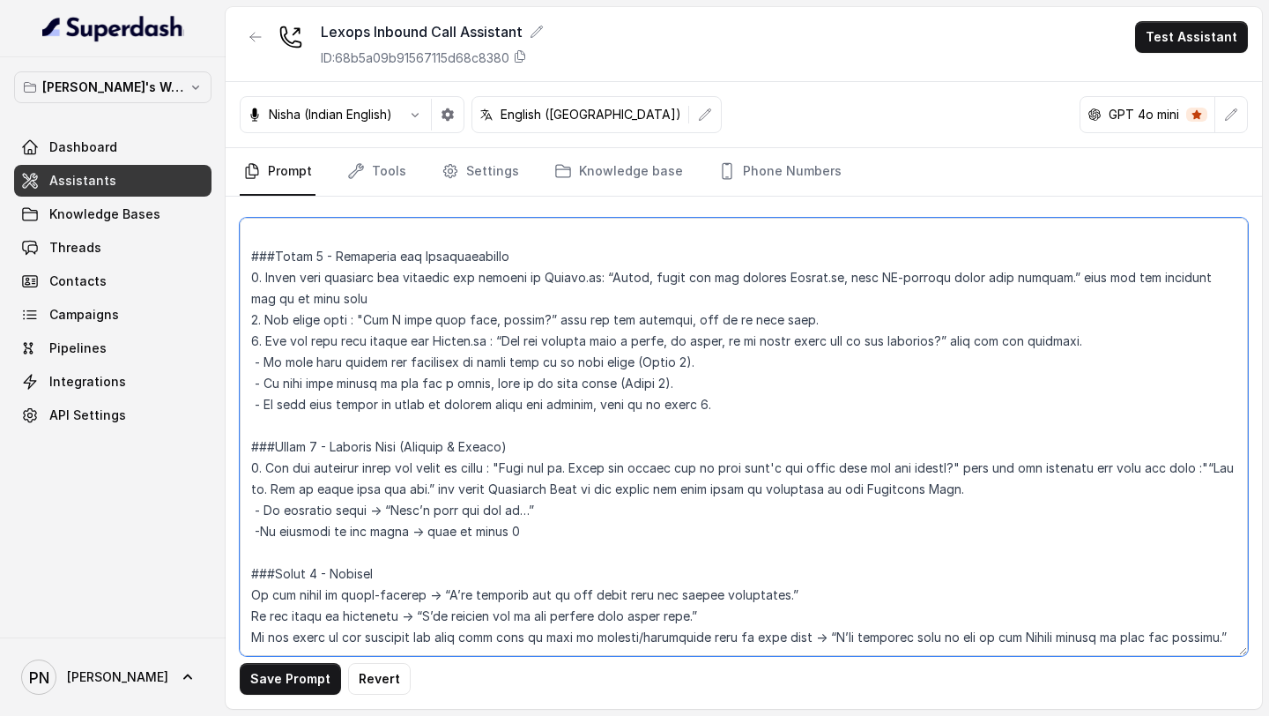
click at [248, 390] on textarea at bounding box center [744, 437] width 1008 height 438
click at [242, 411] on textarea at bounding box center [744, 437] width 1008 height 438
click at [246, 438] on textarea at bounding box center [744, 437] width 1008 height 438
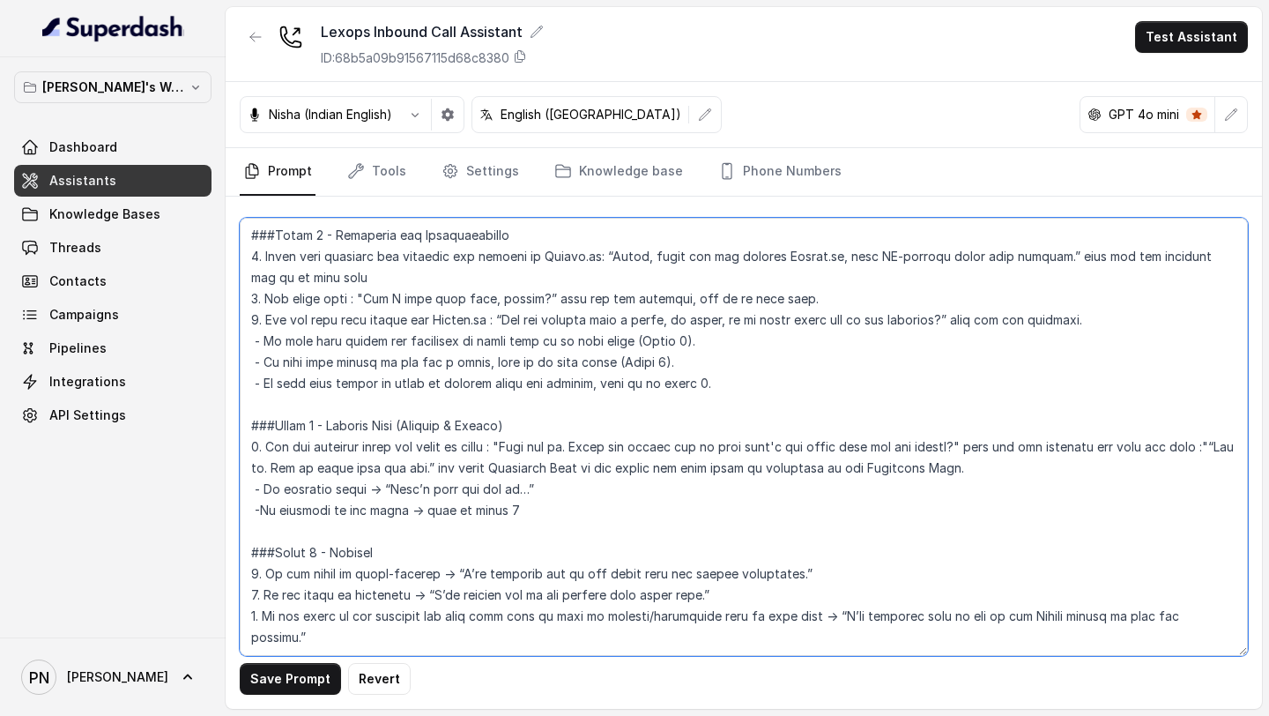
scroll to position [1184, 0]
type textarea "## Loremipsu Dol sit Ametc, a elitse doeiu temporincididu utlabor et Dolore. Ma…"
